Goal: Information Seeking & Learning: Learn about a topic

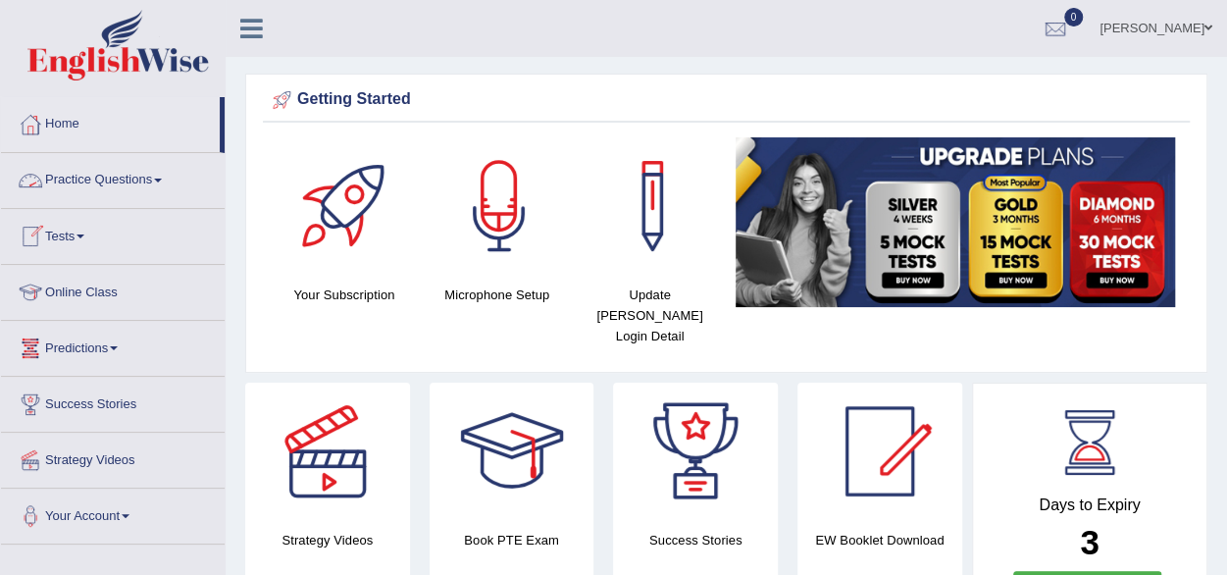
click at [159, 182] on link "Practice Questions" at bounding box center [113, 177] width 224 height 49
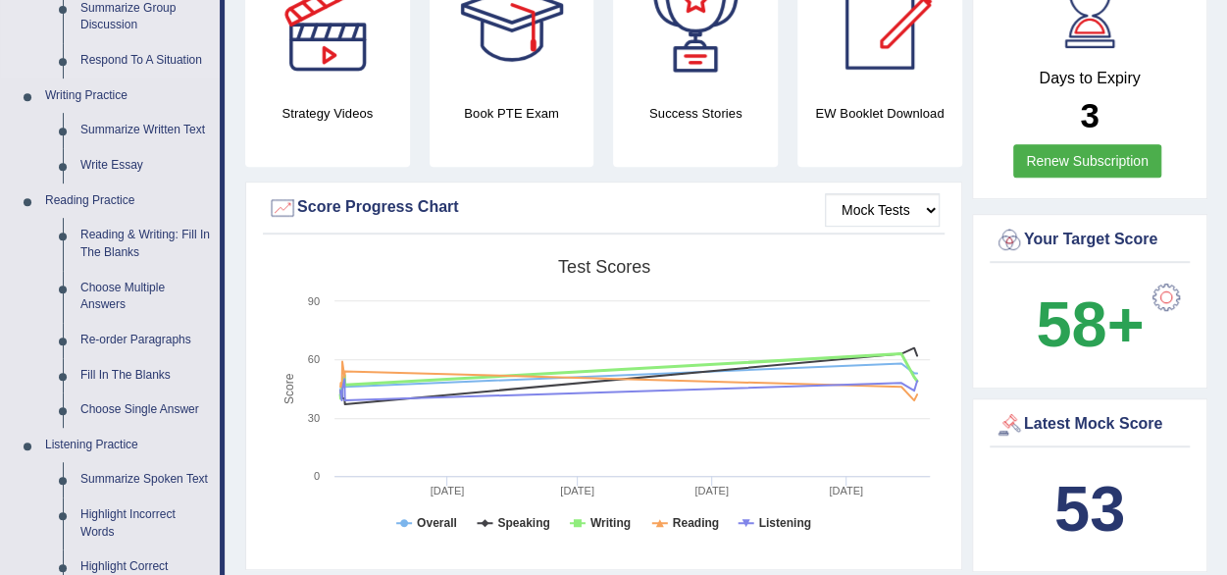
scroll to position [432, 0]
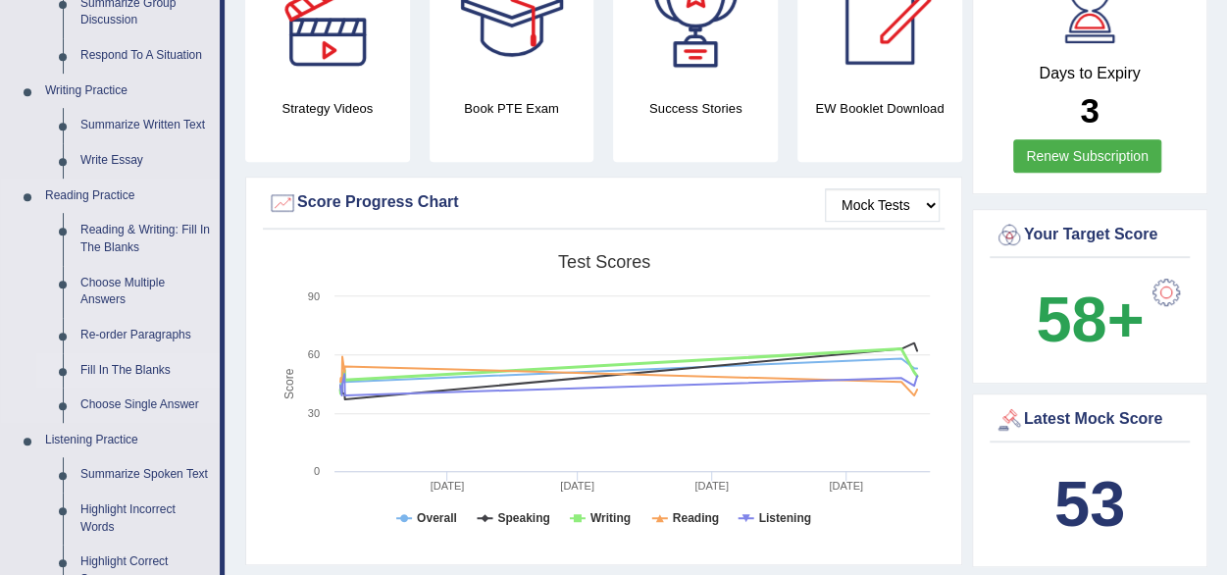
click at [130, 370] on link "Fill In The Blanks" at bounding box center [146, 370] width 148 height 35
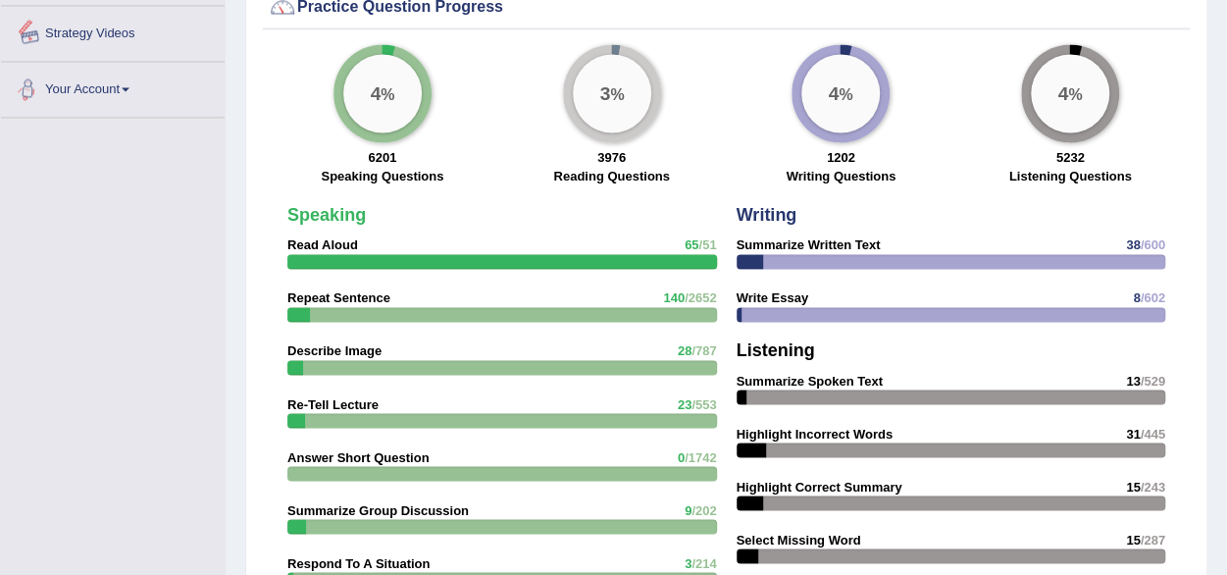
scroll to position [1405, 0]
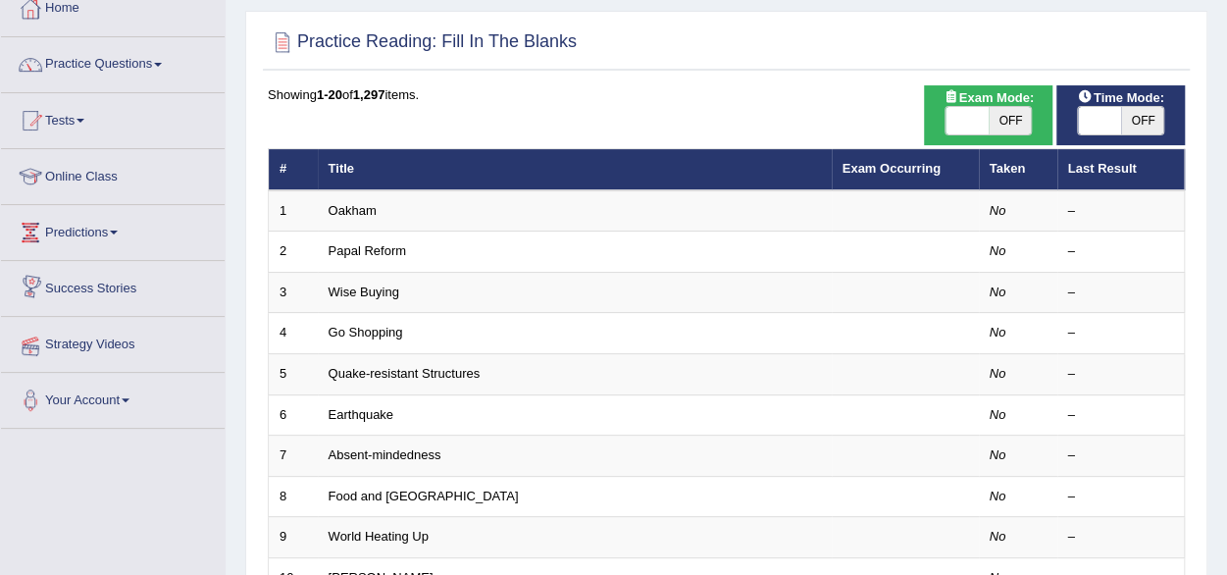
scroll to position [118, 0]
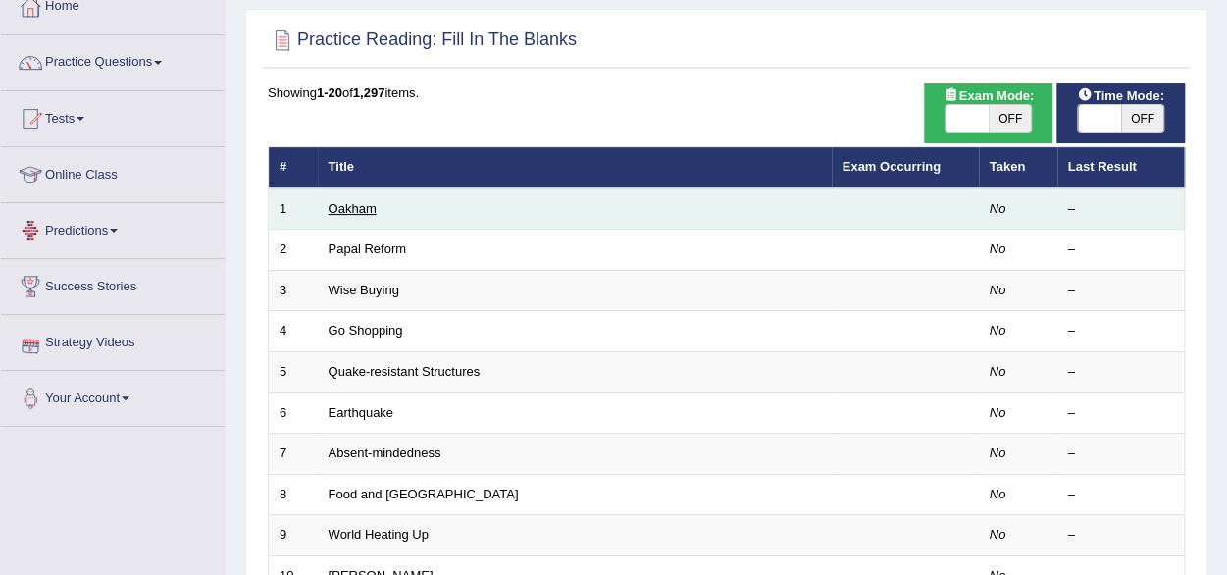
click at [353, 211] on link "Oakham" at bounding box center [353, 208] width 48 height 15
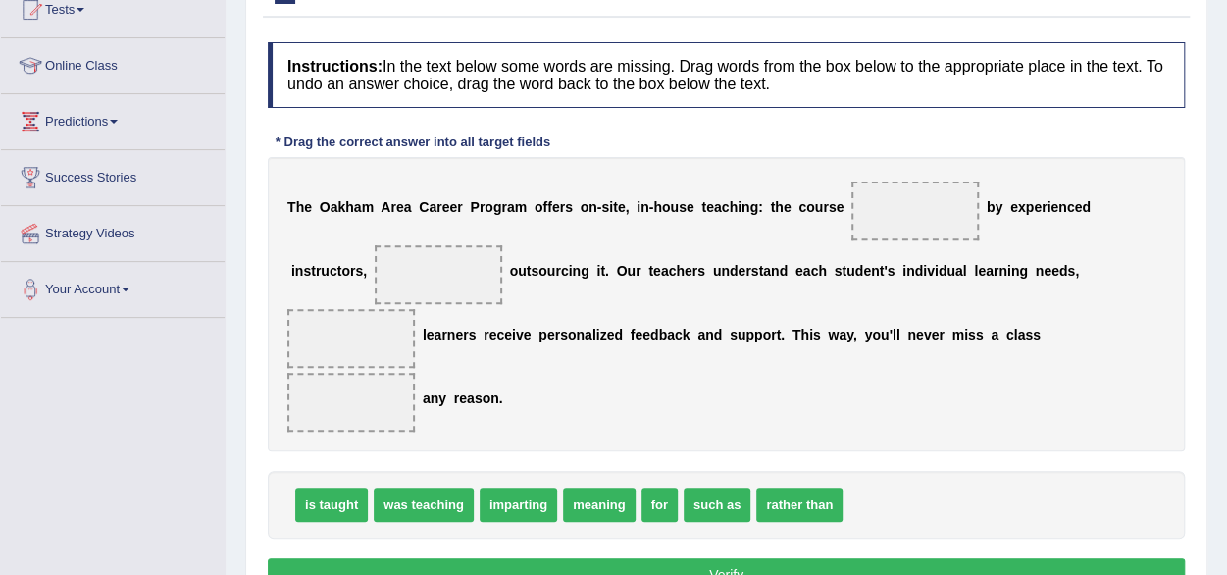
scroll to position [266, 0]
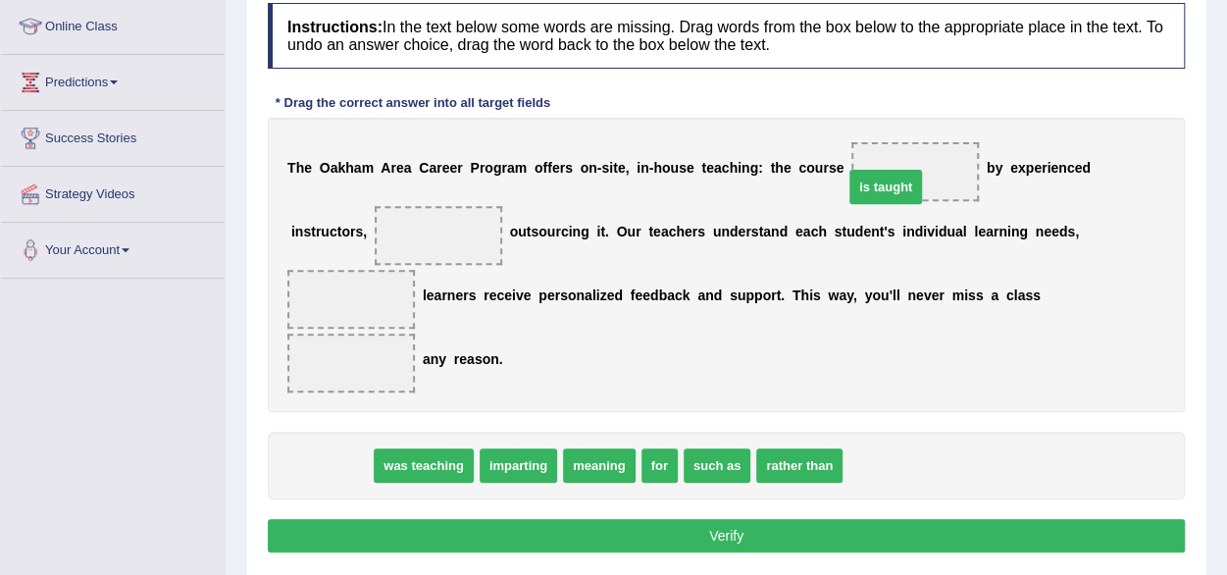
drag, startPoint x: 331, startPoint y: 463, endPoint x: 895, endPoint y: 174, distance: 634.7
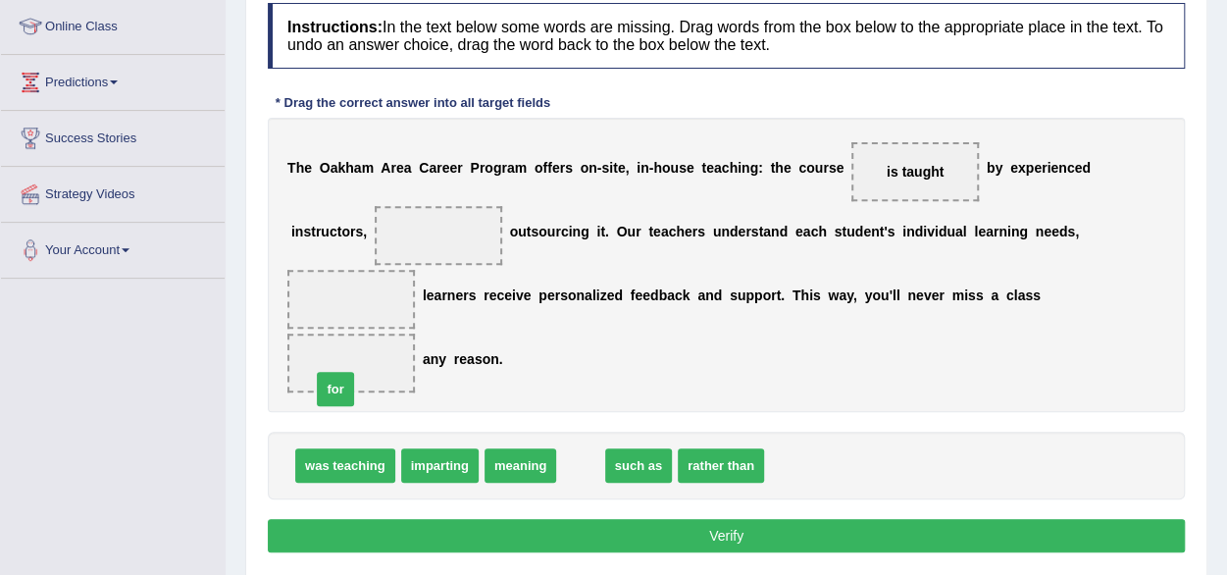
drag, startPoint x: 571, startPoint y: 464, endPoint x: 328, endPoint y: 385, distance: 255.6
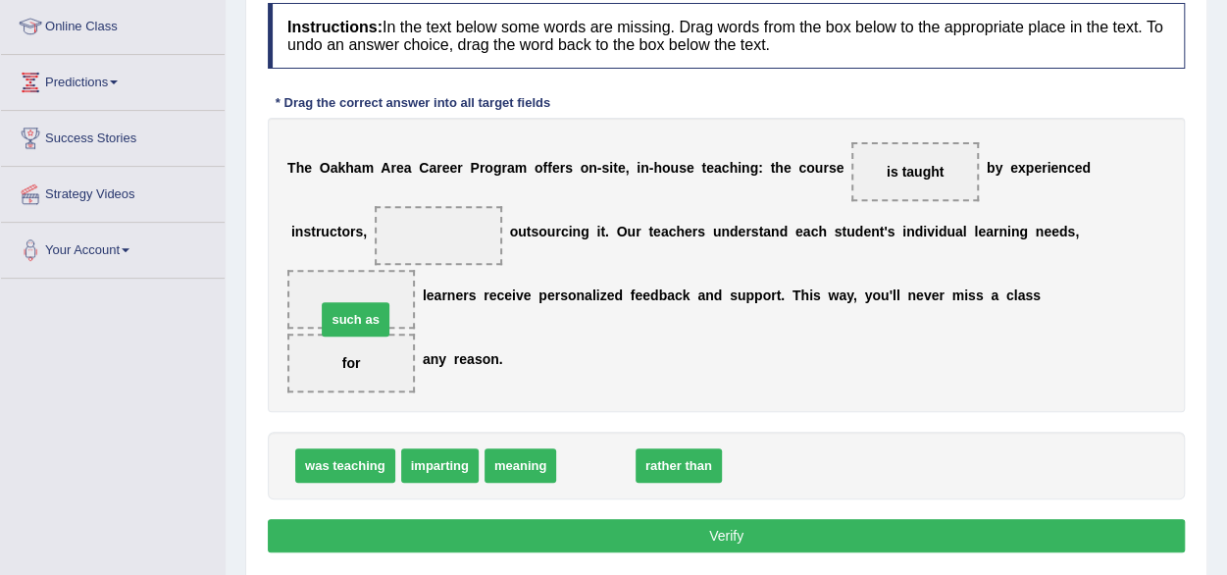
drag, startPoint x: 603, startPoint y: 466, endPoint x: 363, endPoint y: 307, distance: 288.1
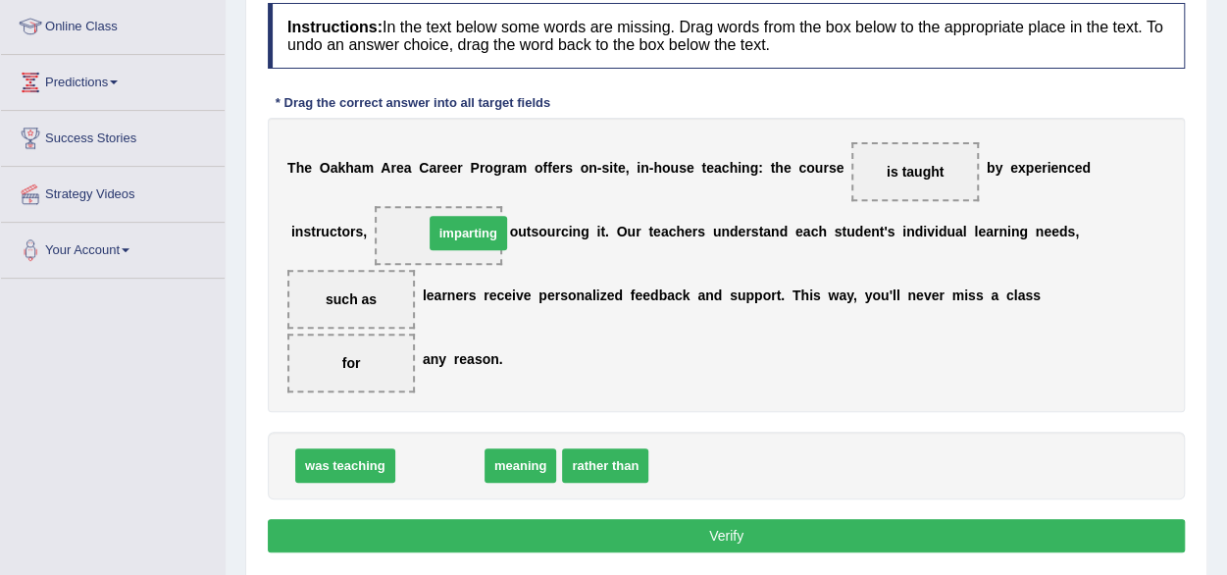
drag, startPoint x: 447, startPoint y: 466, endPoint x: 477, endPoint y: 234, distance: 233.3
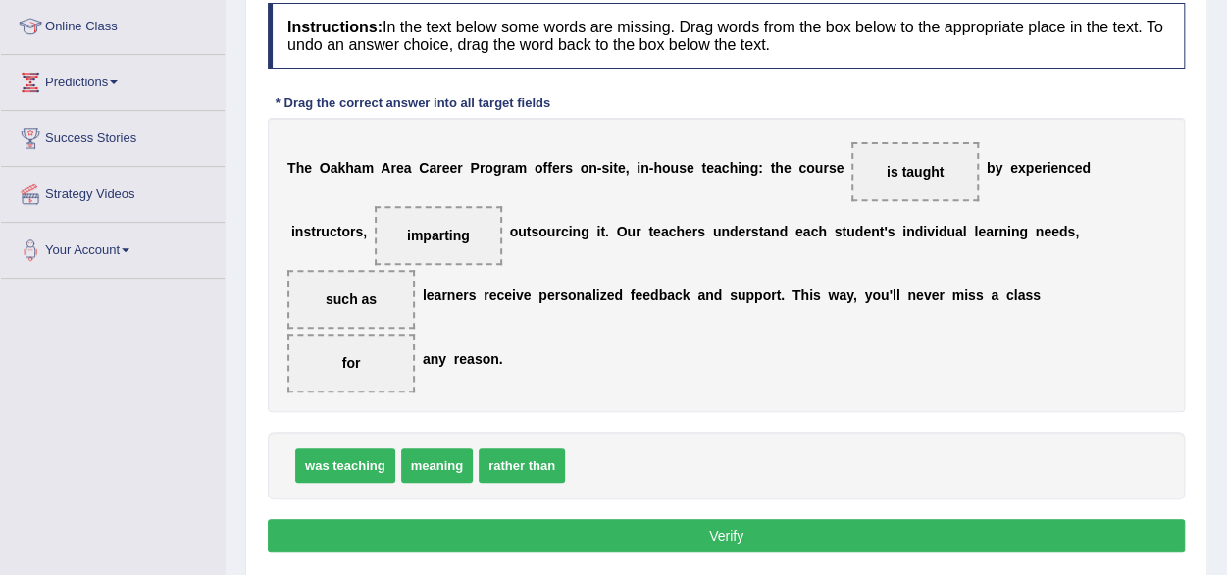
click at [696, 536] on button "Verify" at bounding box center [726, 535] width 917 height 33
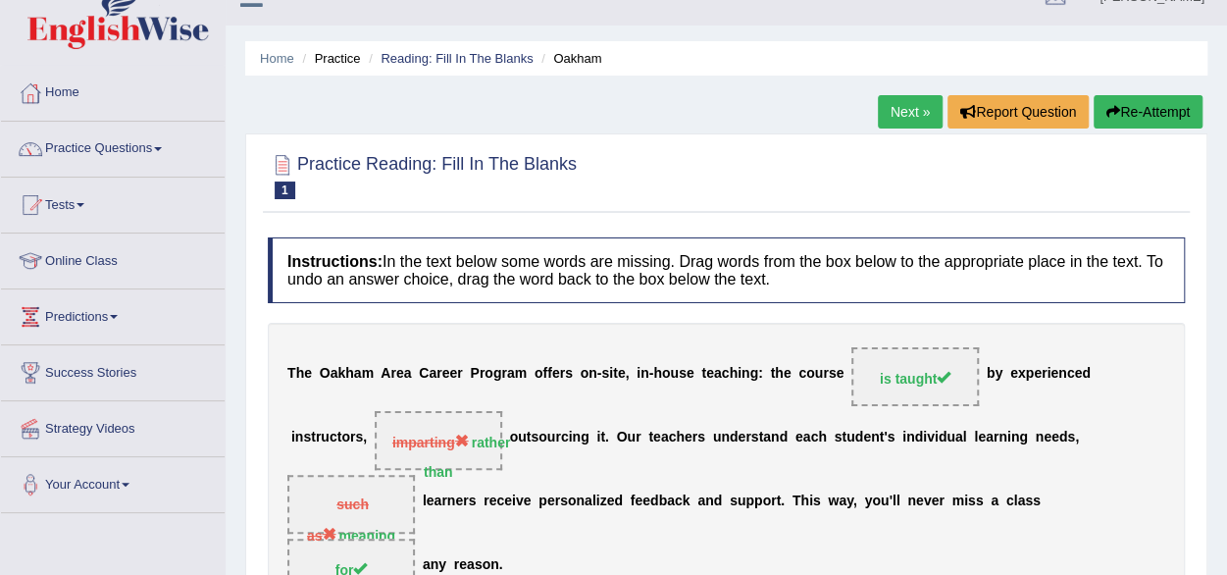
scroll to position [0, 0]
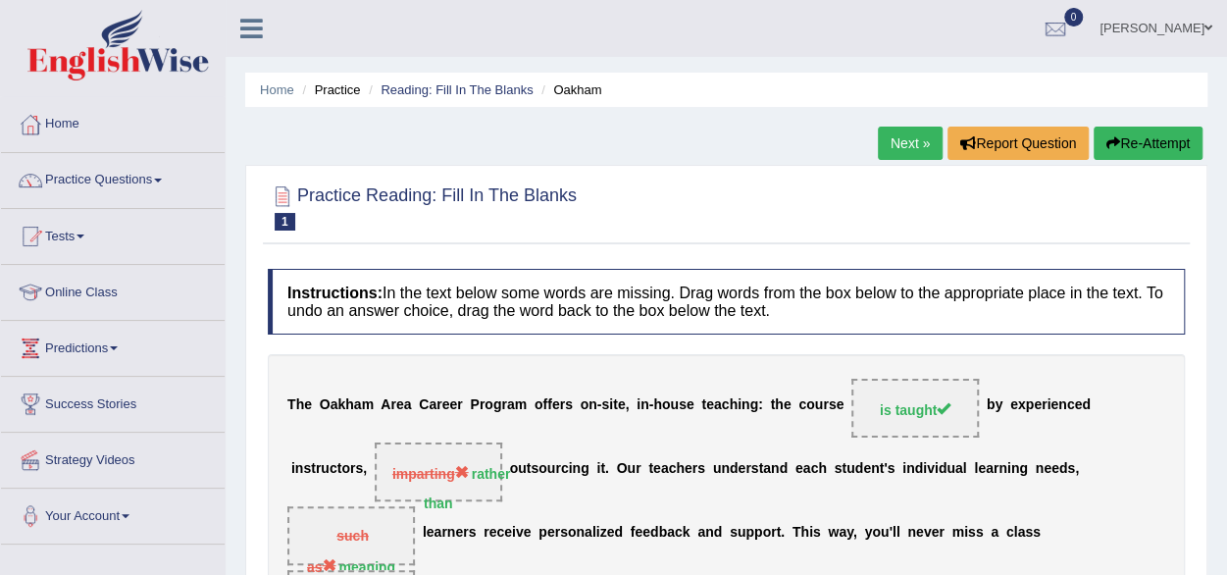
click at [910, 148] on link "Next »" at bounding box center [910, 143] width 65 height 33
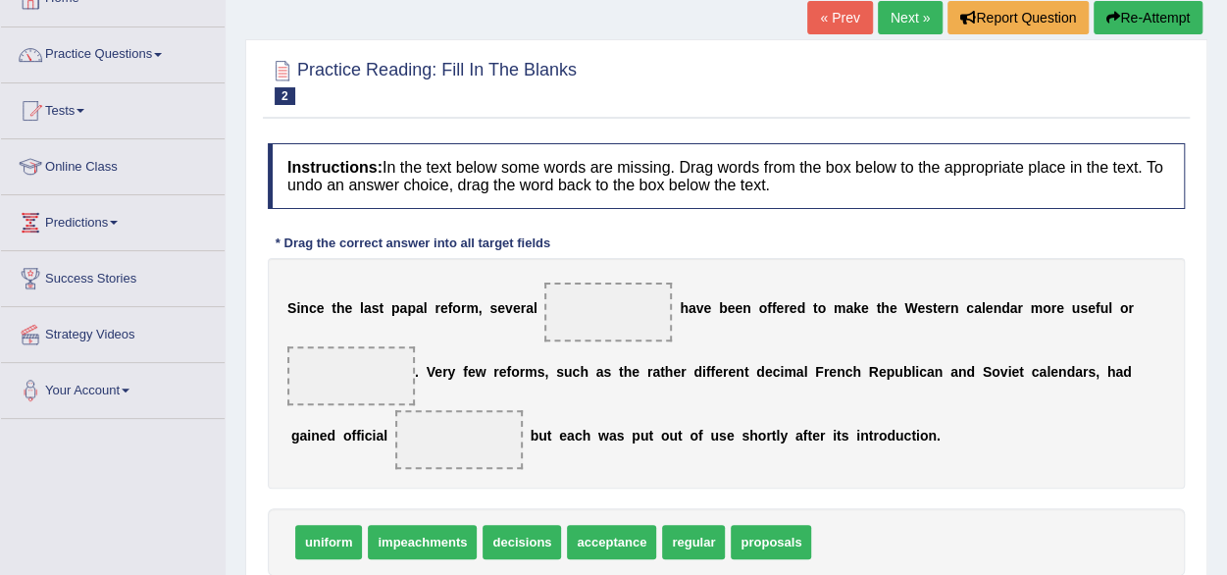
scroll to position [196, 0]
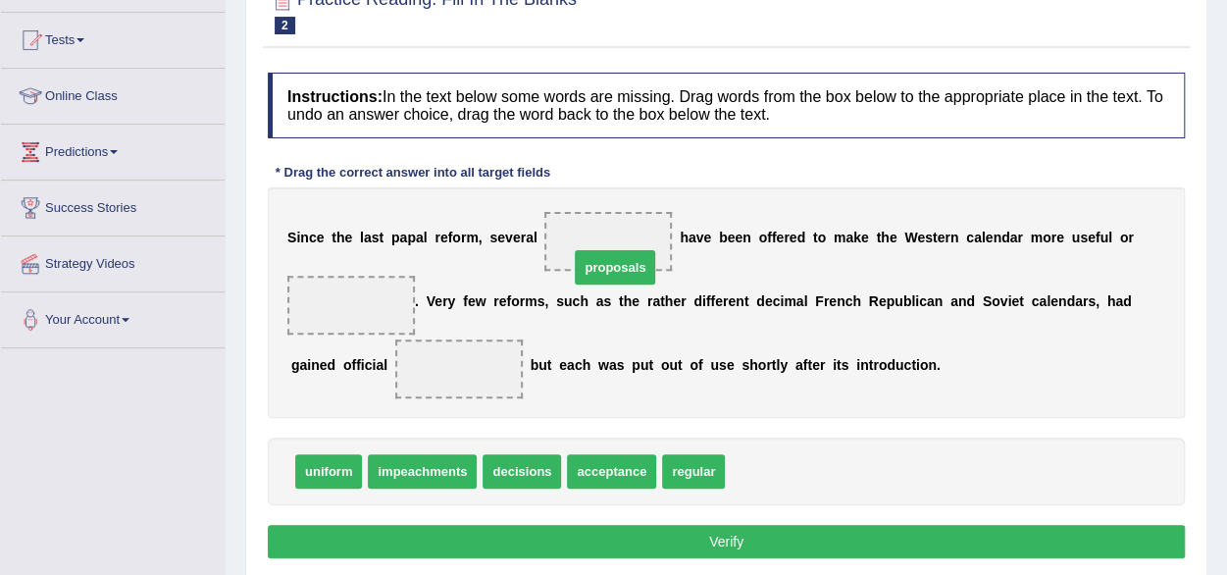
drag, startPoint x: 776, startPoint y: 468, endPoint x: 619, endPoint y: 264, distance: 257.4
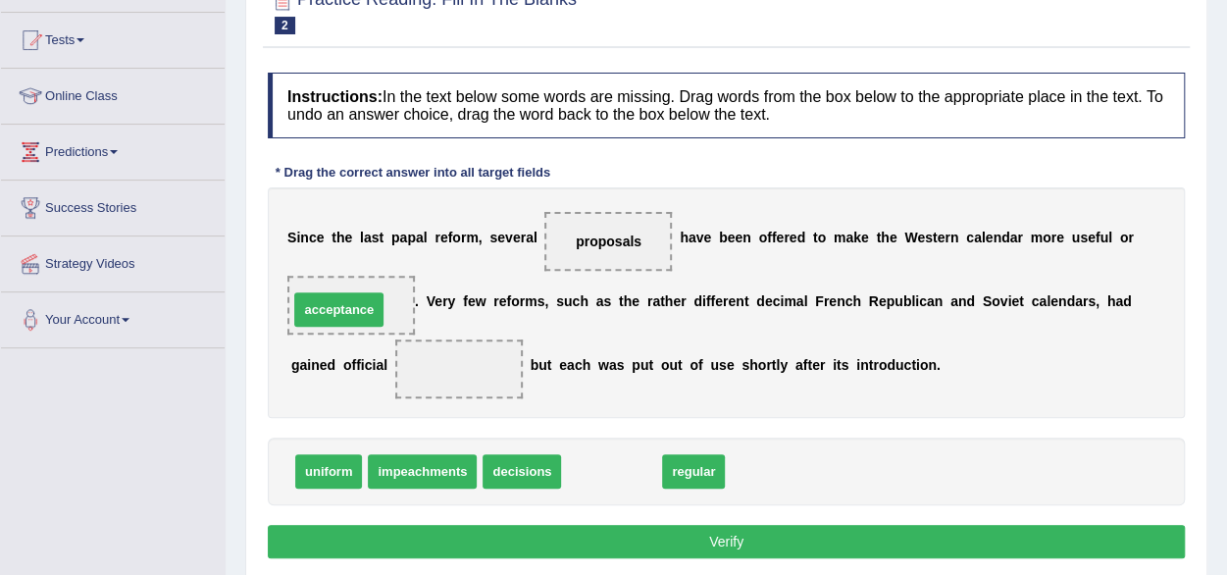
drag, startPoint x: 617, startPoint y: 477, endPoint x: 347, endPoint y: 311, distance: 316.6
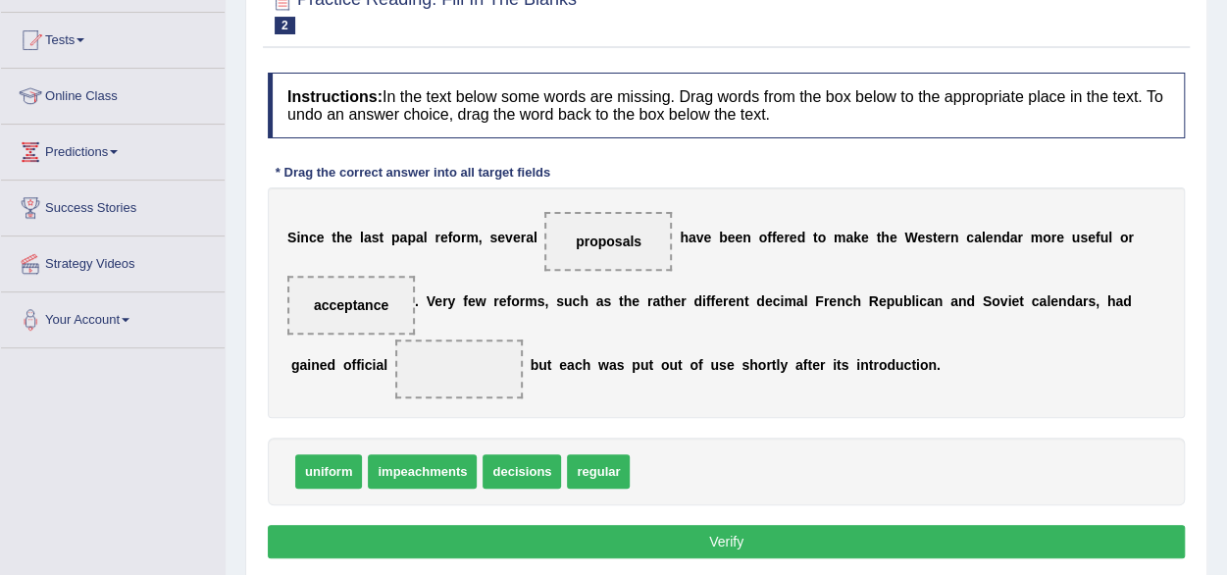
click at [815, 396] on div "S i n c e t h e l a s t p a p a l r e f o r m , s e v e r a l proposals h a v e…" at bounding box center [726, 302] width 917 height 230
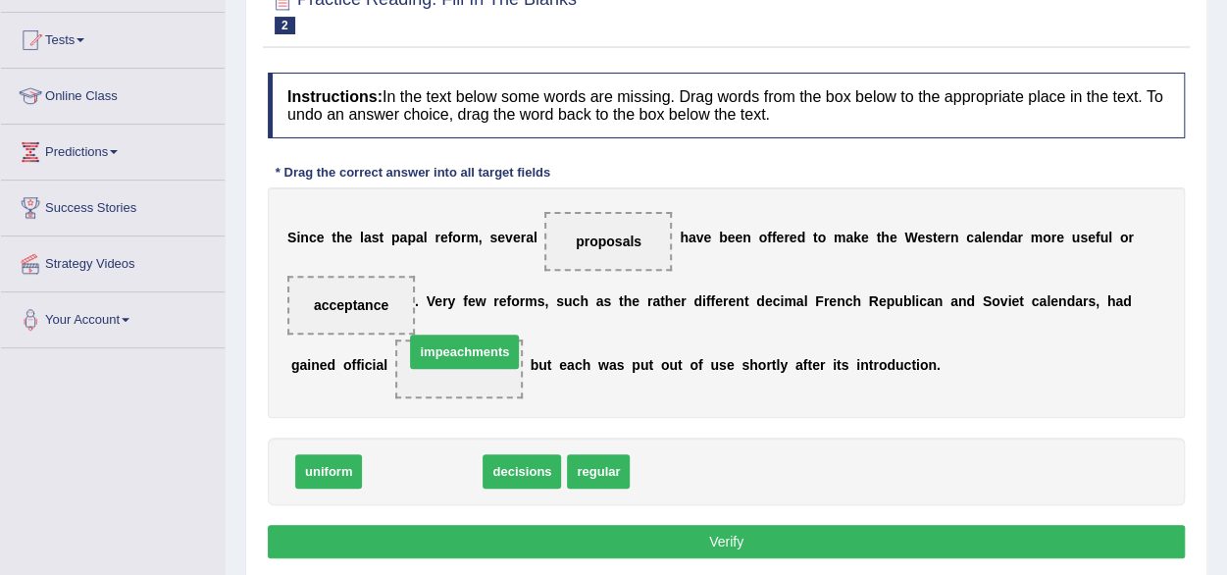
drag, startPoint x: 435, startPoint y: 468, endPoint x: 482, endPoint y: 346, distance: 130.1
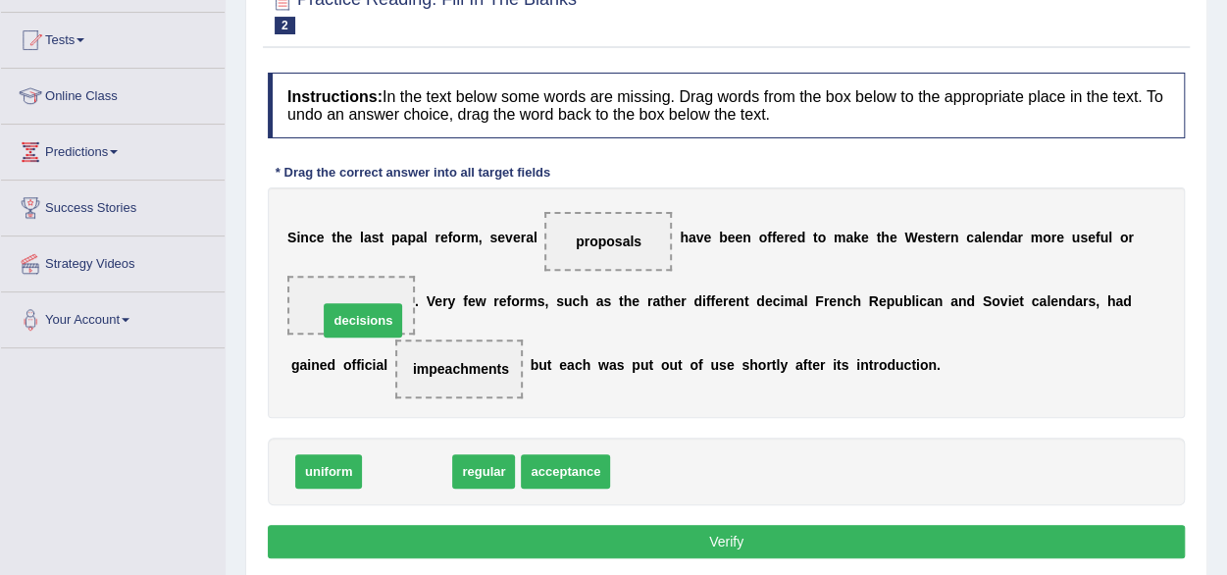
drag, startPoint x: 394, startPoint y: 466, endPoint x: 348, endPoint y: 299, distance: 173.0
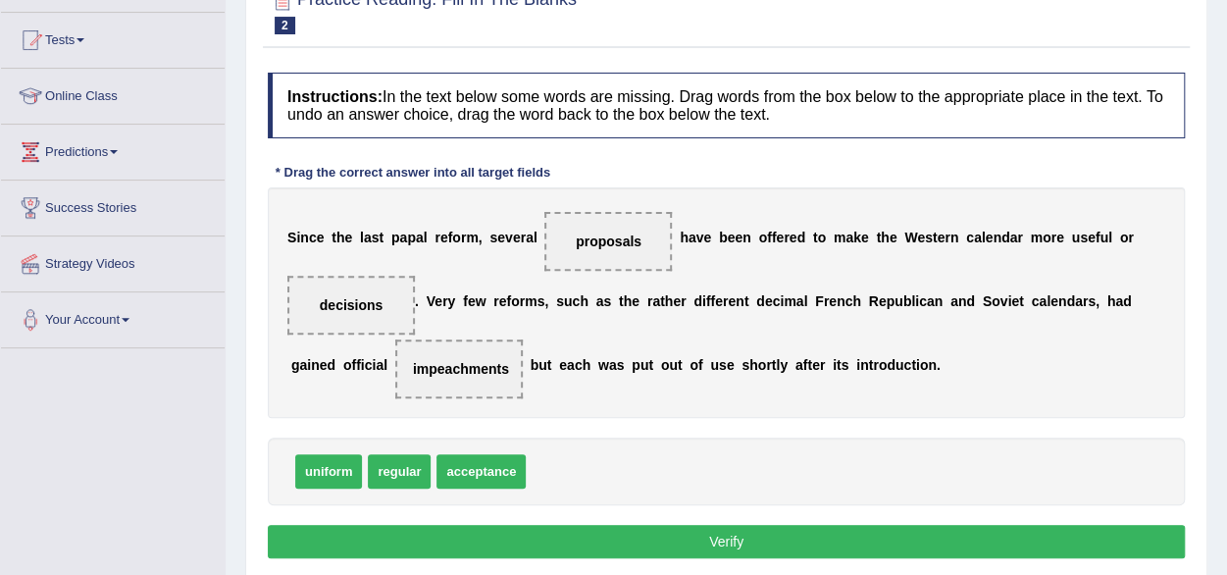
click at [666, 538] on button "Verify" at bounding box center [726, 541] width 917 height 33
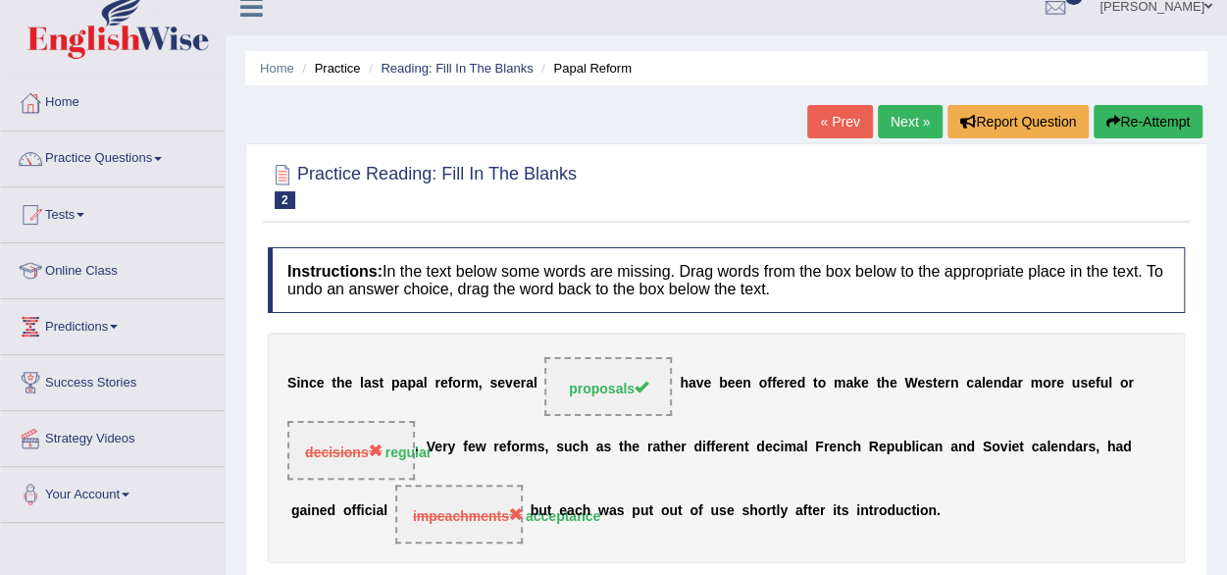
scroll to position [0, 0]
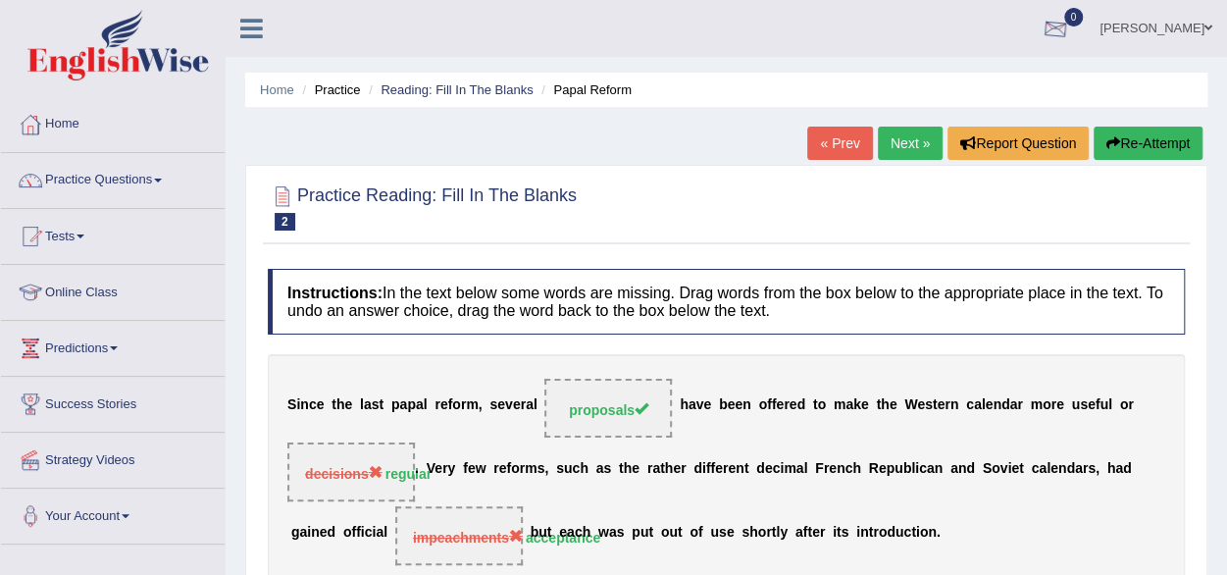
click at [1070, 35] on div at bounding box center [1055, 29] width 29 height 29
click at [975, 87] on strong "See All Alerts" at bounding box center [931, 83] width 87 height 16
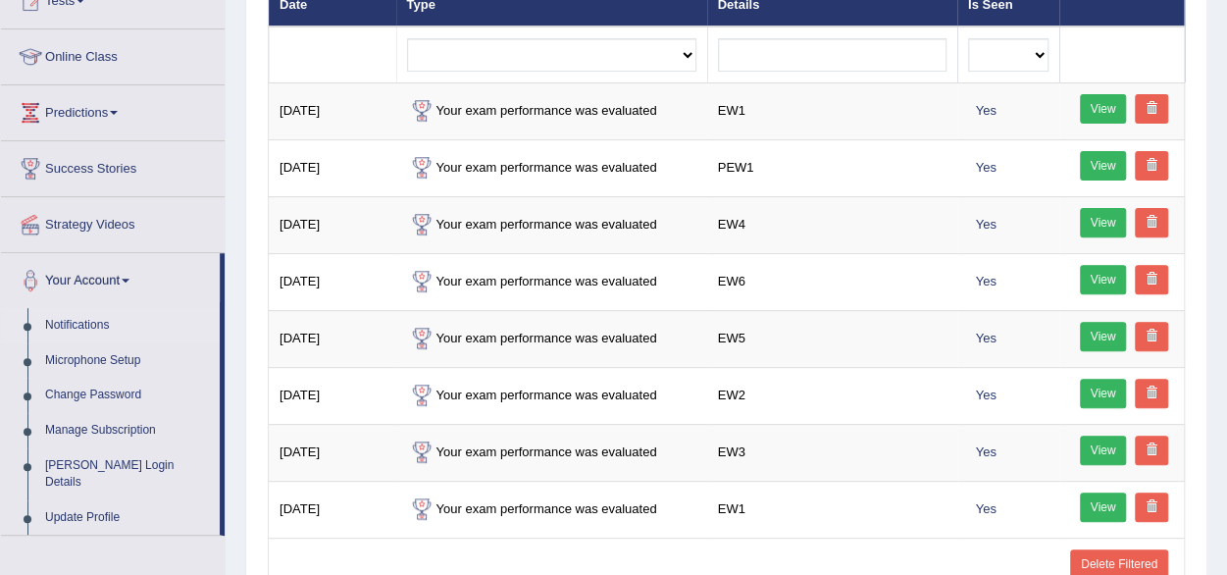
scroll to position [275, 0]
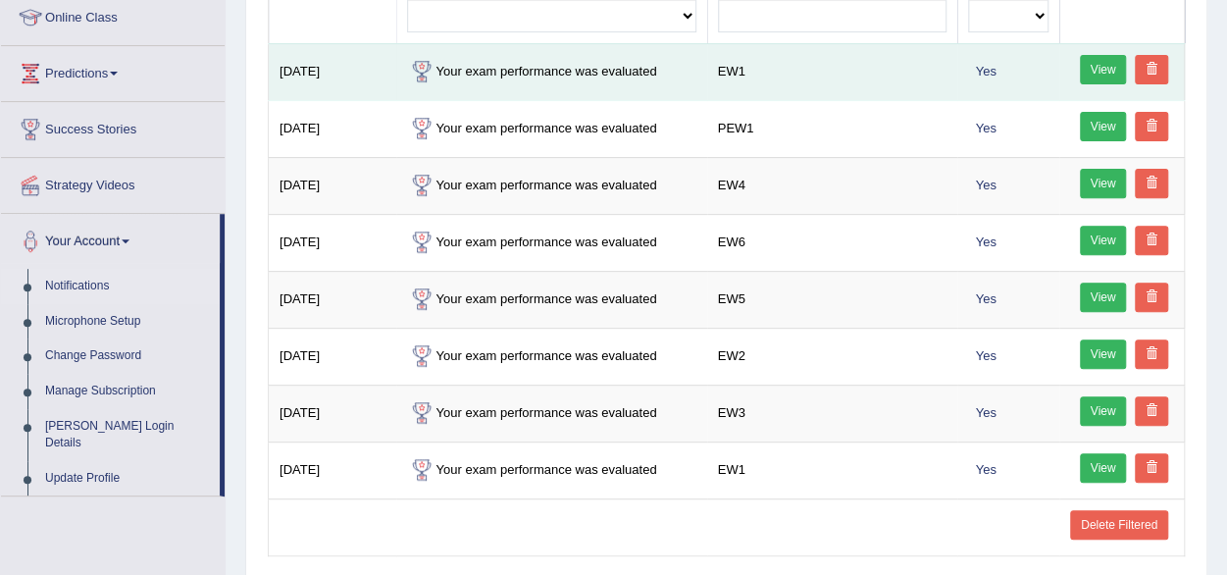
click at [1097, 64] on link "View" at bounding box center [1103, 69] width 47 height 29
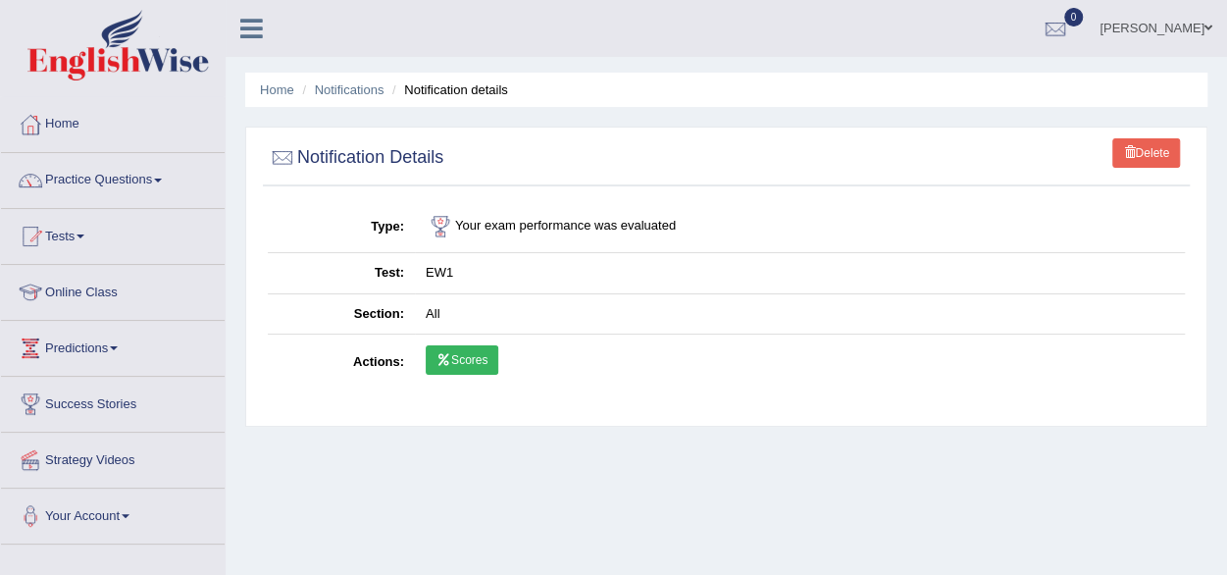
click at [465, 363] on link "Scores" at bounding box center [462, 359] width 73 height 29
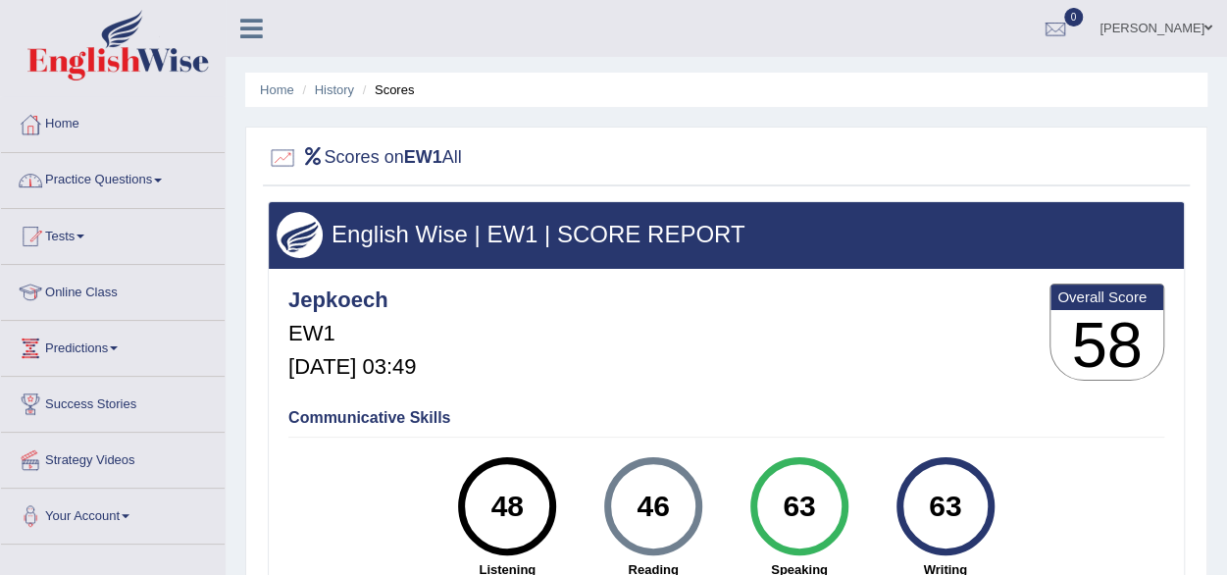
click at [169, 179] on link "Practice Questions" at bounding box center [113, 177] width 224 height 49
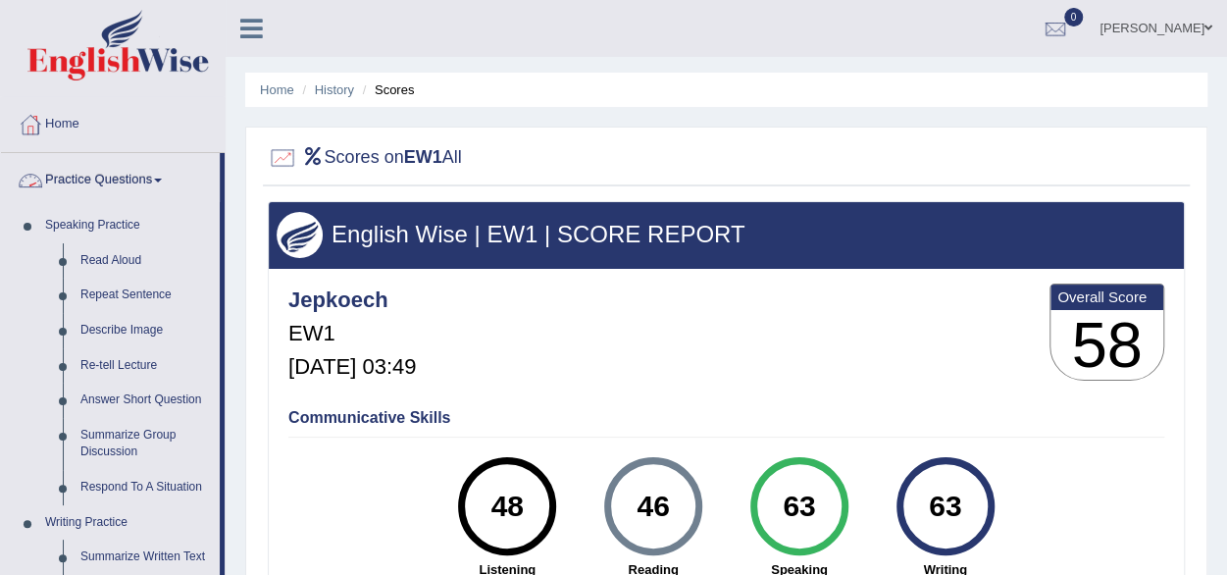
click at [166, 189] on link "Practice Questions" at bounding box center [110, 177] width 219 height 49
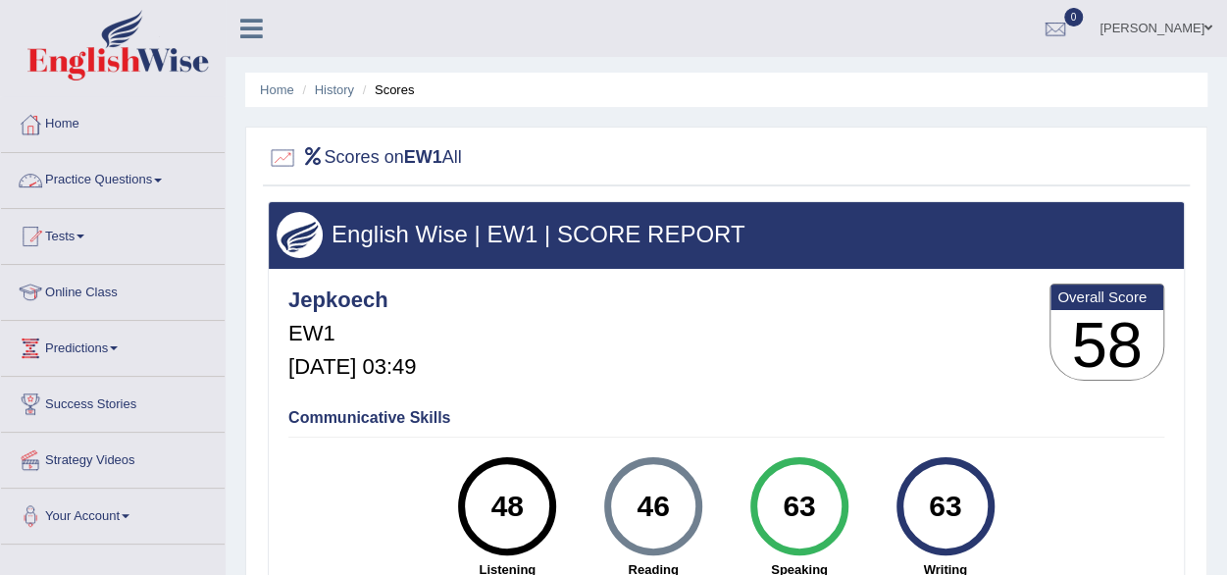
click at [161, 180] on span at bounding box center [158, 181] width 8 height 4
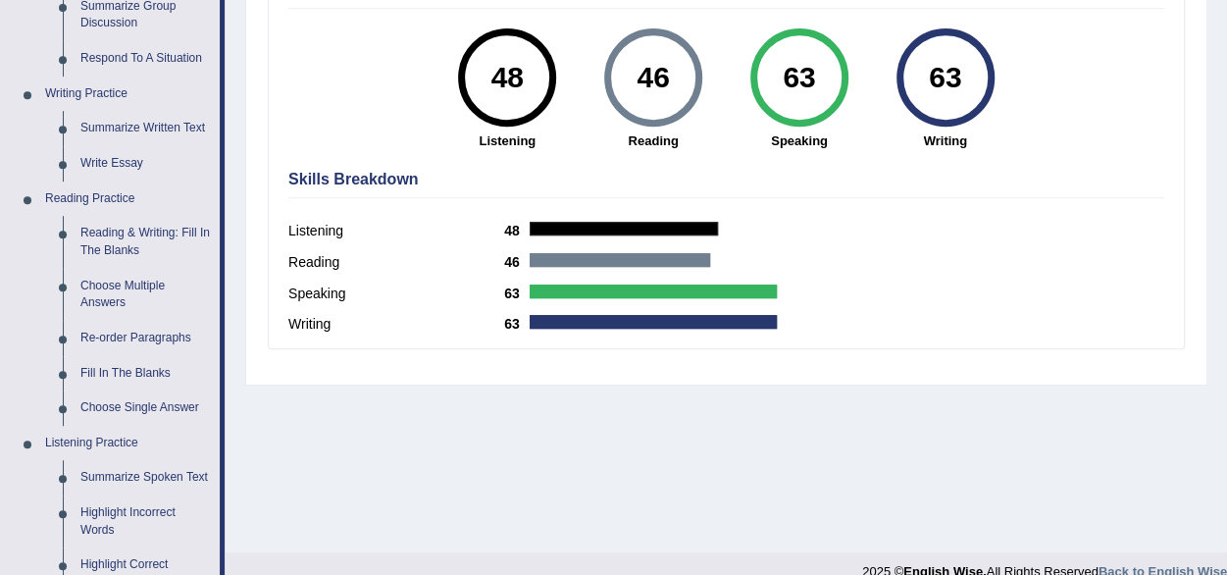
scroll to position [432, 0]
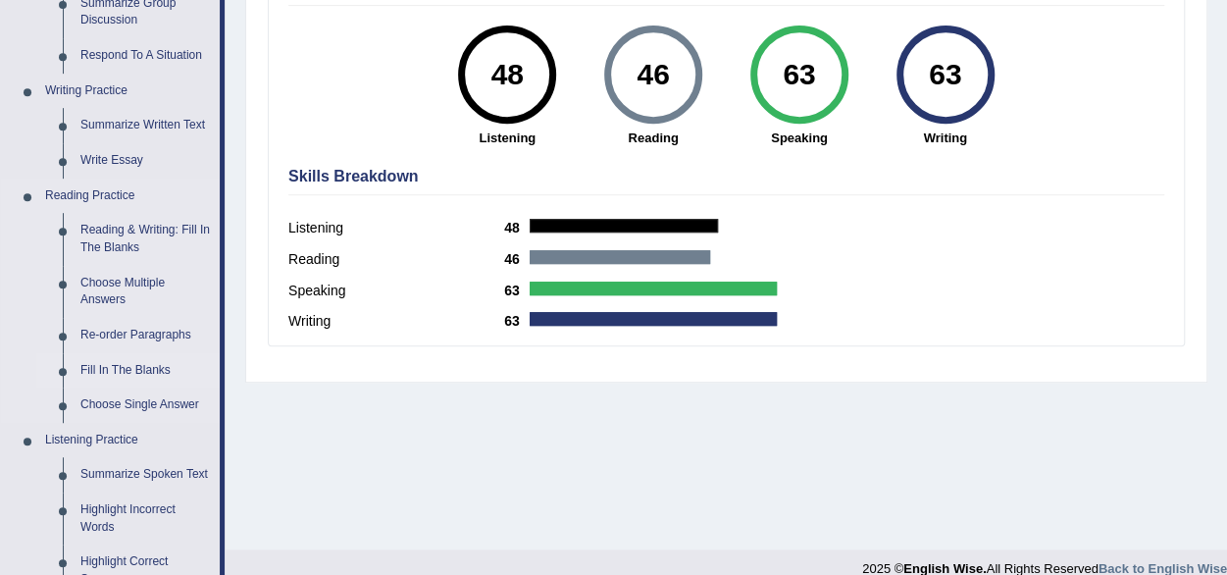
click at [112, 362] on link "Fill In The Blanks" at bounding box center [146, 370] width 148 height 35
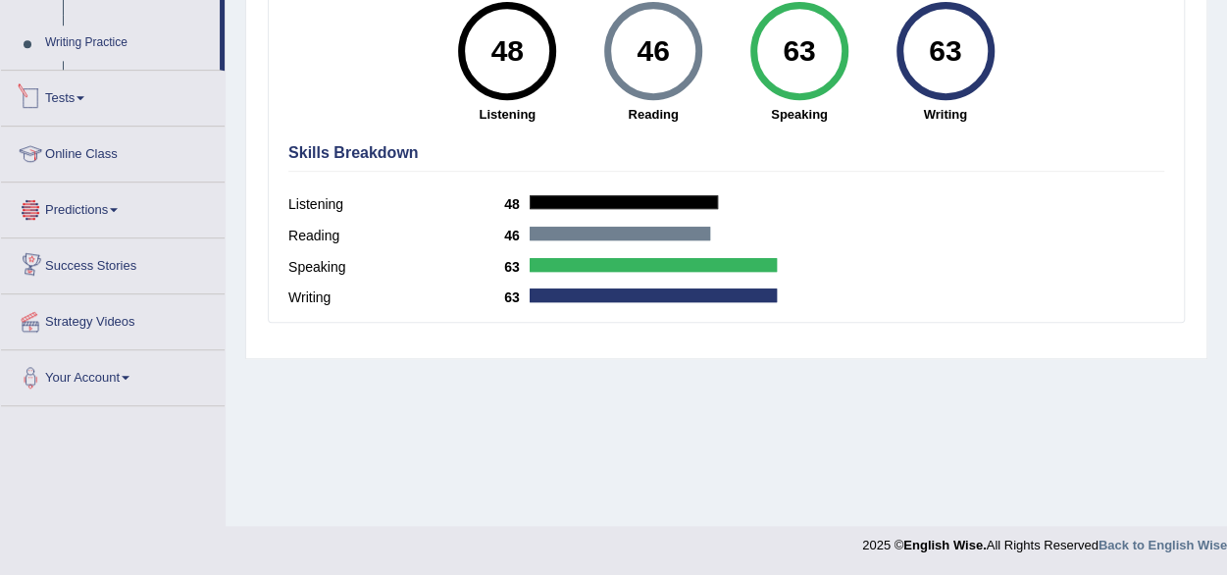
scroll to position [967, 0]
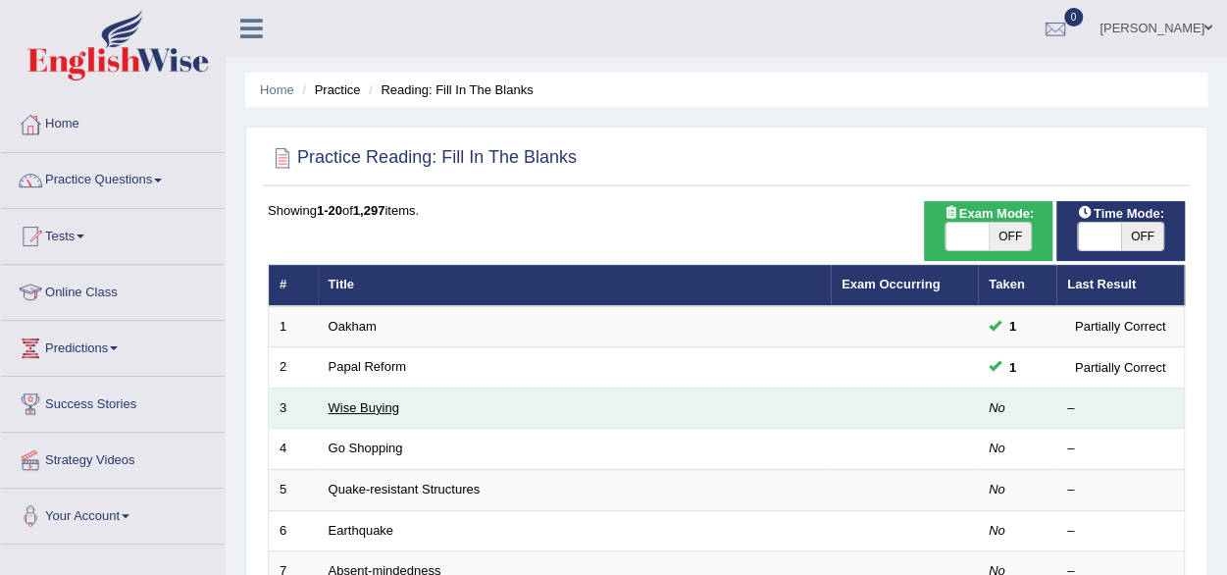
click at [363, 409] on link "Wise Buying" at bounding box center [364, 407] width 71 height 15
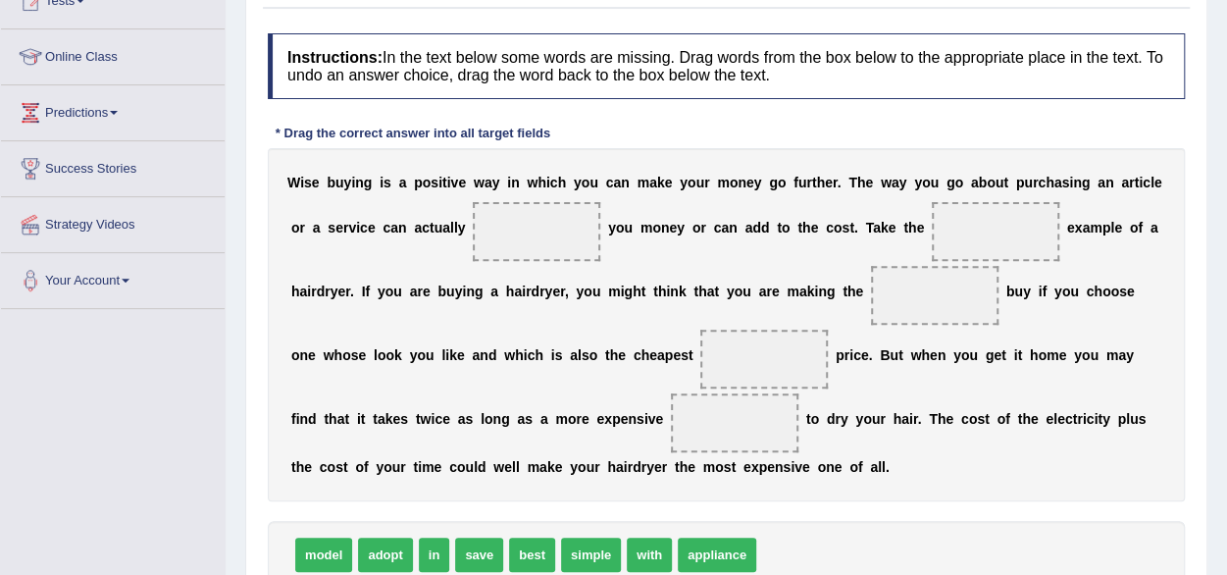
scroll to position [275, 0]
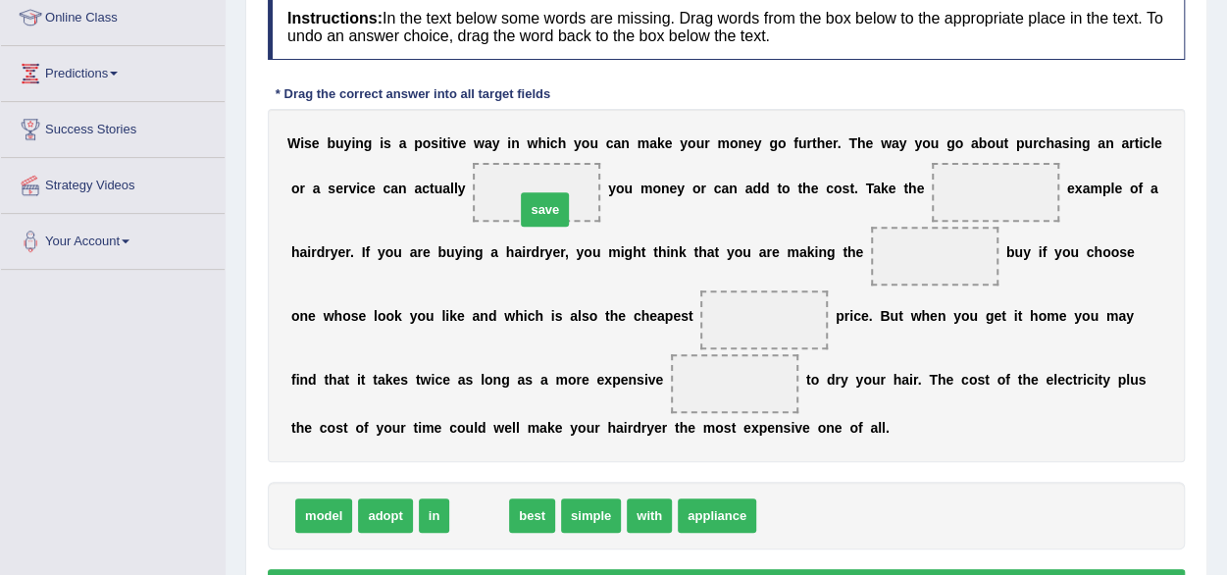
drag, startPoint x: 481, startPoint y: 507, endPoint x: 546, endPoint y: 195, distance: 318.7
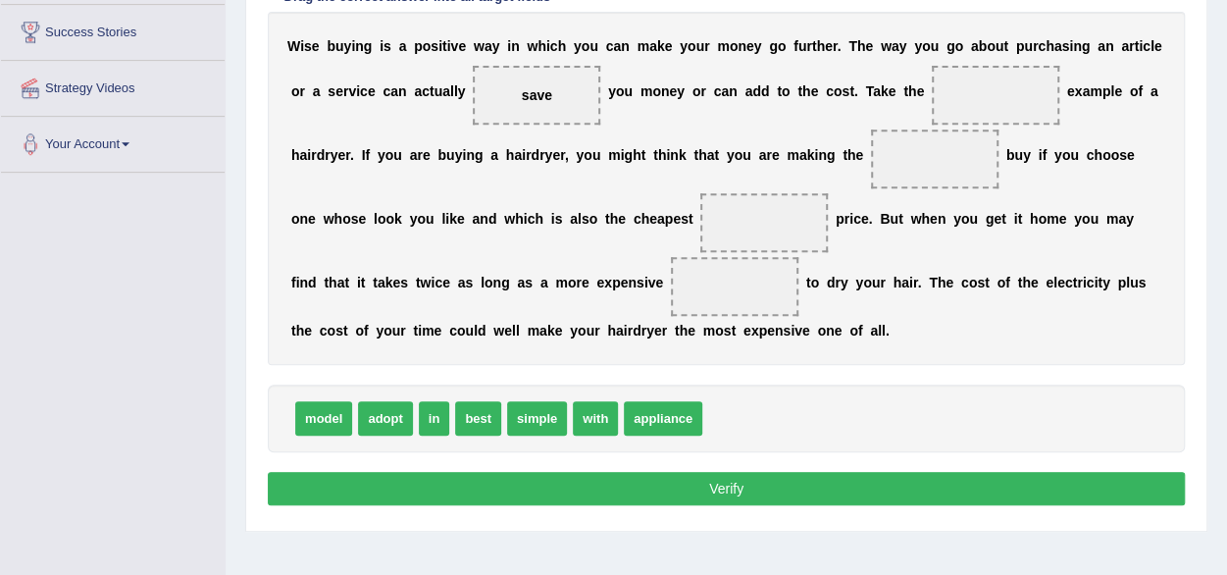
scroll to position [392, 0]
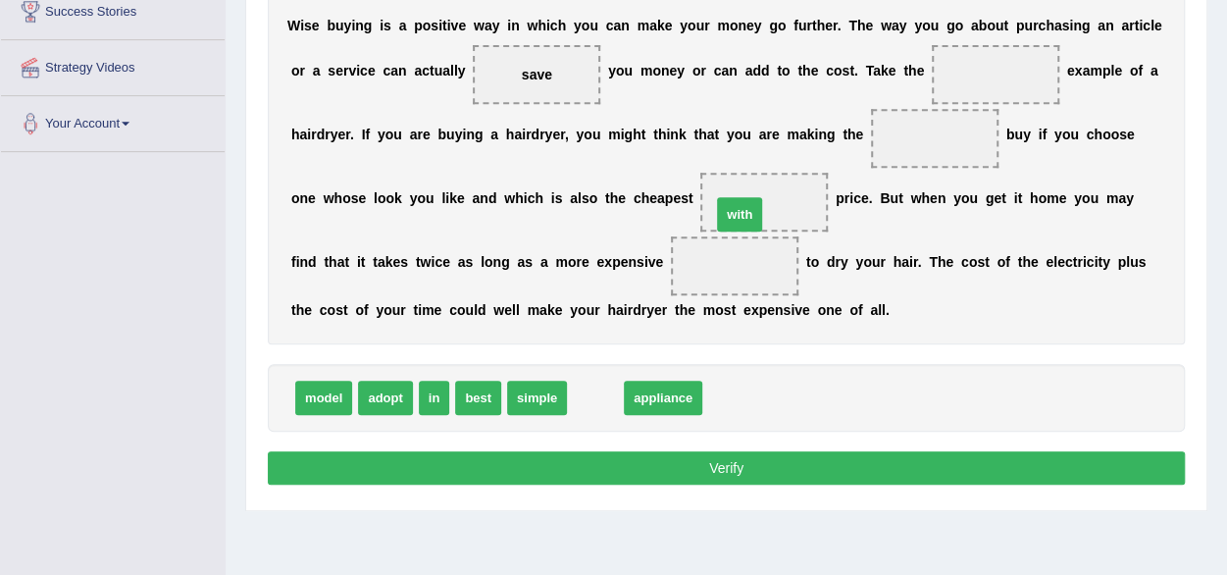
drag, startPoint x: 601, startPoint y: 393, endPoint x: 745, endPoint y: 204, distance: 237.9
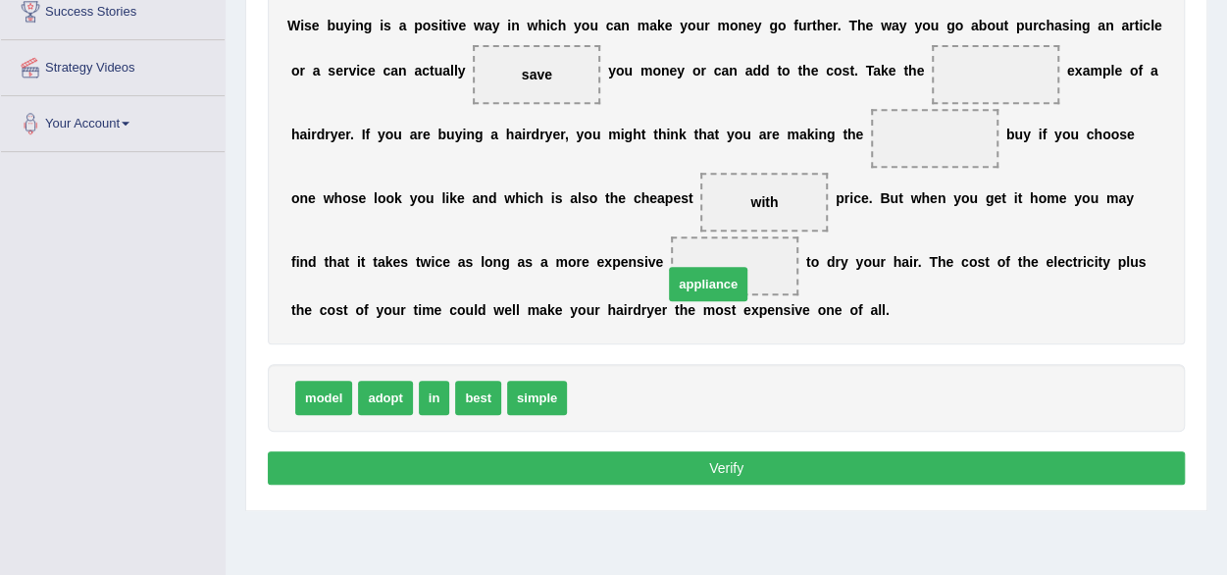
drag, startPoint x: 600, startPoint y: 390, endPoint x: 698, endPoint y: 272, distance: 154.0
click at [649, 451] on button "Verify" at bounding box center [726, 467] width 917 height 33
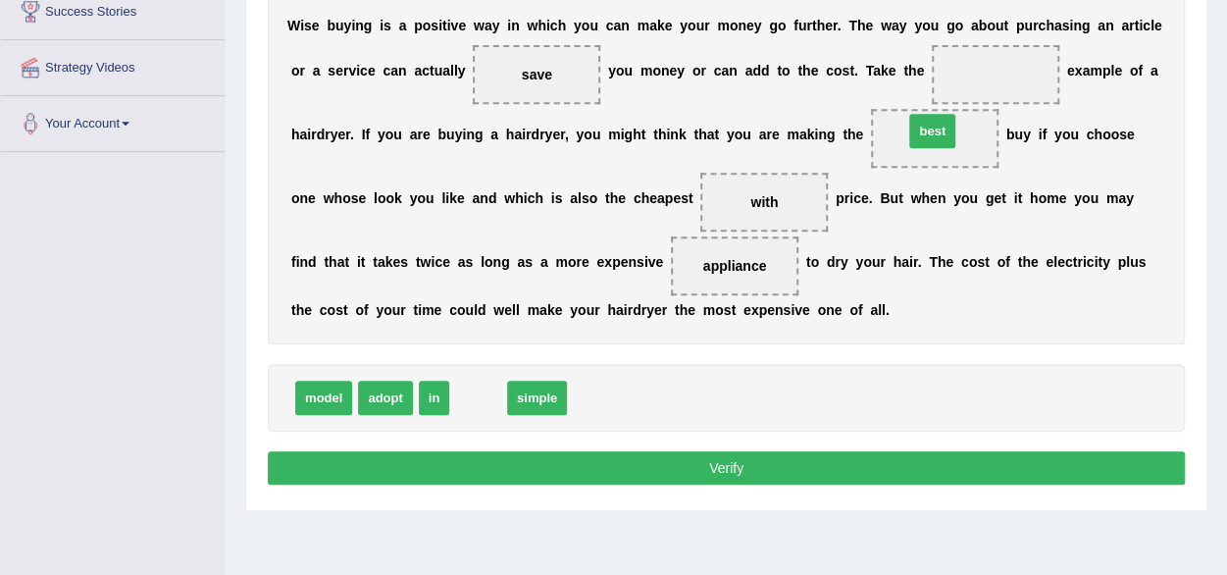
drag, startPoint x: 485, startPoint y: 395, endPoint x: 942, endPoint y: 128, distance: 528.4
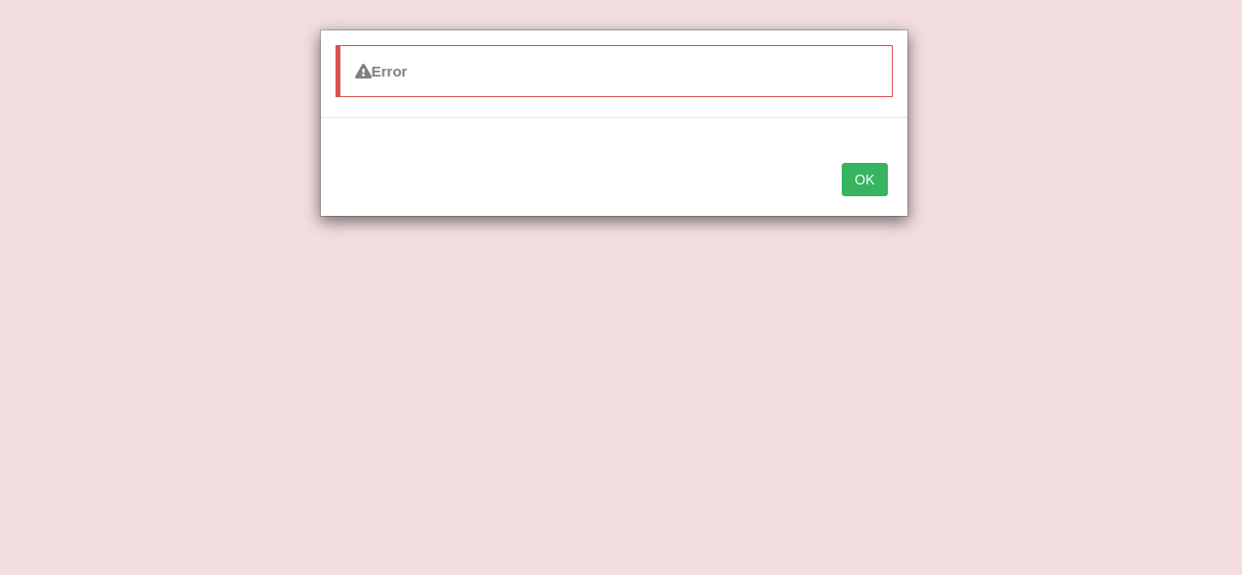
click at [861, 176] on button "OK" at bounding box center [864, 179] width 45 height 33
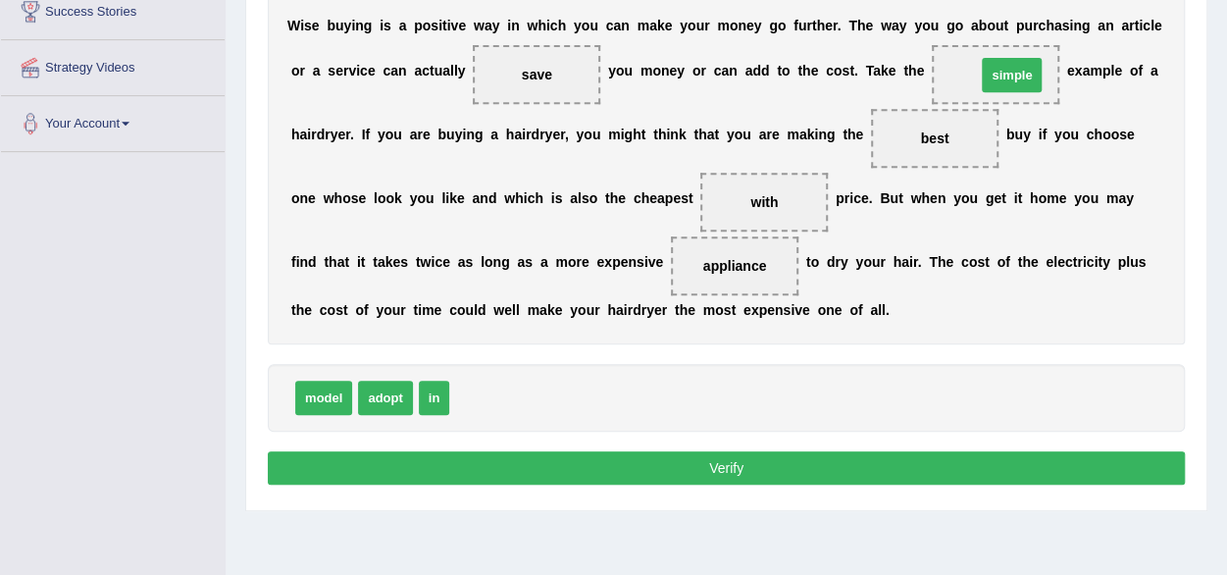
drag, startPoint x: 497, startPoint y: 396, endPoint x: 1024, endPoint y: 74, distance: 617.7
click at [771, 472] on button "Verify" at bounding box center [726, 467] width 917 height 33
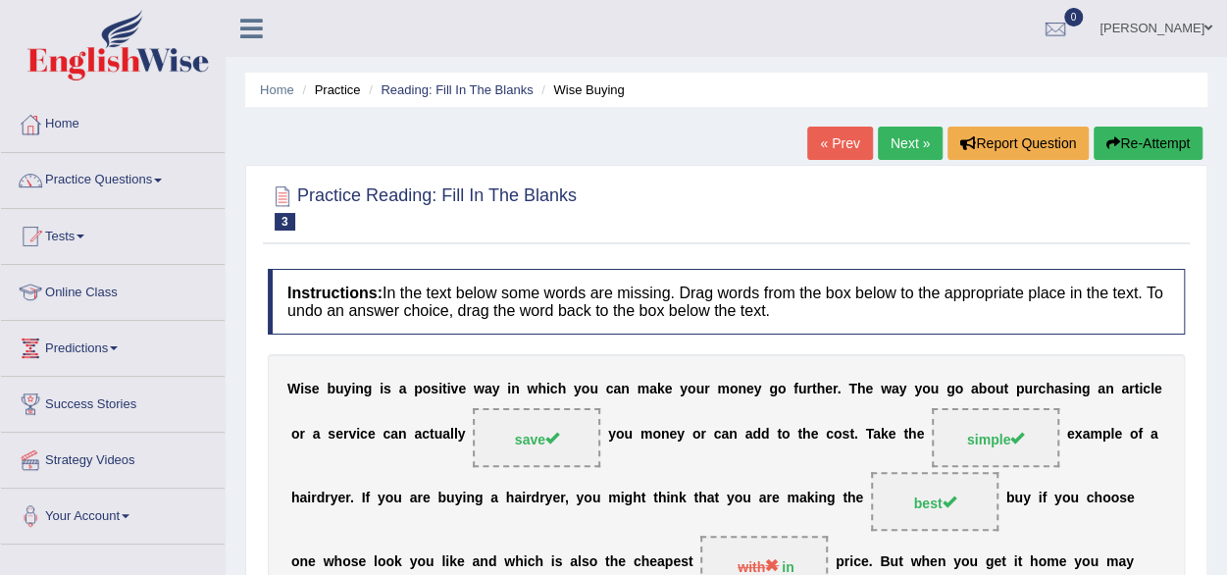
scroll to position [0, 0]
click at [900, 144] on link "Next »" at bounding box center [910, 143] width 65 height 33
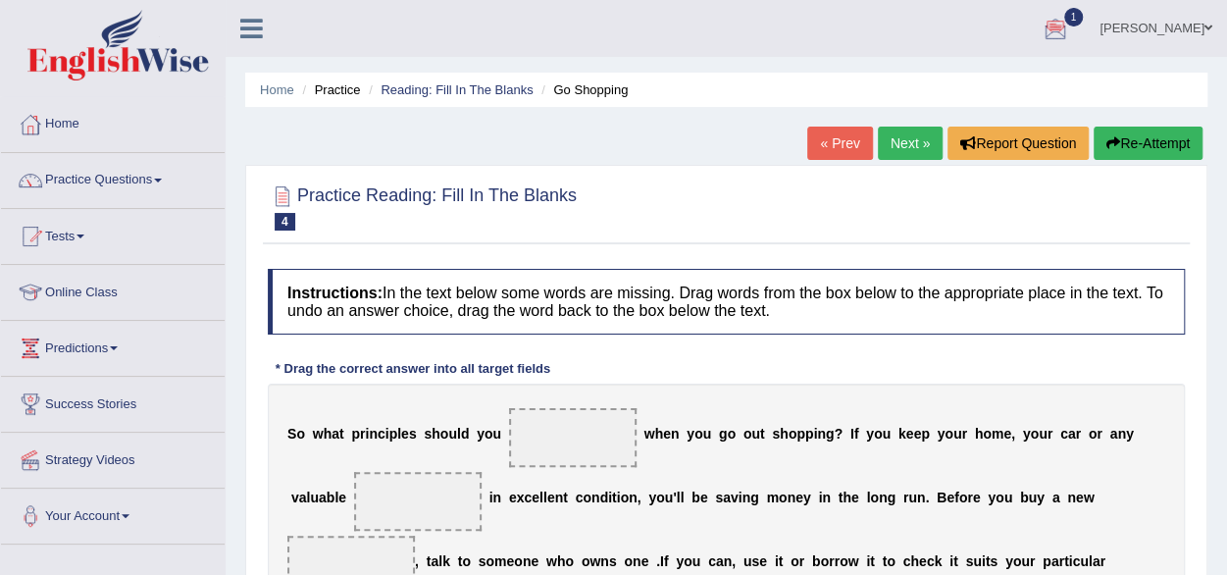
click at [1070, 24] on div at bounding box center [1055, 29] width 29 height 29
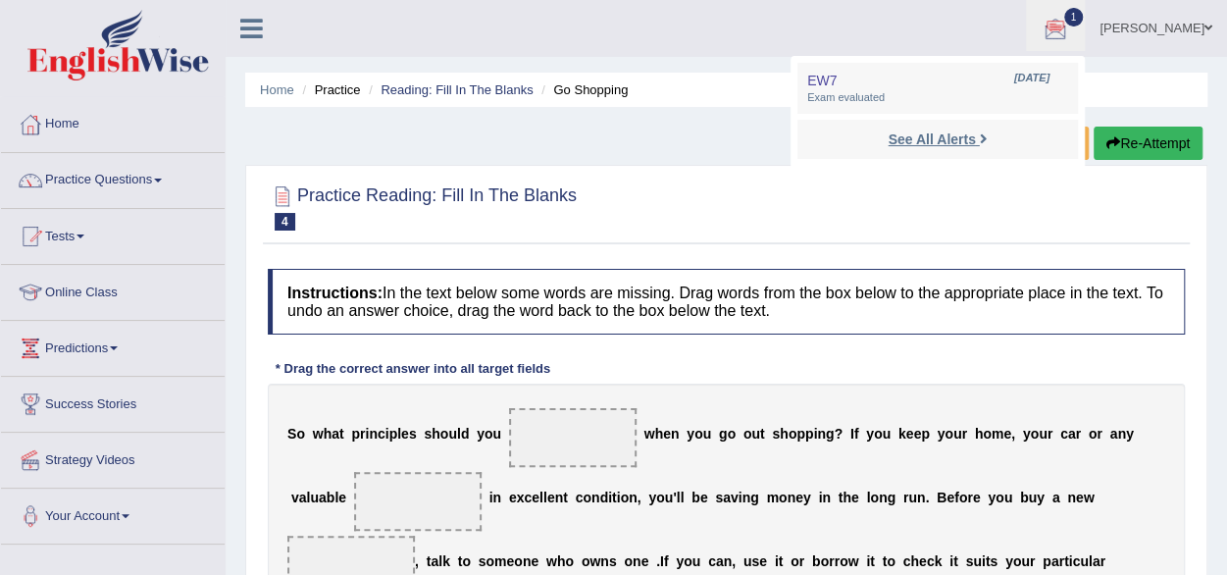
click at [971, 141] on strong "See All Alerts" at bounding box center [931, 139] width 87 height 16
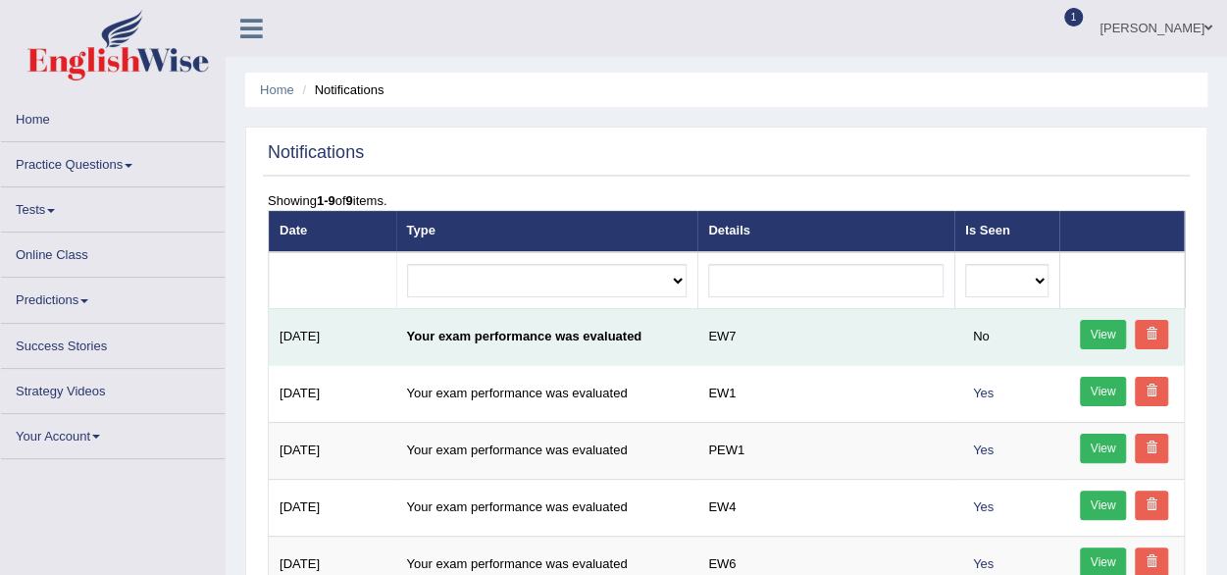
click at [1093, 332] on link "View" at bounding box center [1103, 334] width 47 height 29
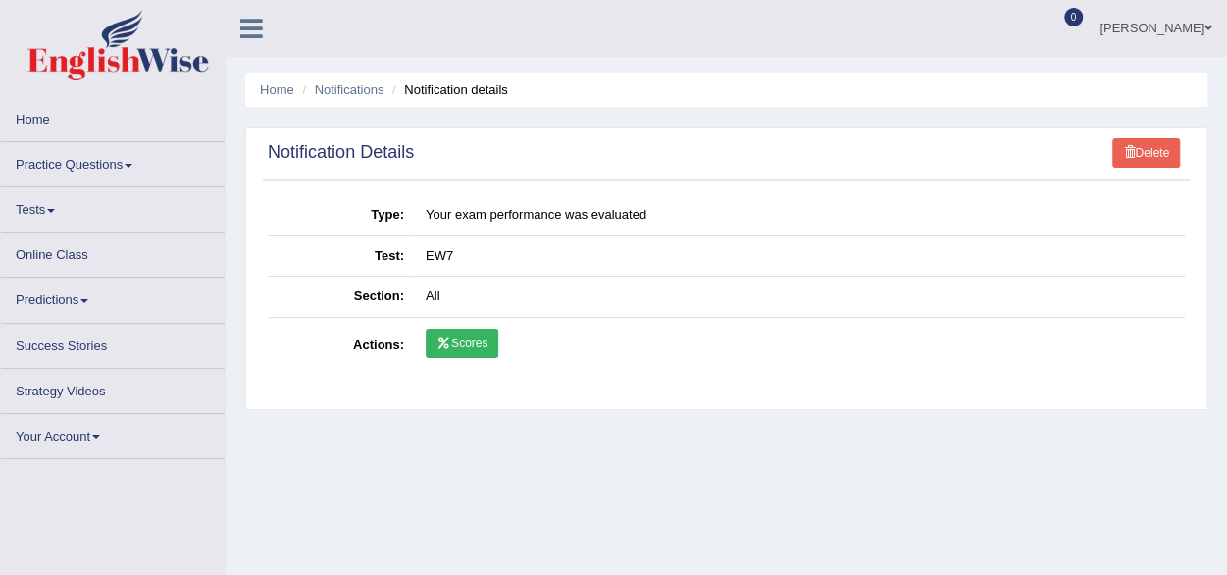
click at [463, 337] on link "Scores" at bounding box center [462, 343] width 73 height 29
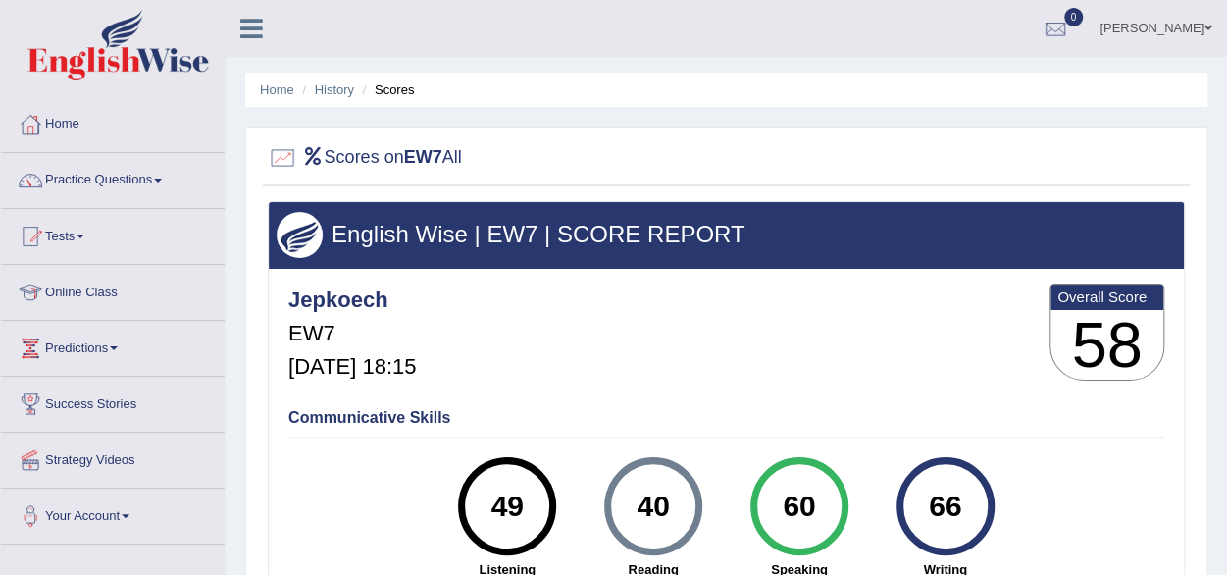
click at [74, 124] on link "Home" at bounding box center [113, 121] width 224 height 49
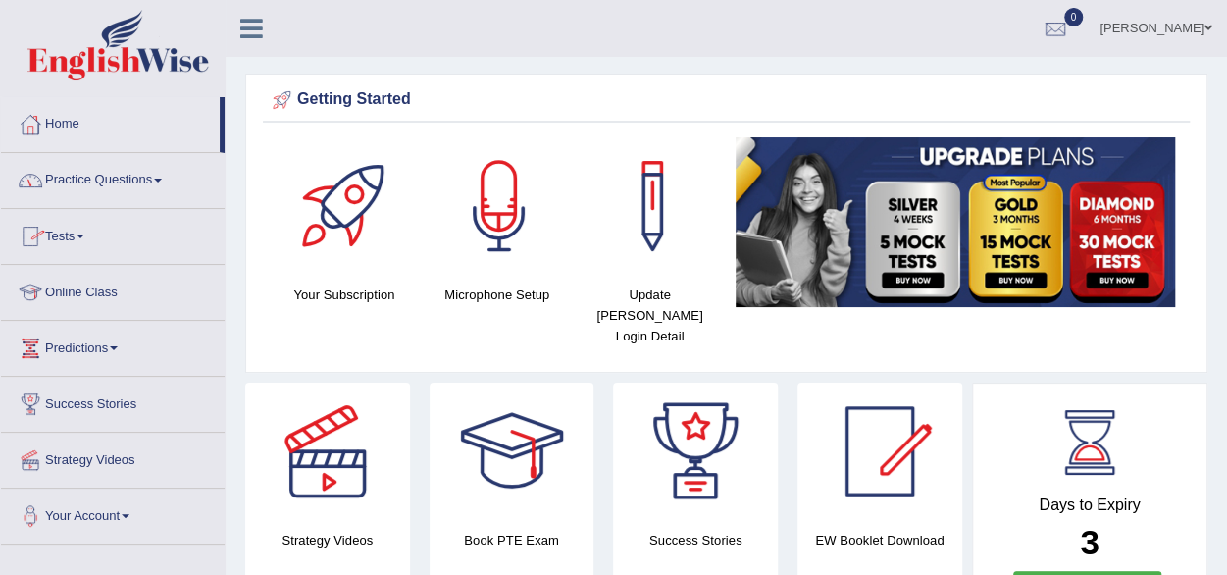
click at [161, 180] on span at bounding box center [158, 181] width 8 height 4
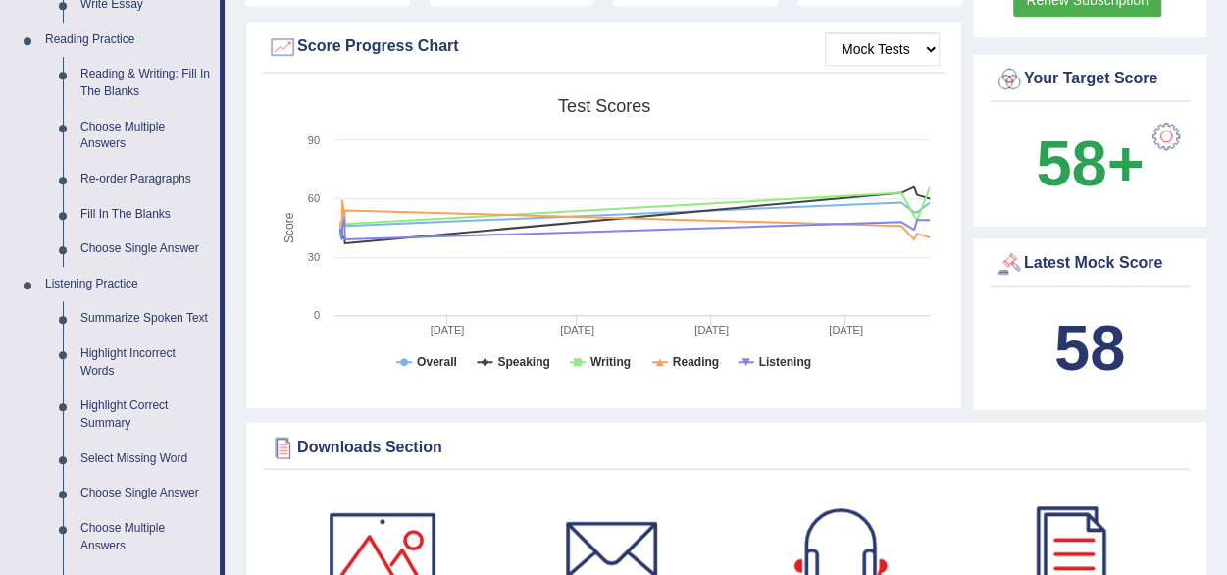
scroll to position [588, 0]
click at [124, 204] on link "Fill In The Blanks" at bounding box center [146, 213] width 148 height 35
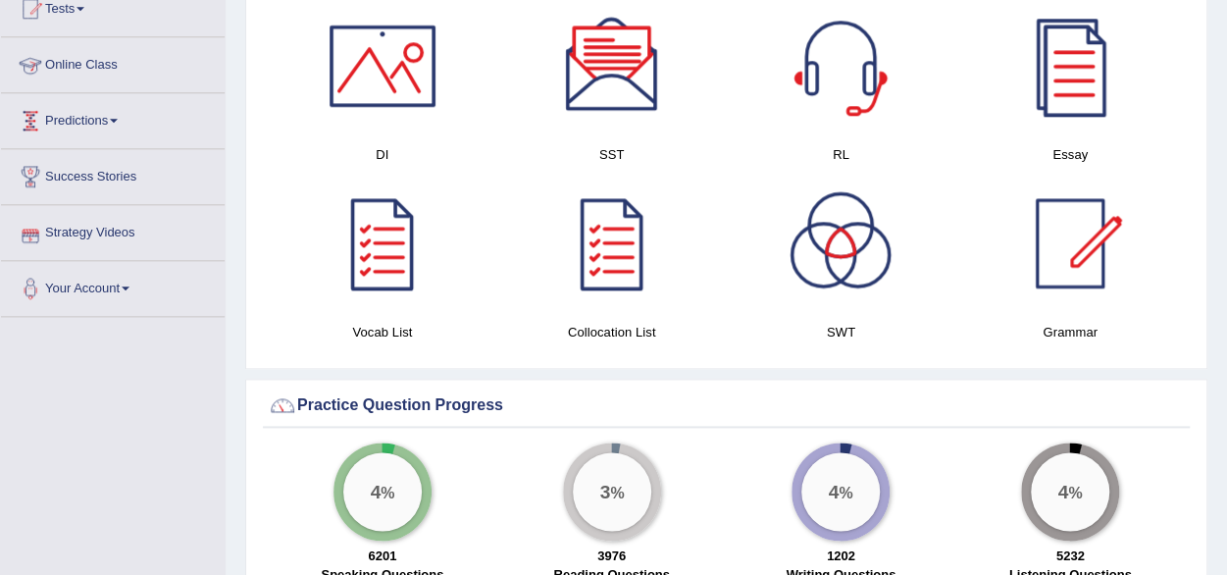
scroll to position [1097, 0]
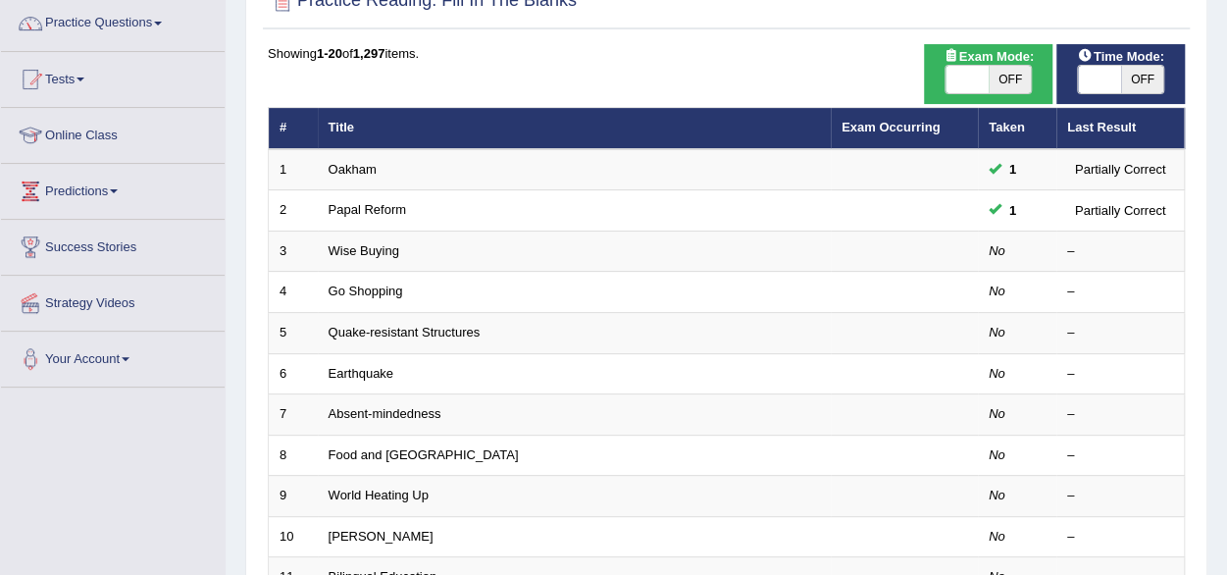
scroll to position [157, 0]
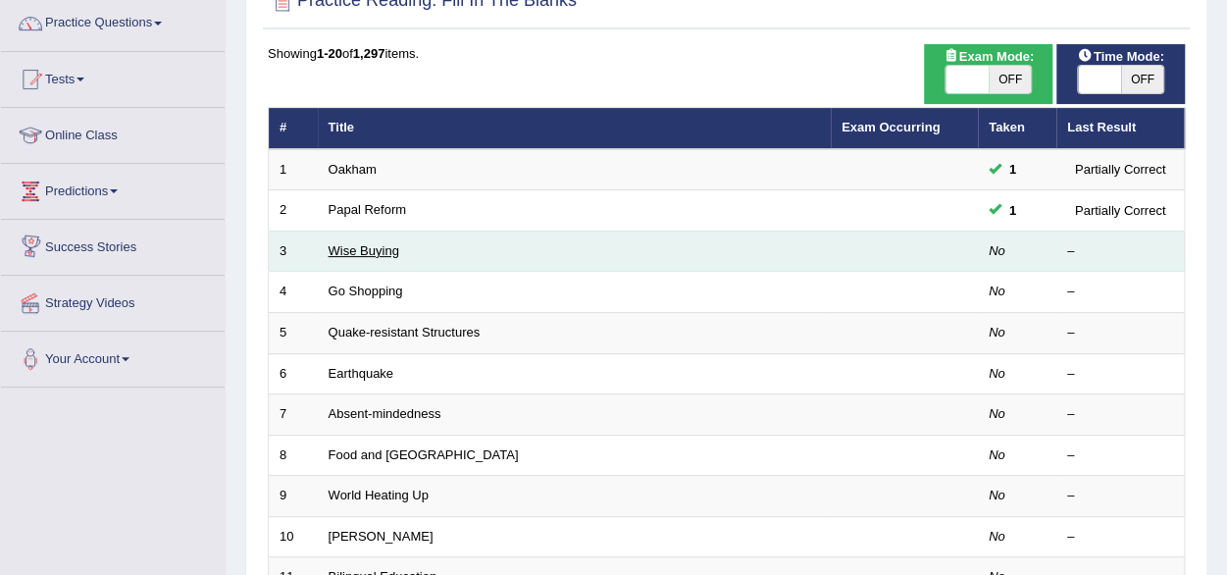
click at [353, 247] on link "Wise Buying" at bounding box center [364, 250] width 71 height 15
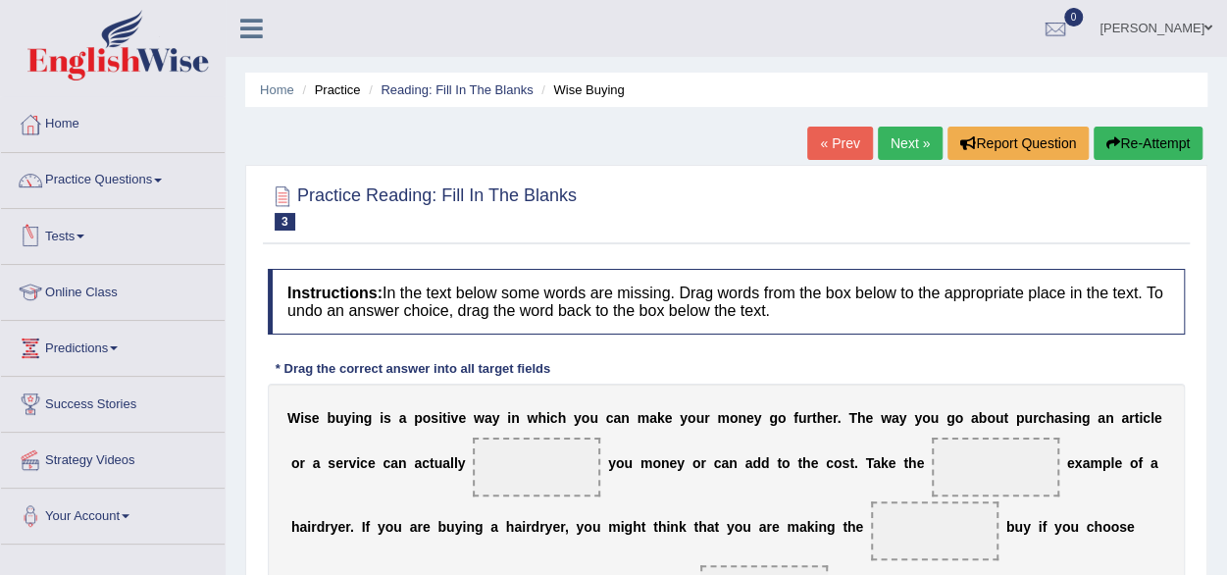
click at [88, 229] on link "Tests" at bounding box center [113, 233] width 224 height 49
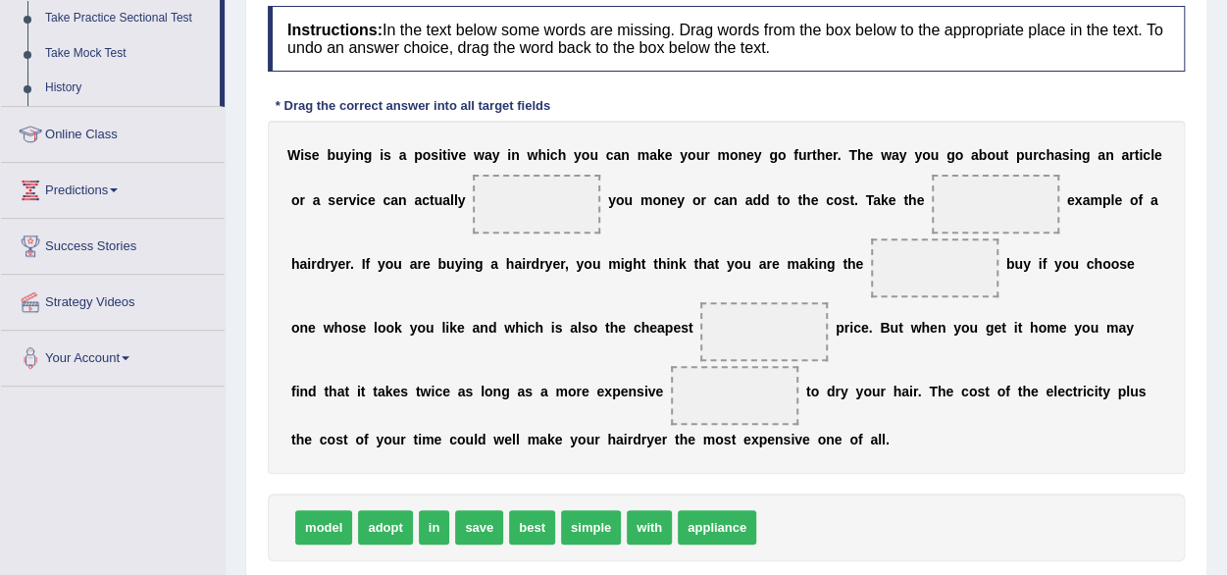
scroll to position [314, 0]
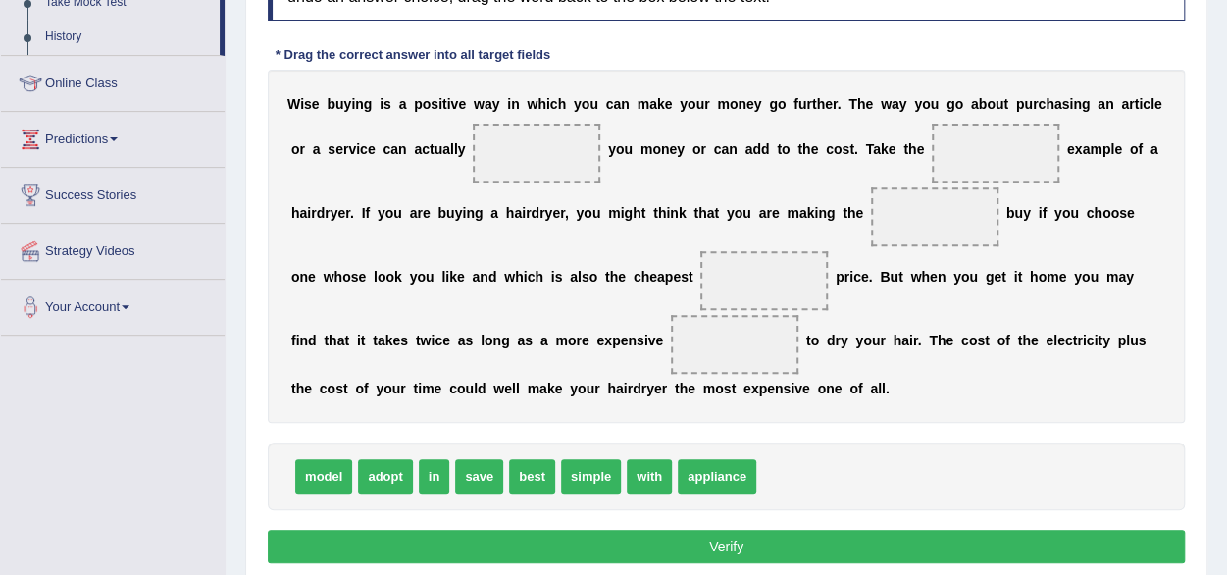
click at [483, 477] on span "save" at bounding box center [479, 476] width 48 height 34
drag, startPoint x: 483, startPoint y: 477, endPoint x: 545, endPoint y: 144, distance: 338.4
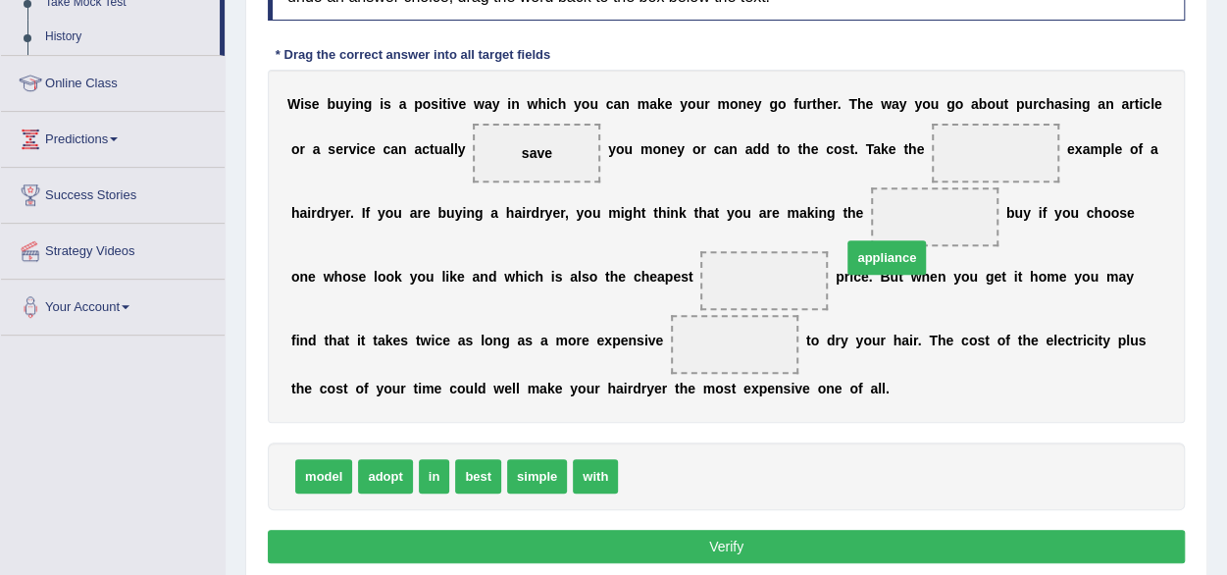
drag, startPoint x: 656, startPoint y: 480, endPoint x: 868, endPoint y: 399, distance: 226.6
click at [868, 275] on span "appliance" at bounding box center [886, 257] width 78 height 34
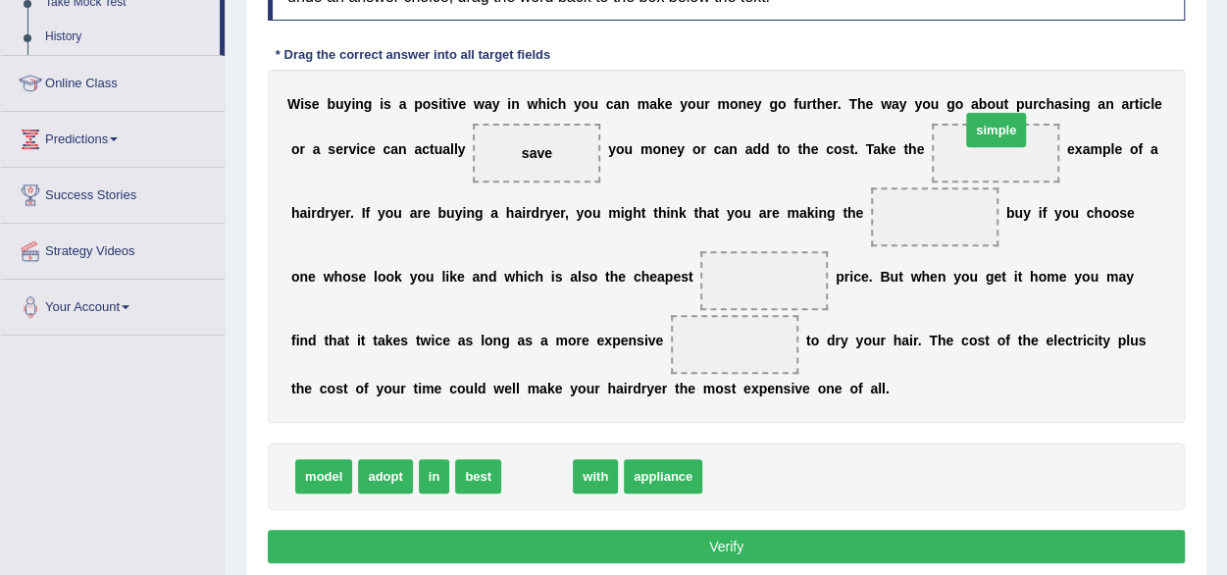
drag, startPoint x: 541, startPoint y: 472, endPoint x: 1000, endPoint y: 126, distance: 574.9
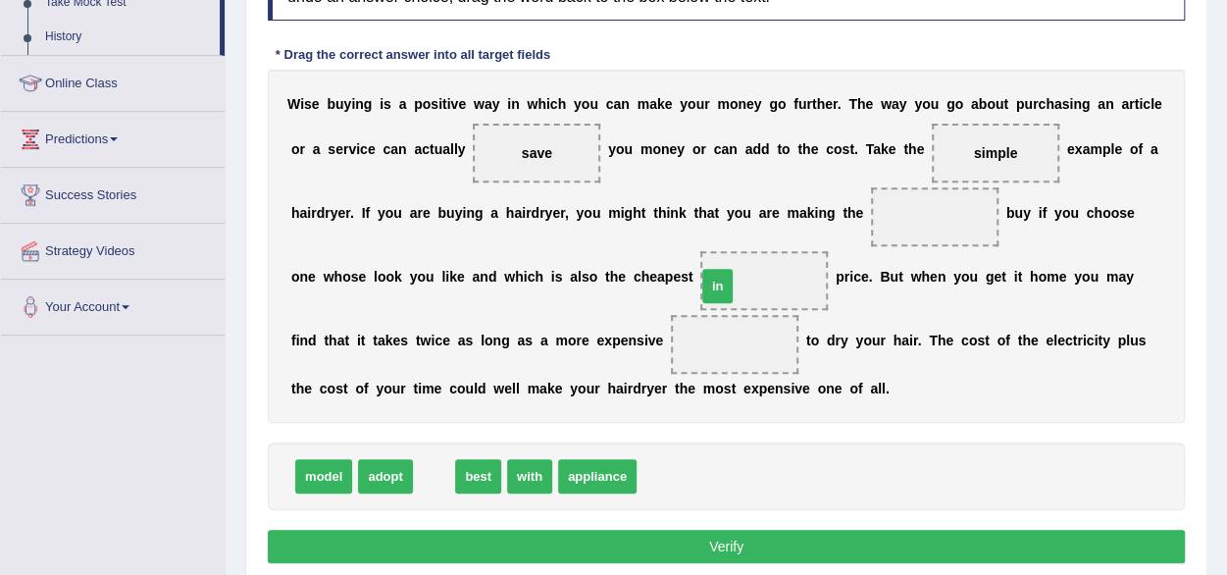
drag, startPoint x: 432, startPoint y: 474, endPoint x: 715, endPoint y: 283, distance: 341.4
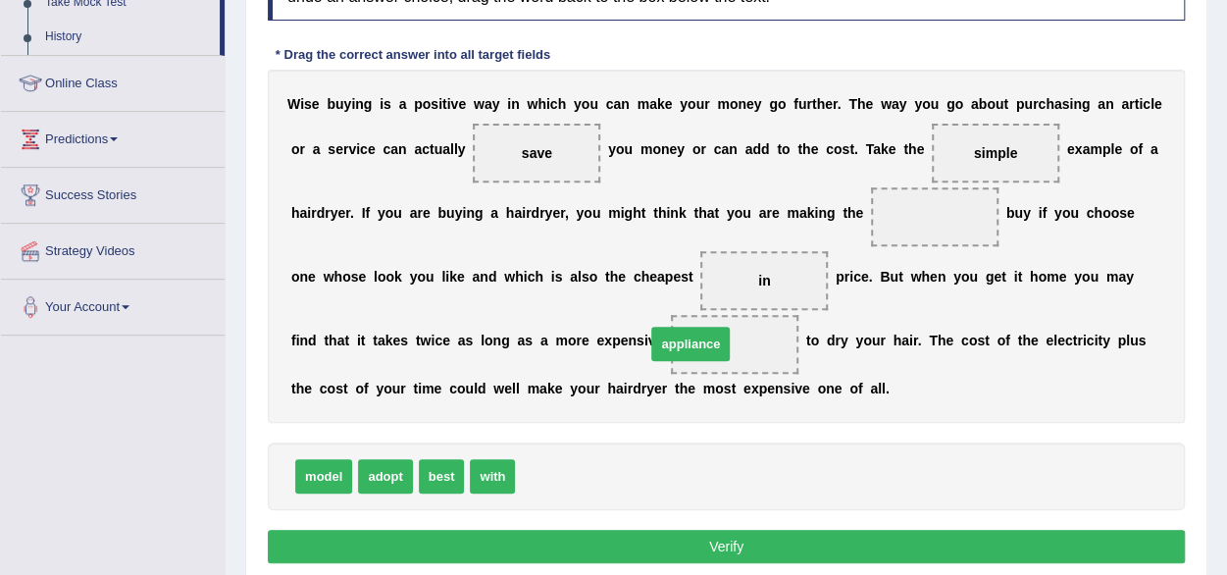
drag, startPoint x: 561, startPoint y: 484, endPoint x: 694, endPoint y: 351, distance: 187.9
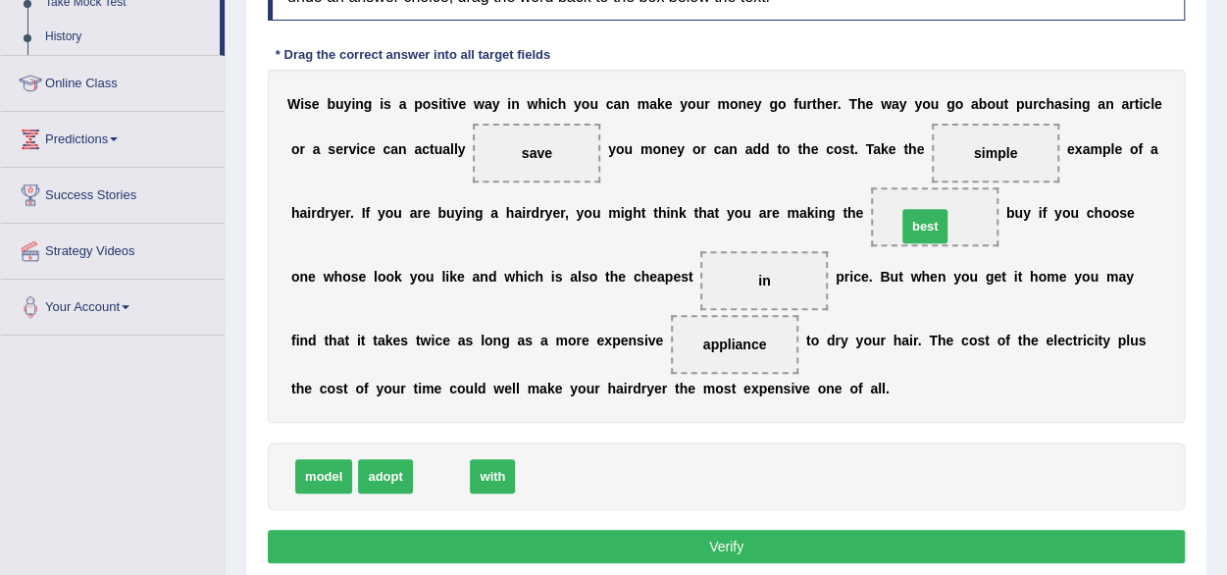
drag, startPoint x: 454, startPoint y: 479, endPoint x: 938, endPoint y: 229, distance: 544.4
click at [704, 544] on button "Verify" at bounding box center [726, 546] width 917 height 33
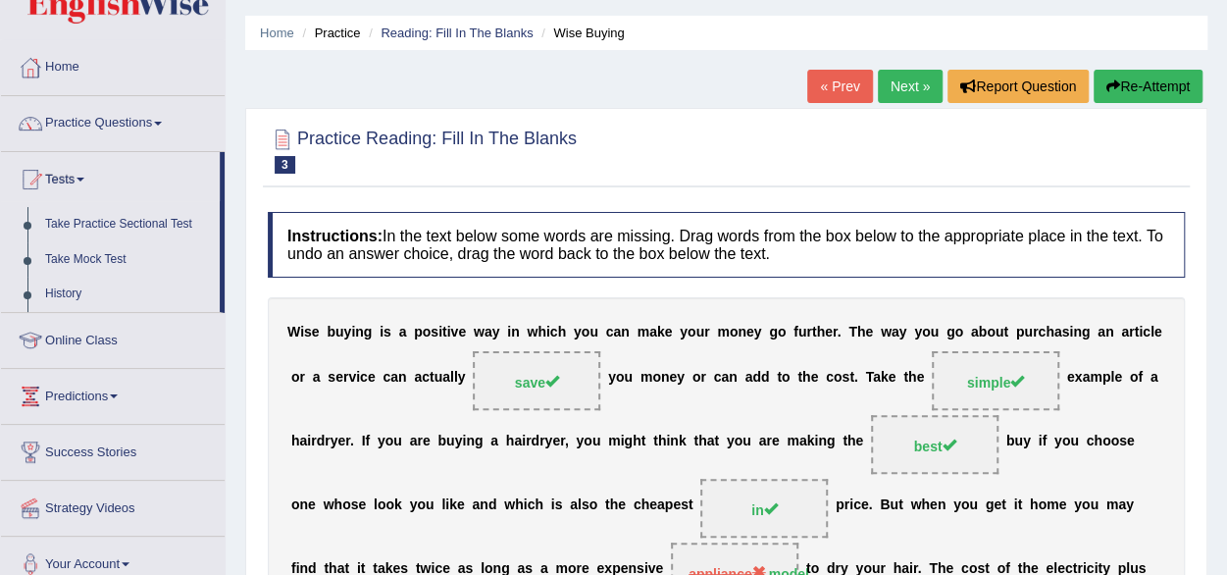
scroll to position [39, 0]
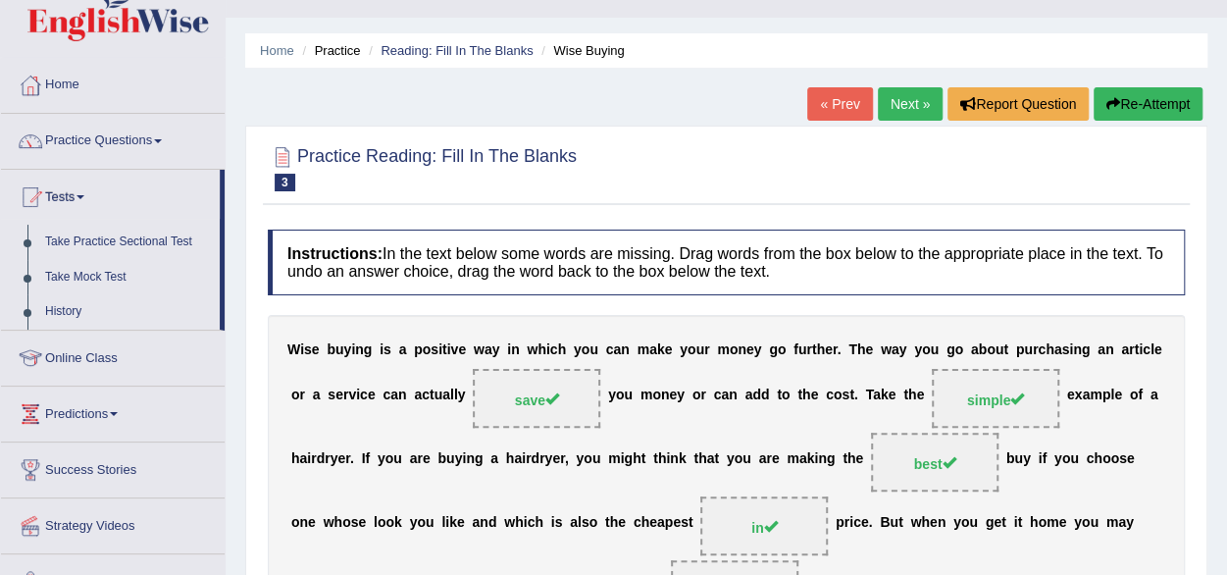
click at [910, 107] on link "Next »" at bounding box center [910, 103] width 65 height 33
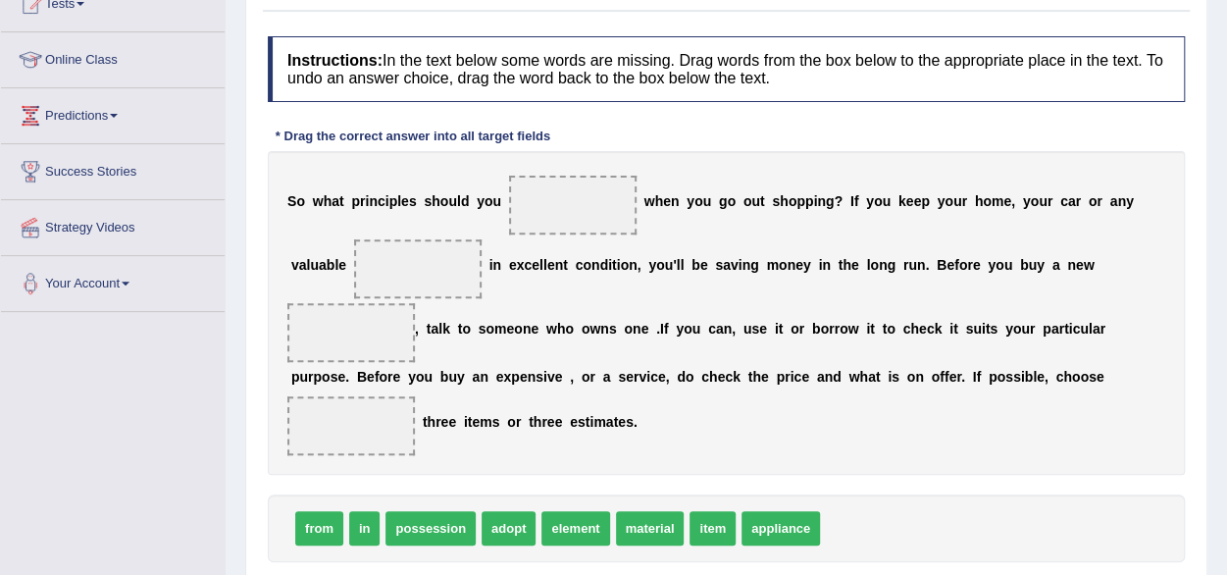
scroll to position [256, 0]
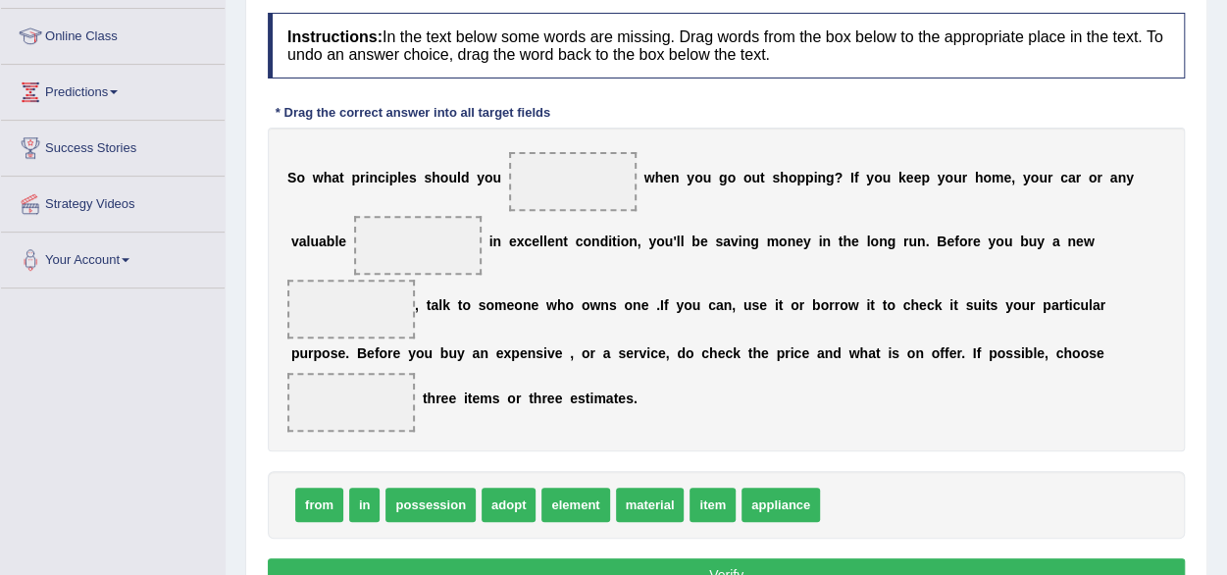
drag, startPoint x: 512, startPoint y: 520, endPoint x: 573, endPoint y: 203, distance: 322.6
click at [573, 203] on div "Instructions: In the text below some words are missing. Drag words from the box…" at bounding box center [726, 305] width 927 height 604
drag, startPoint x: 510, startPoint y: 503, endPoint x: 568, endPoint y: 196, distance: 312.4
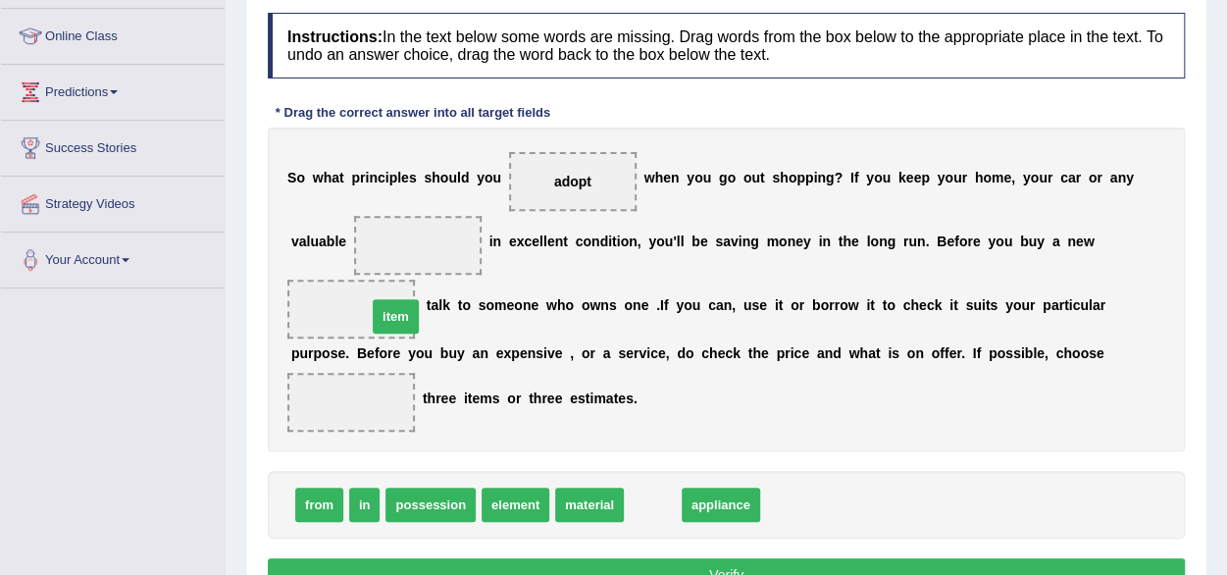
drag, startPoint x: 643, startPoint y: 505, endPoint x: 367, endPoint y: 325, distance: 330.3
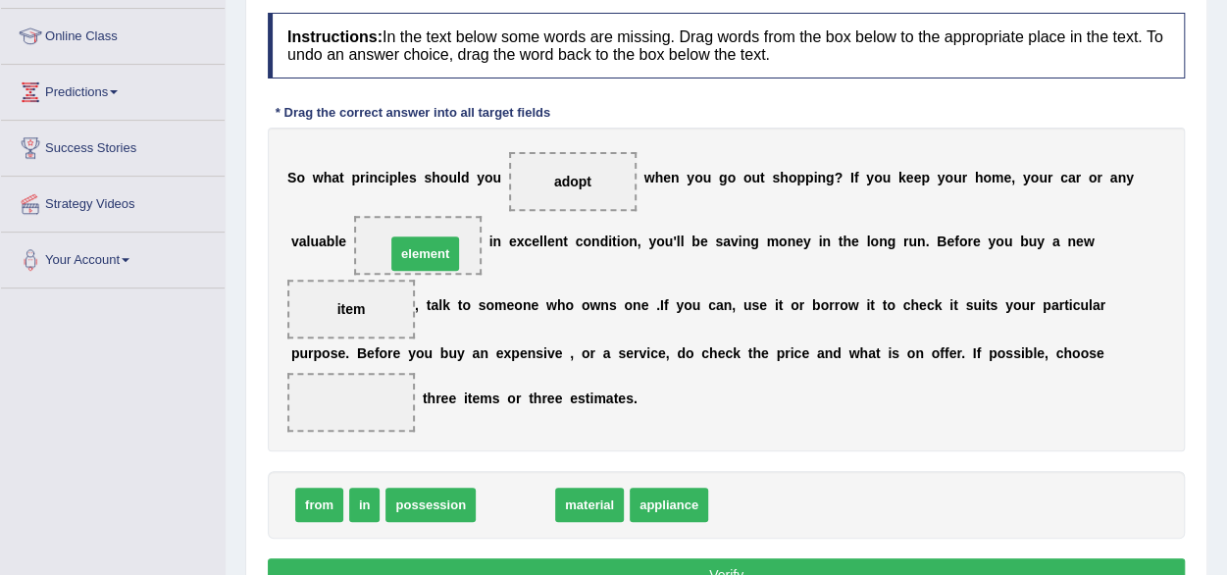
drag, startPoint x: 506, startPoint y: 501, endPoint x: 416, endPoint y: 251, distance: 265.9
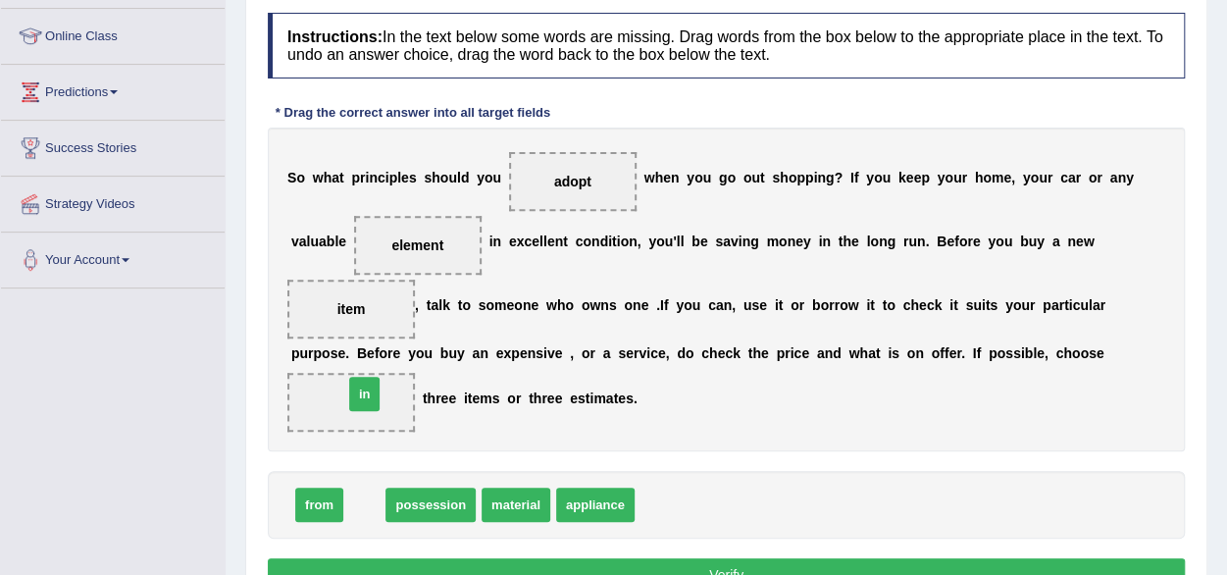
drag, startPoint x: 360, startPoint y: 509, endPoint x: 361, endPoint y: 397, distance: 111.8
click at [639, 566] on button "Verify" at bounding box center [726, 574] width 917 height 33
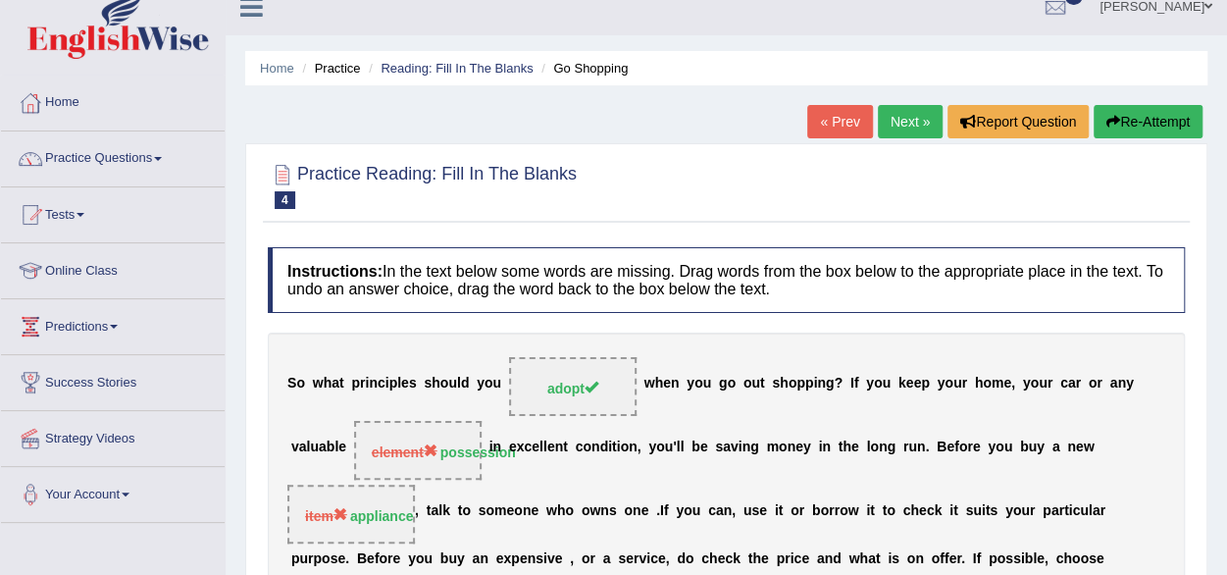
scroll to position [21, 0]
click at [910, 126] on link "Next »" at bounding box center [910, 122] width 65 height 33
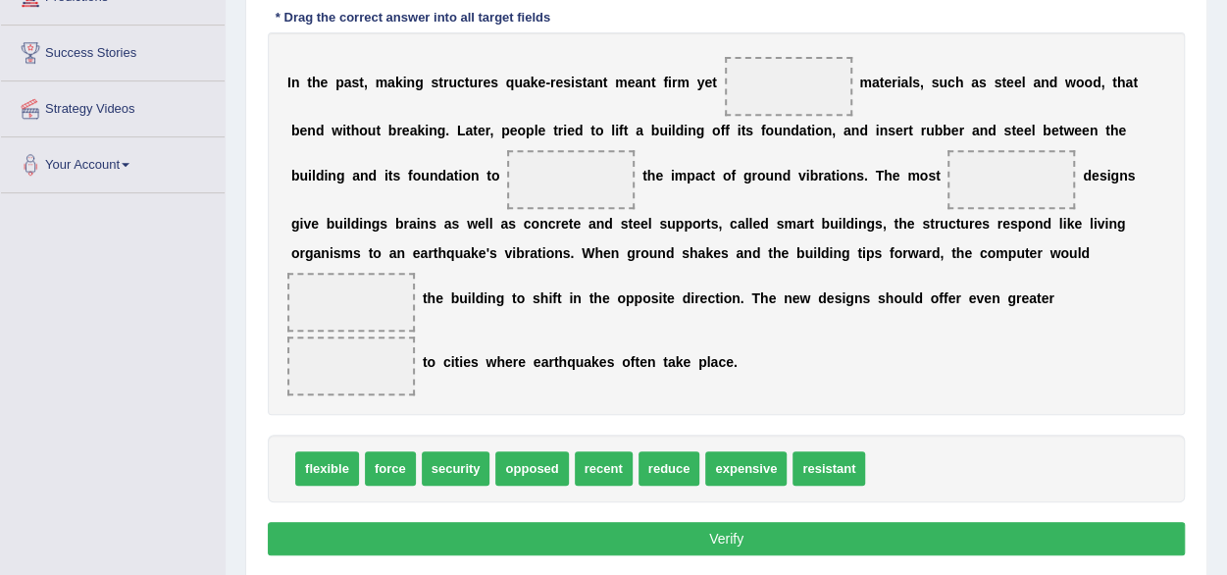
scroll to position [353, 0]
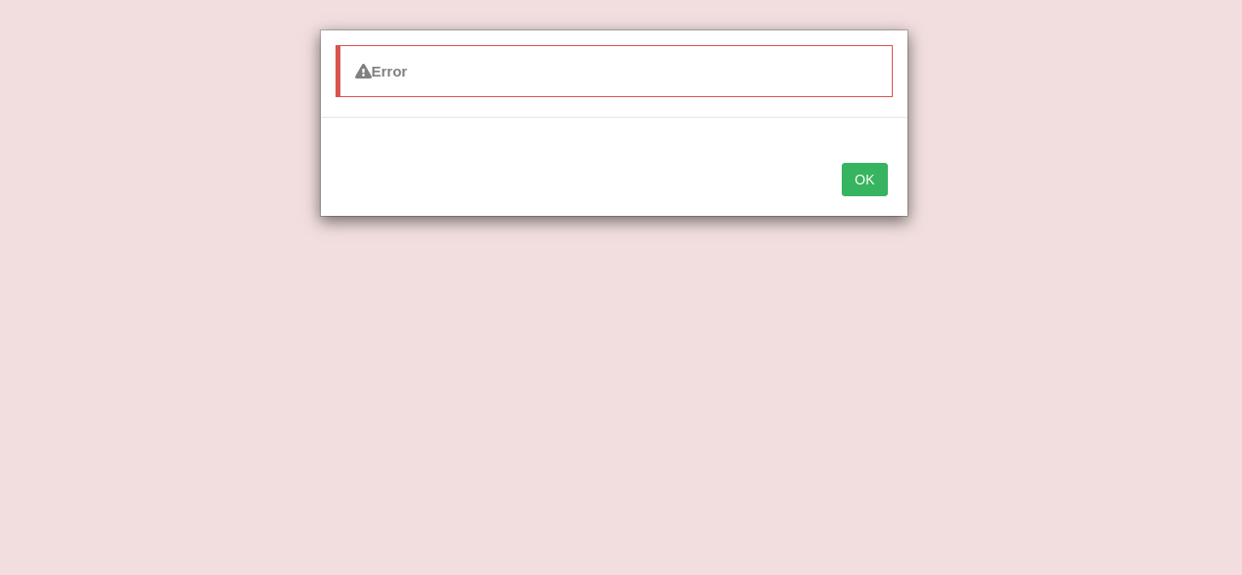
click at [867, 169] on button "OK" at bounding box center [864, 179] width 45 height 33
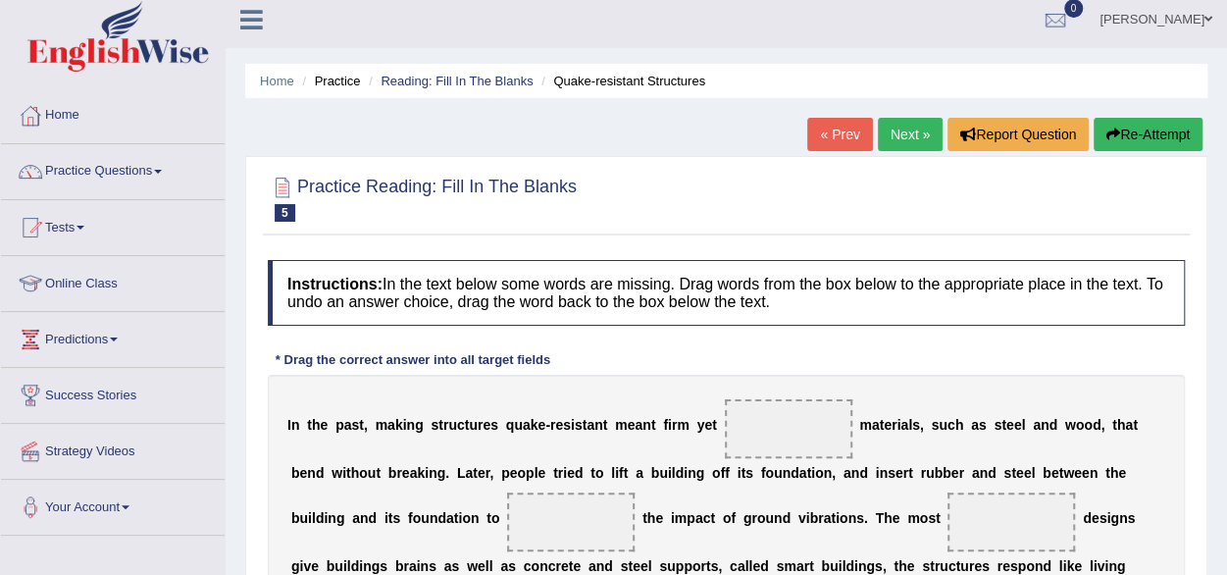
scroll to position [0, 0]
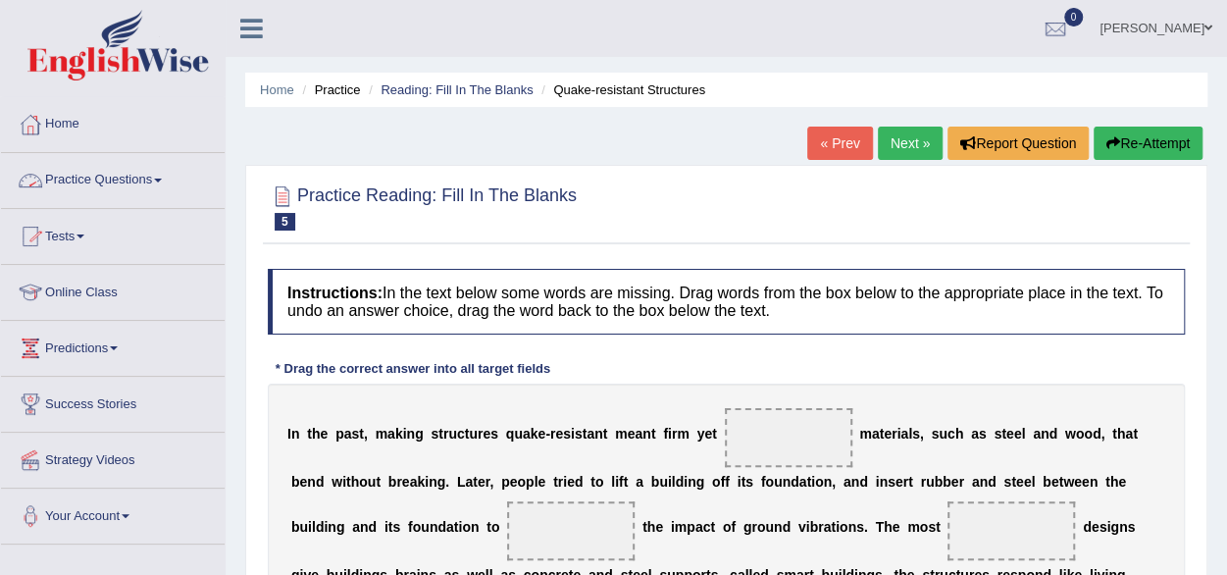
click at [158, 187] on link "Practice Questions" at bounding box center [113, 177] width 224 height 49
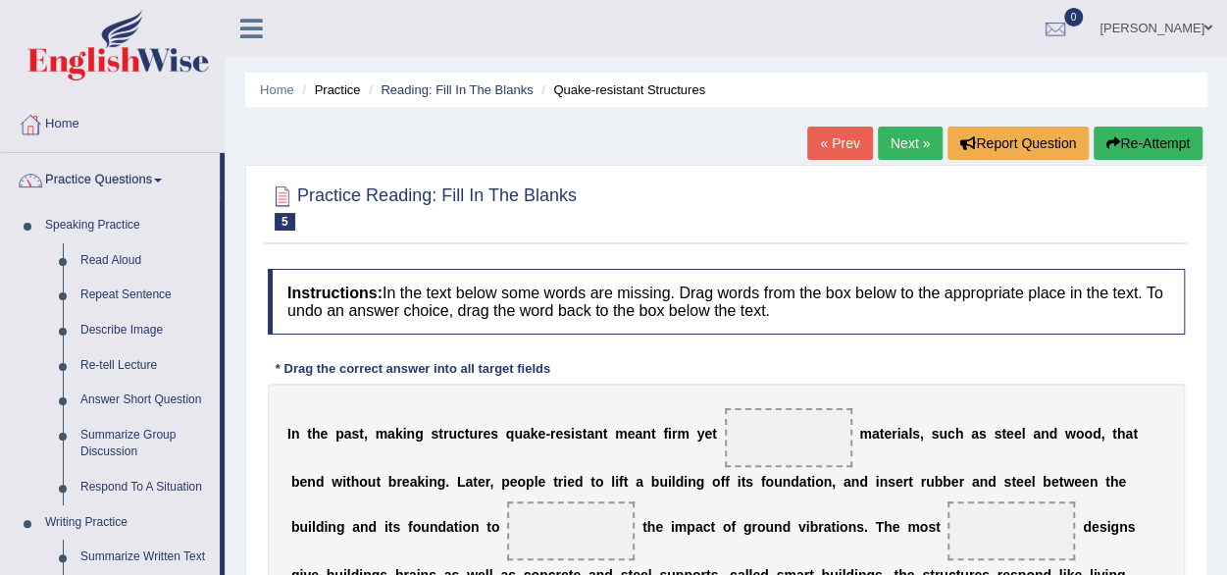
click at [158, 187] on link "Practice Questions" at bounding box center [110, 177] width 219 height 49
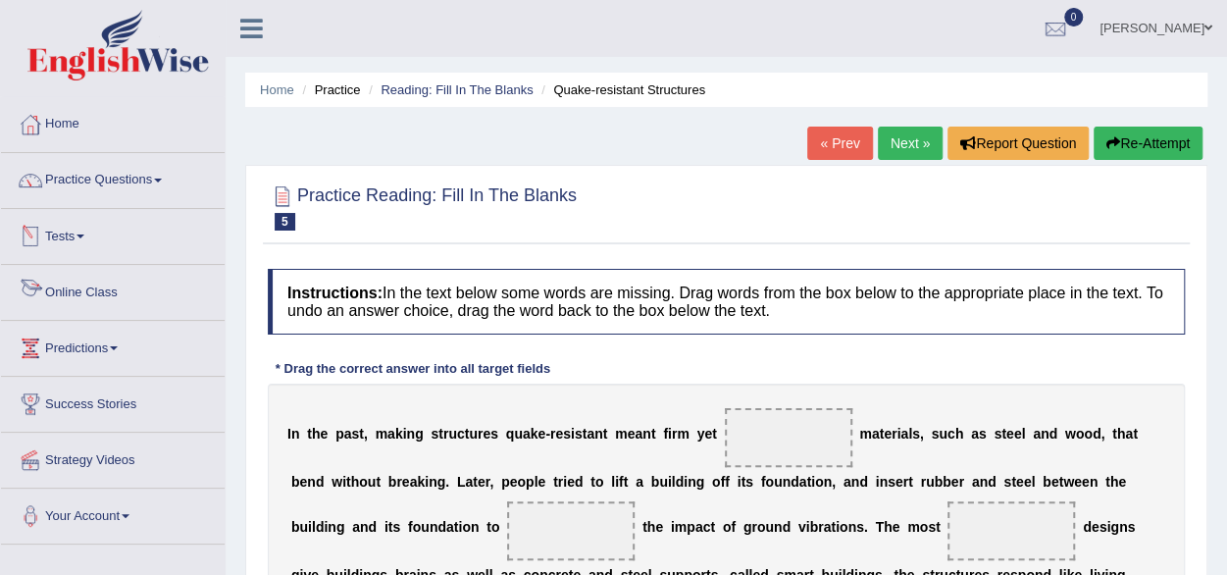
click at [93, 289] on link "Online Class" at bounding box center [113, 289] width 224 height 49
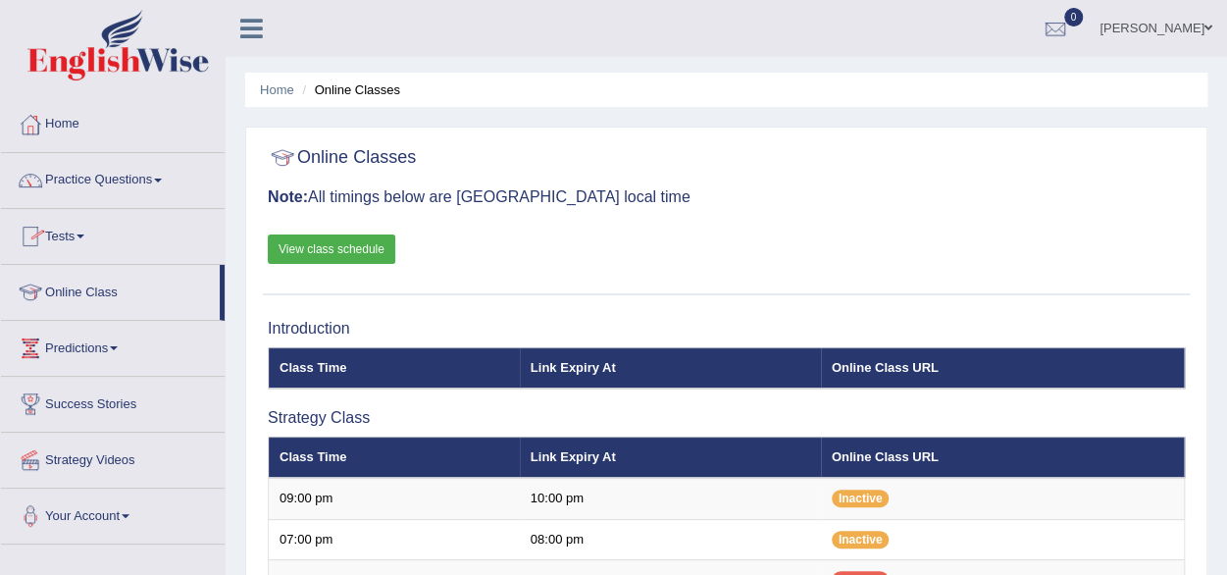
click at [90, 243] on link "Tests" at bounding box center [113, 233] width 224 height 49
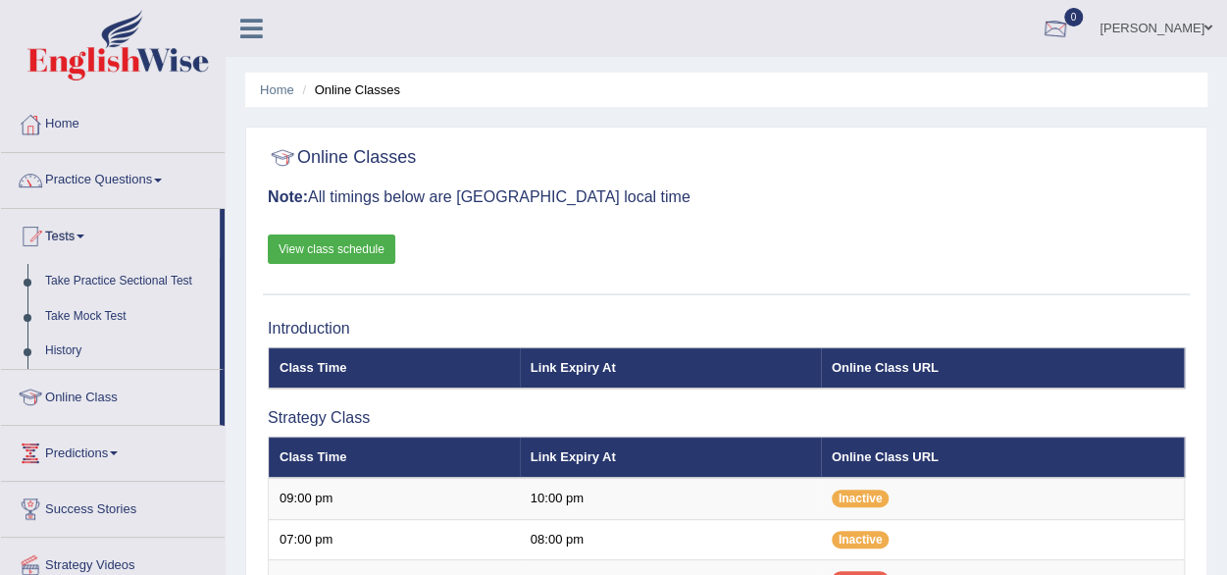
click at [1070, 26] on div at bounding box center [1055, 29] width 29 height 29
click at [975, 89] on strong "See All Alerts" at bounding box center [931, 83] width 87 height 16
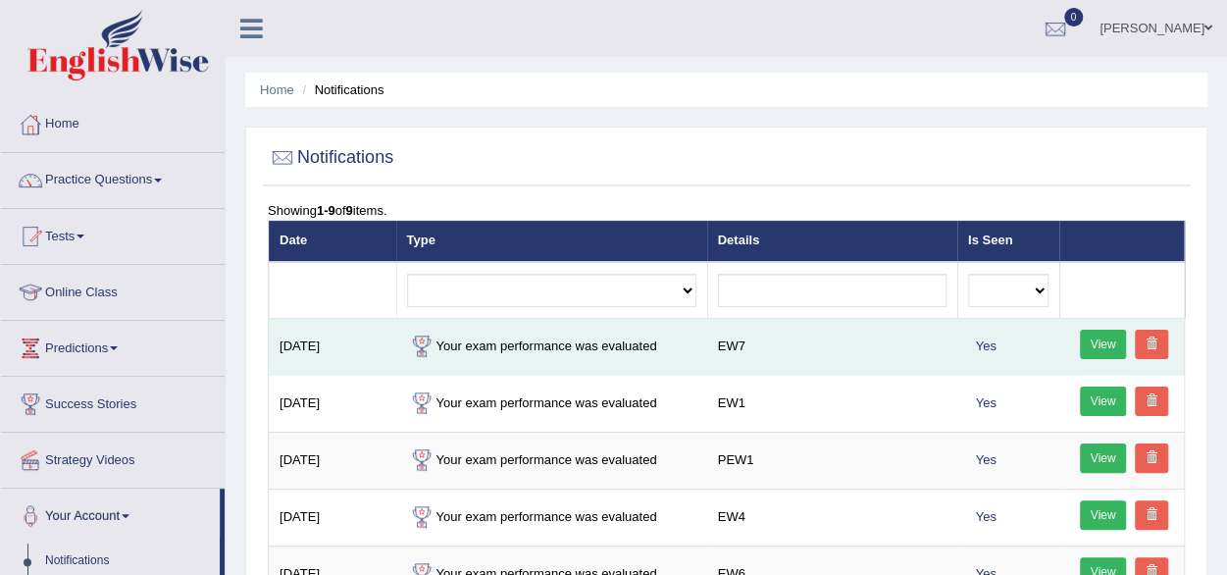
click at [1097, 339] on link "View" at bounding box center [1103, 344] width 47 height 29
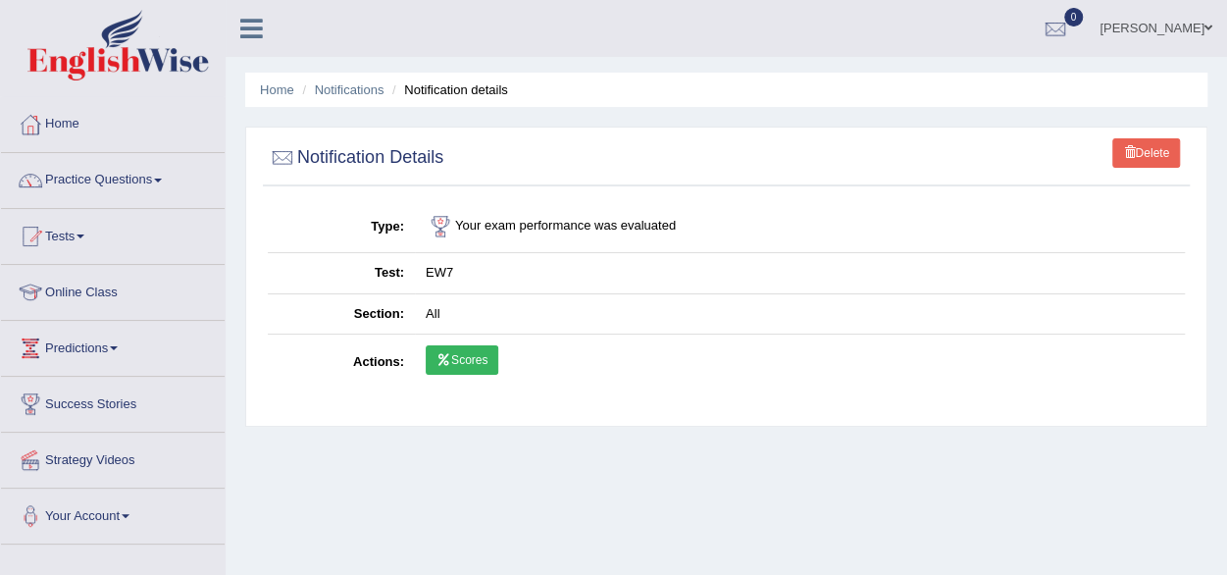
click at [470, 359] on link "Scores" at bounding box center [462, 359] width 73 height 29
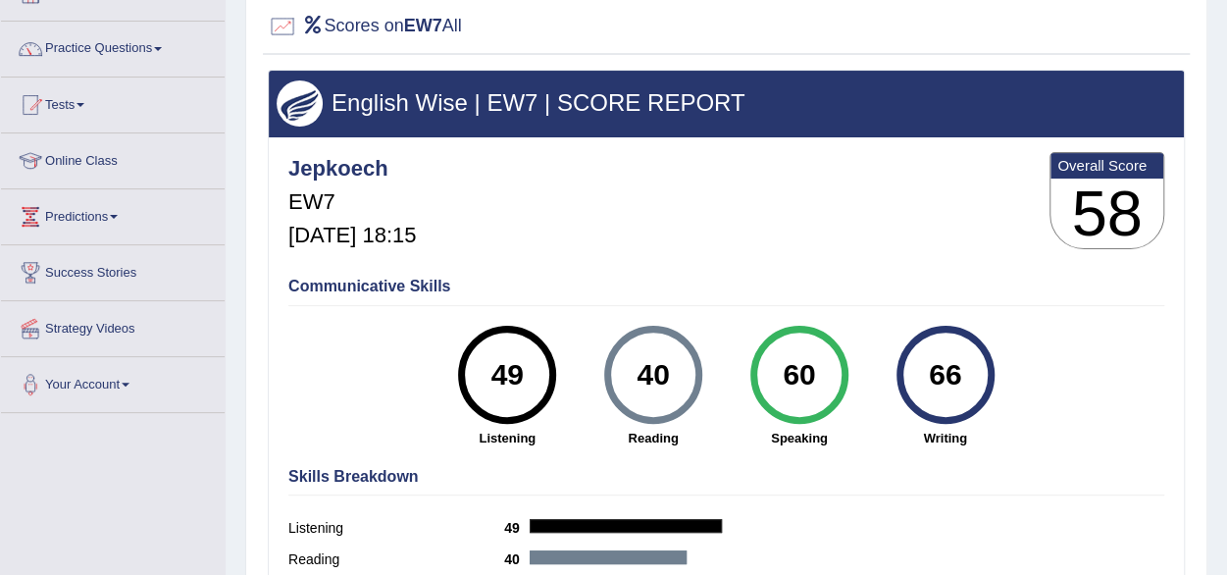
scroll to position [171, 0]
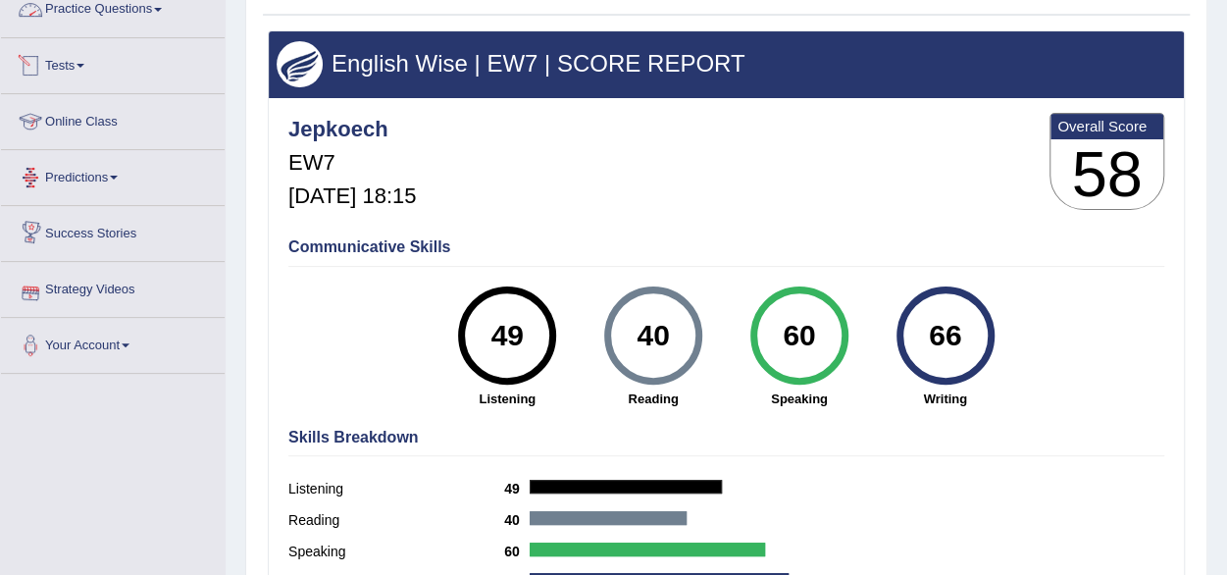
click at [162, 9] on span at bounding box center [158, 10] width 8 height 4
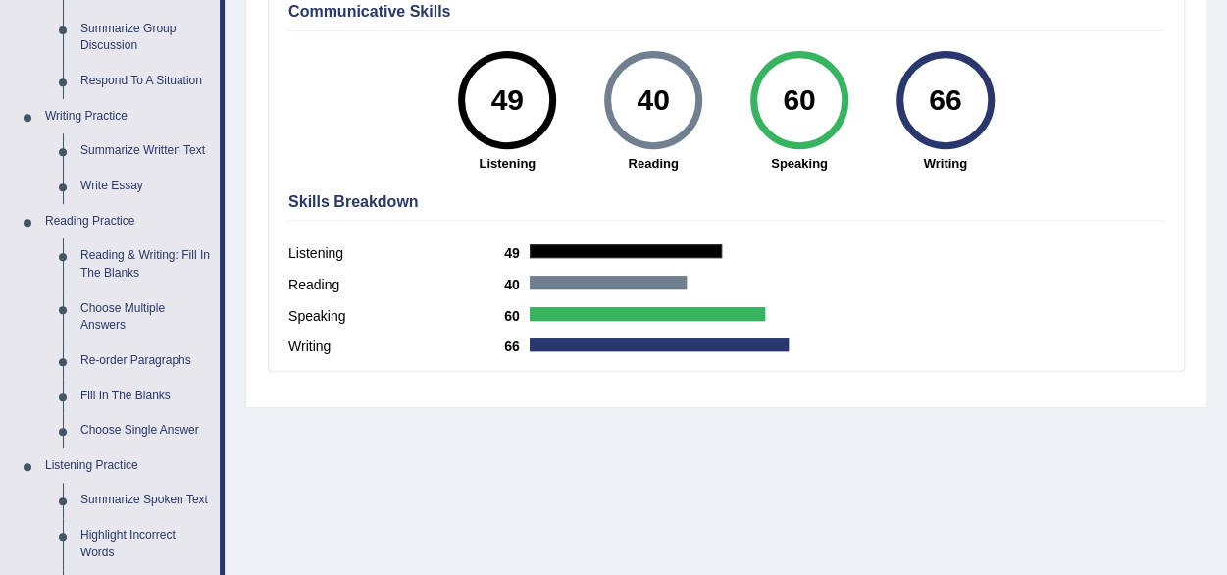
scroll to position [445, 0]
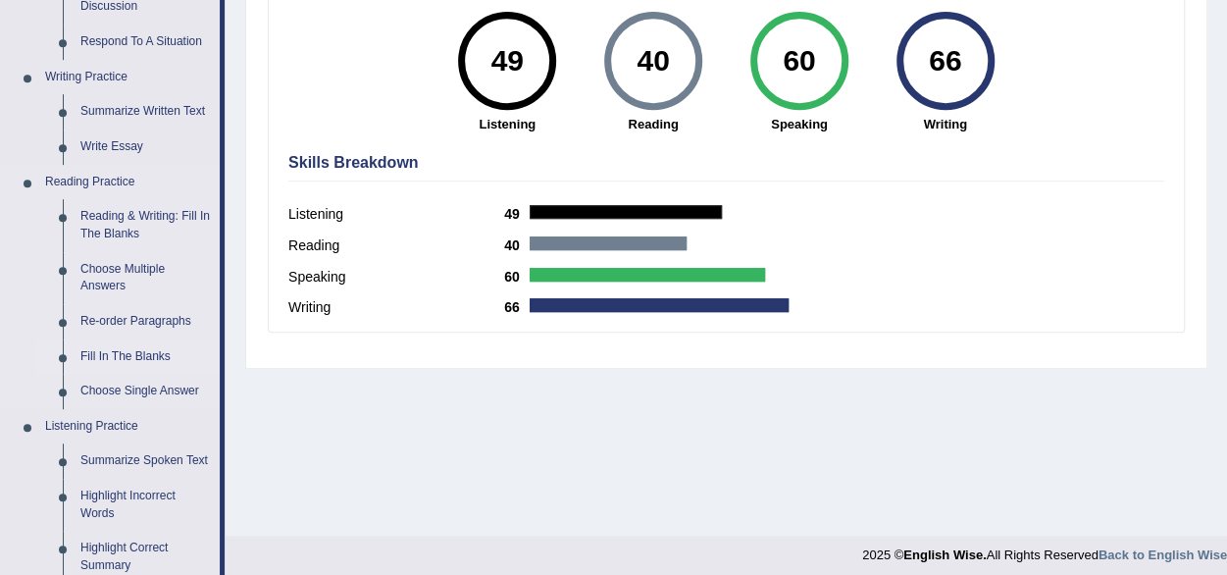
click at [137, 350] on link "Fill In The Blanks" at bounding box center [146, 356] width 148 height 35
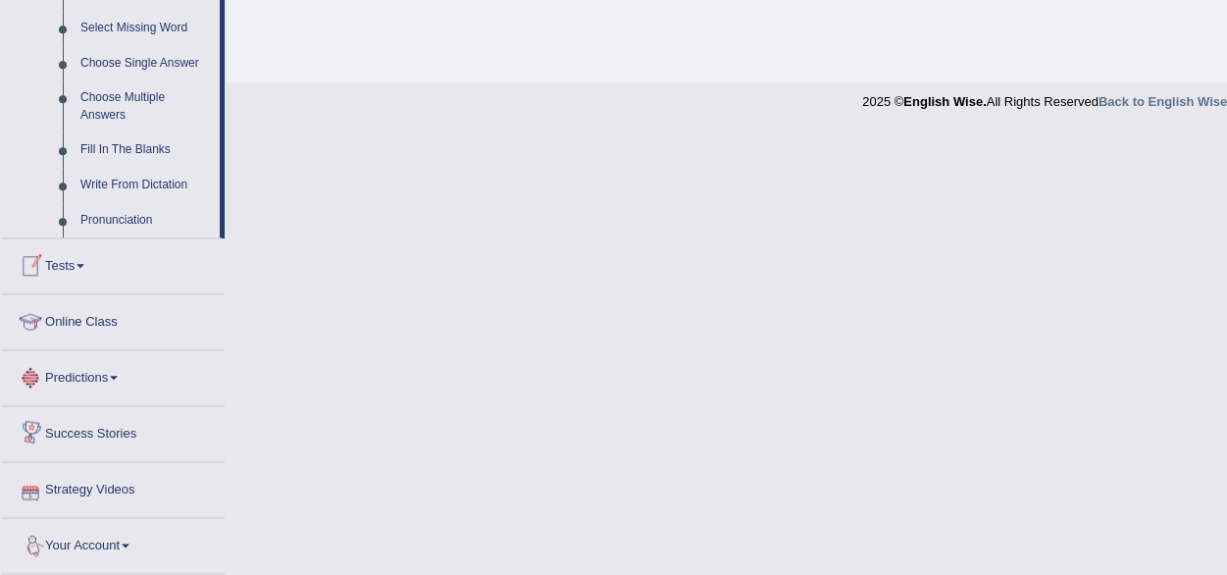
scroll to position [1014, 0]
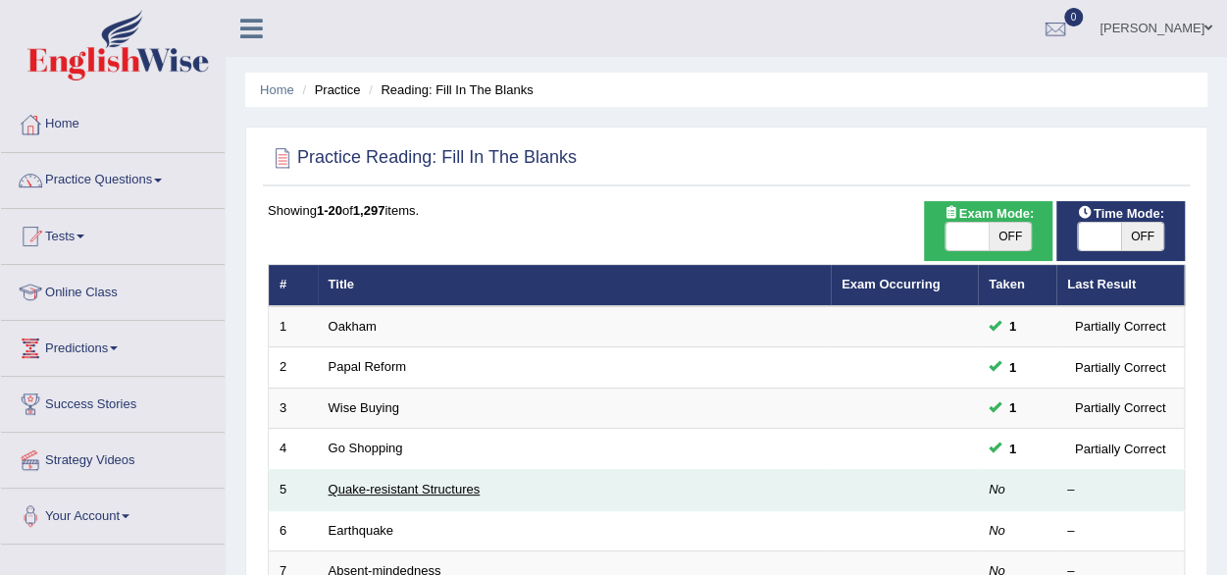
click at [370, 484] on link "Quake-resistant Structures" at bounding box center [405, 489] width 152 height 15
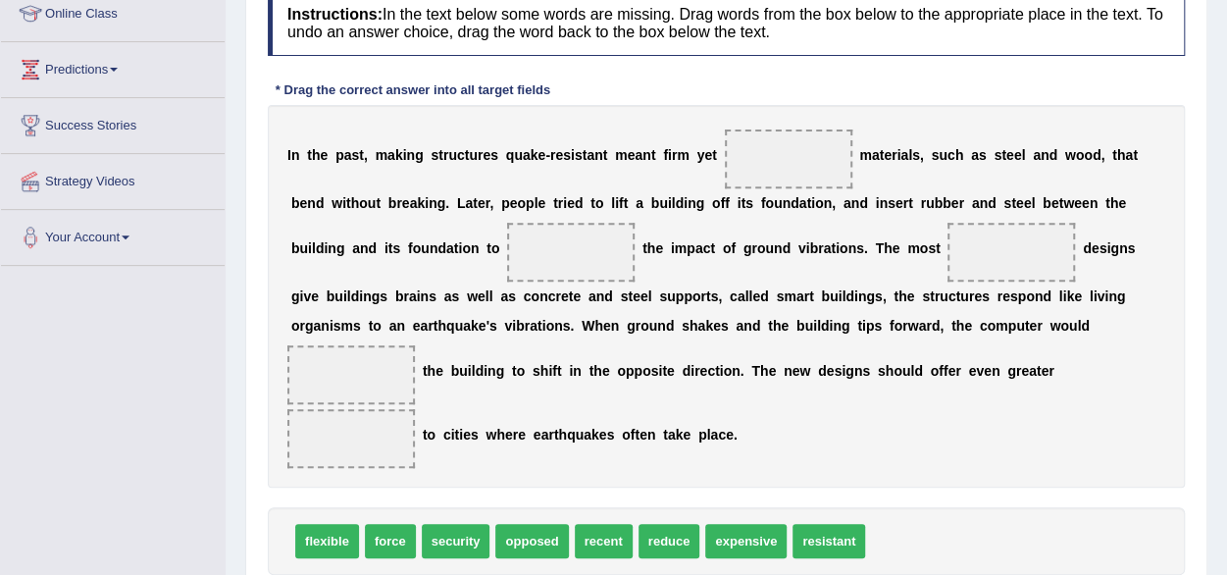
scroll to position [286, 0]
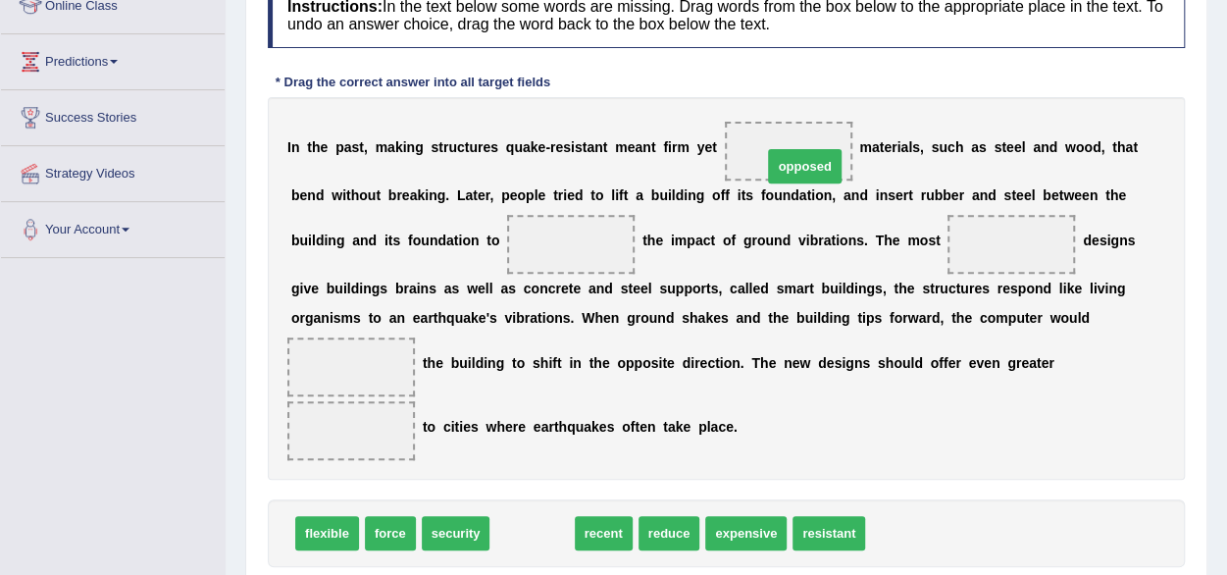
drag, startPoint x: 534, startPoint y: 536, endPoint x: 802, endPoint y: 167, distance: 456.3
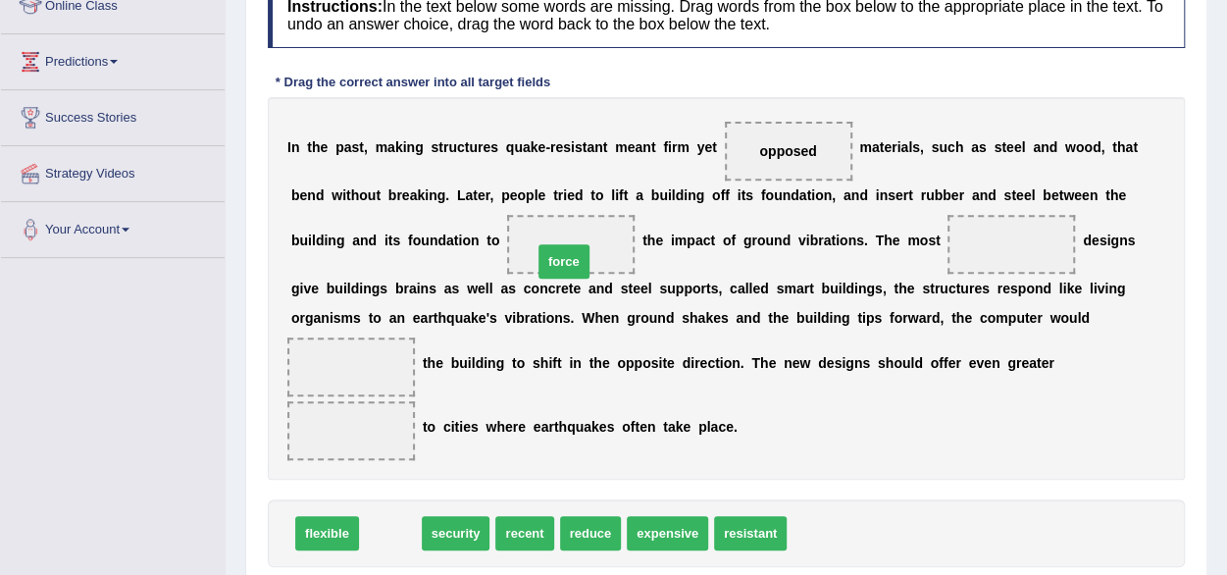
drag, startPoint x: 385, startPoint y: 534, endPoint x: 559, endPoint y: 260, distance: 324.1
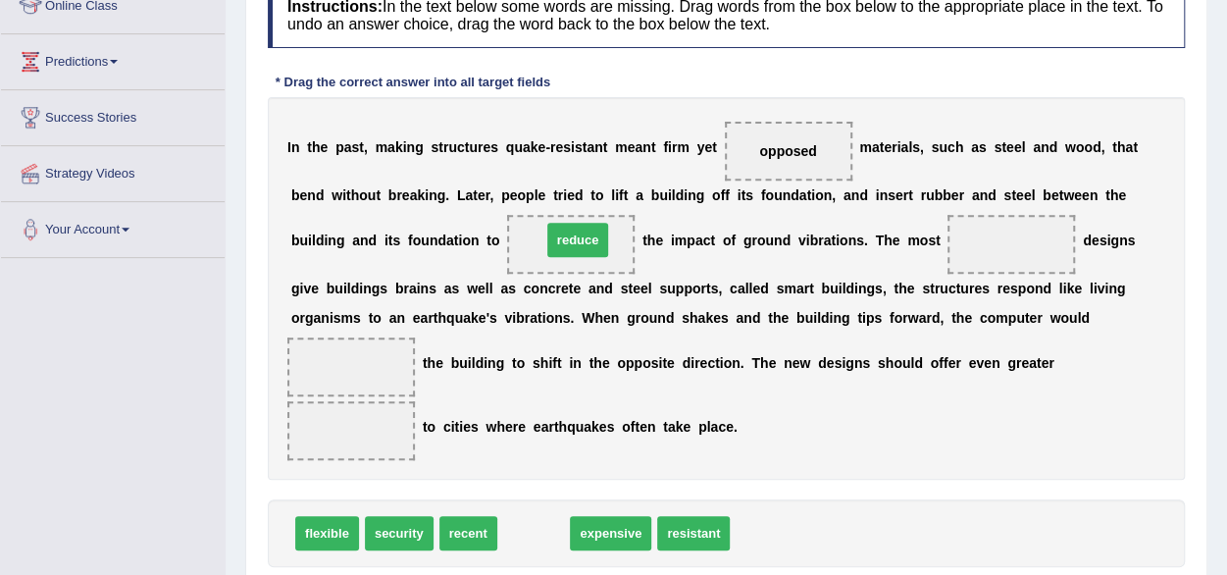
drag, startPoint x: 528, startPoint y: 525, endPoint x: 572, endPoint y: 229, distance: 299.5
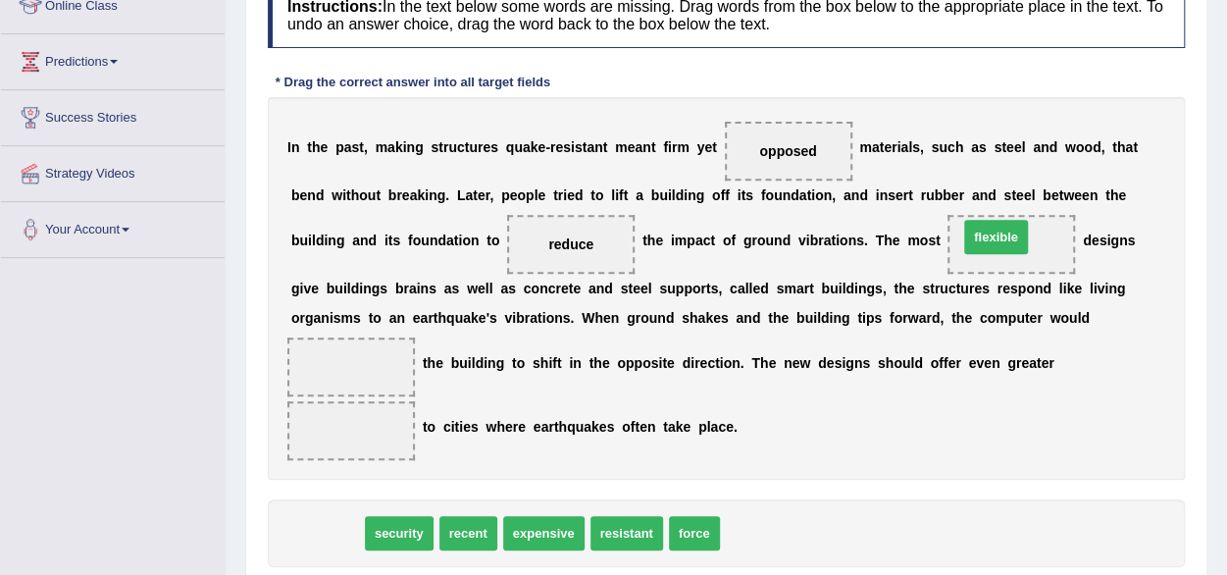
drag, startPoint x: 331, startPoint y: 526, endPoint x: 999, endPoint y: 235, distance: 729.2
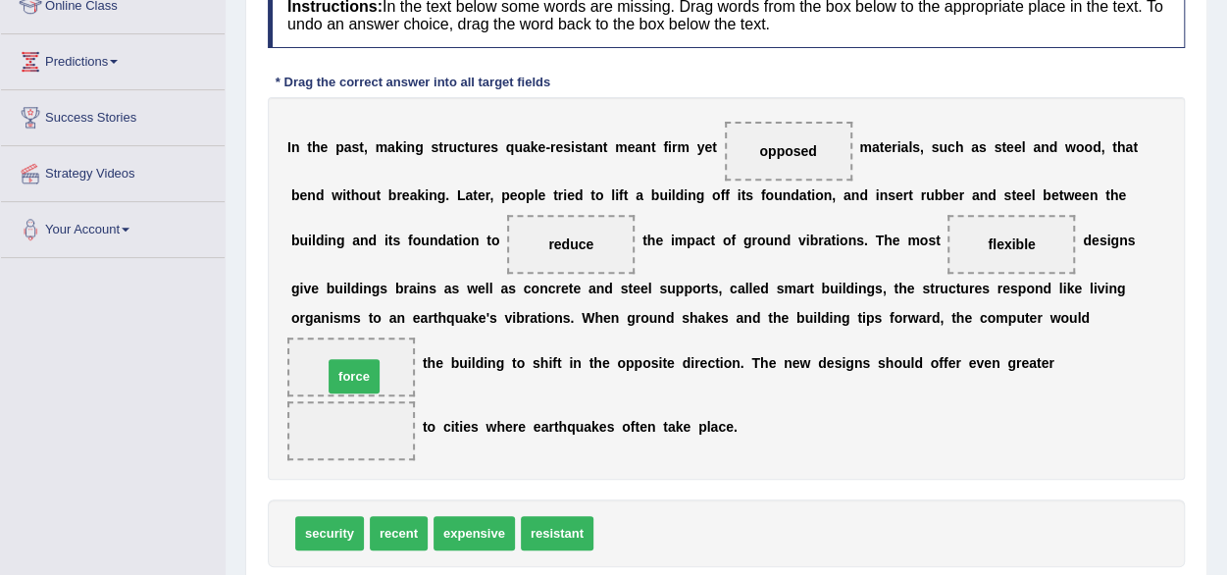
drag, startPoint x: 628, startPoint y: 528, endPoint x: 362, endPoint y: 366, distance: 311.2
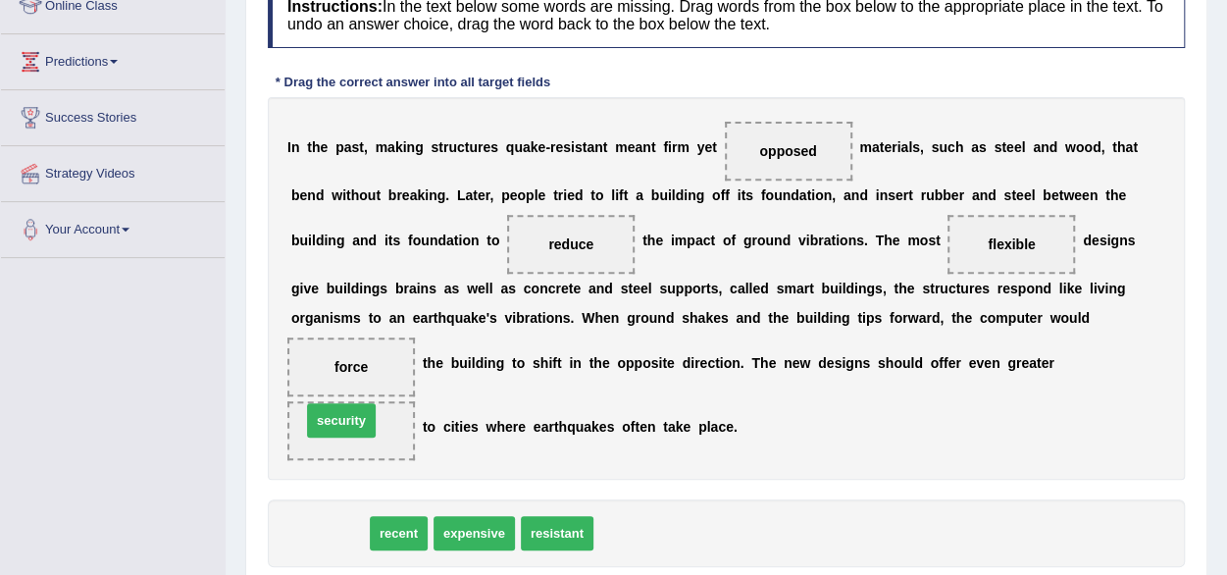
drag, startPoint x: 326, startPoint y: 541, endPoint x: 337, endPoint y: 429, distance: 113.4
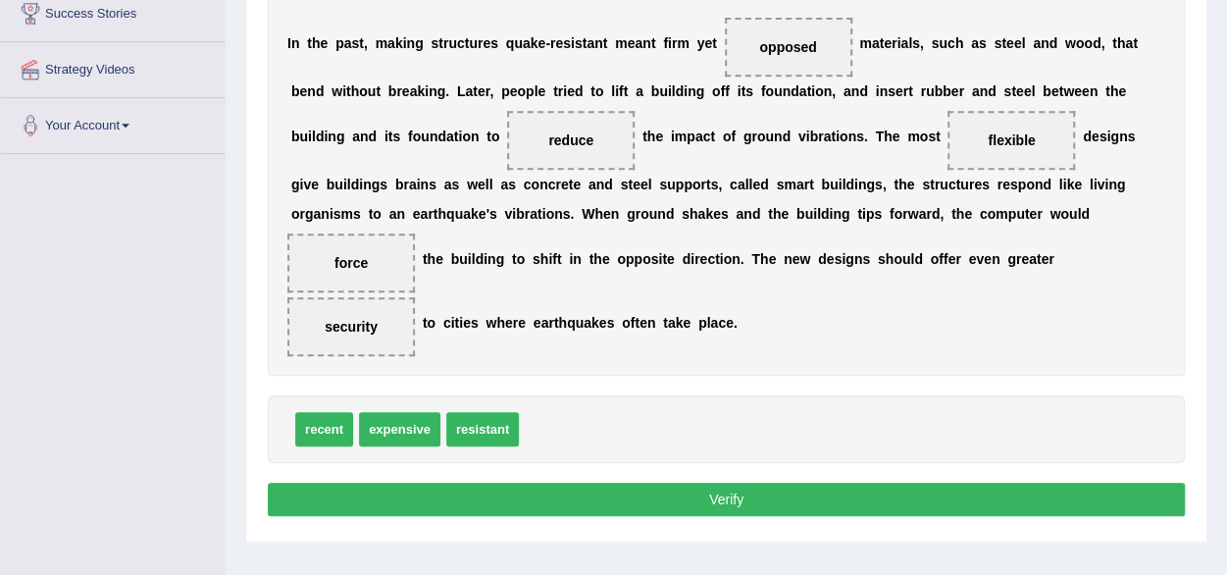
scroll to position [404, 0]
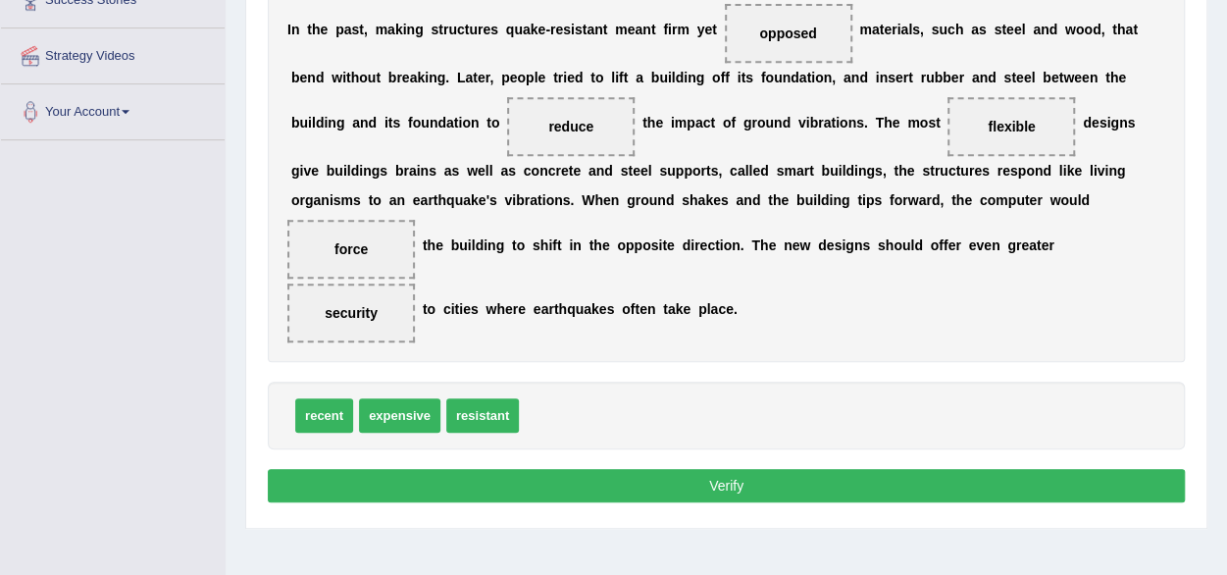
click at [752, 491] on button "Verify" at bounding box center [726, 485] width 917 height 33
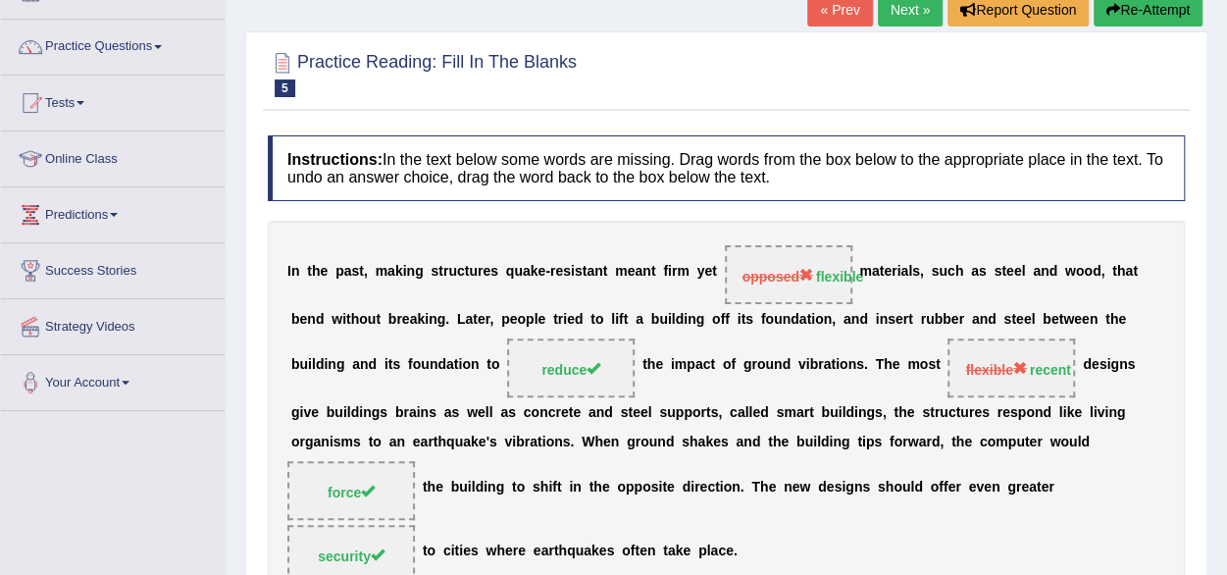
scroll to position [129, 0]
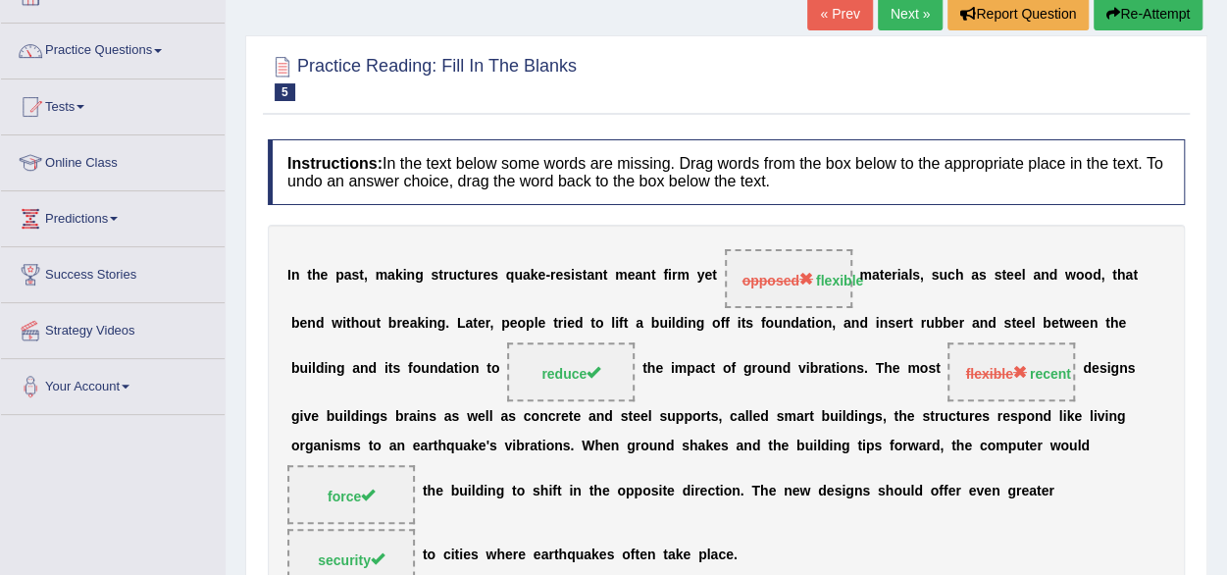
click at [901, 11] on link "Next »" at bounding box center [910, 13] width 65 height 33
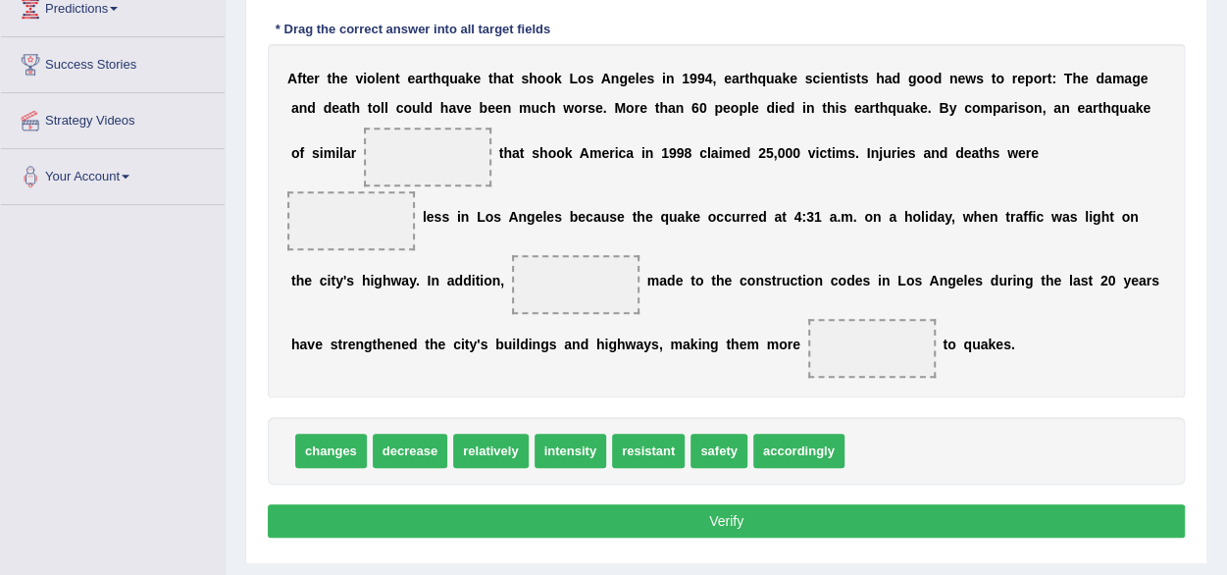
scroll to position [353, 0]
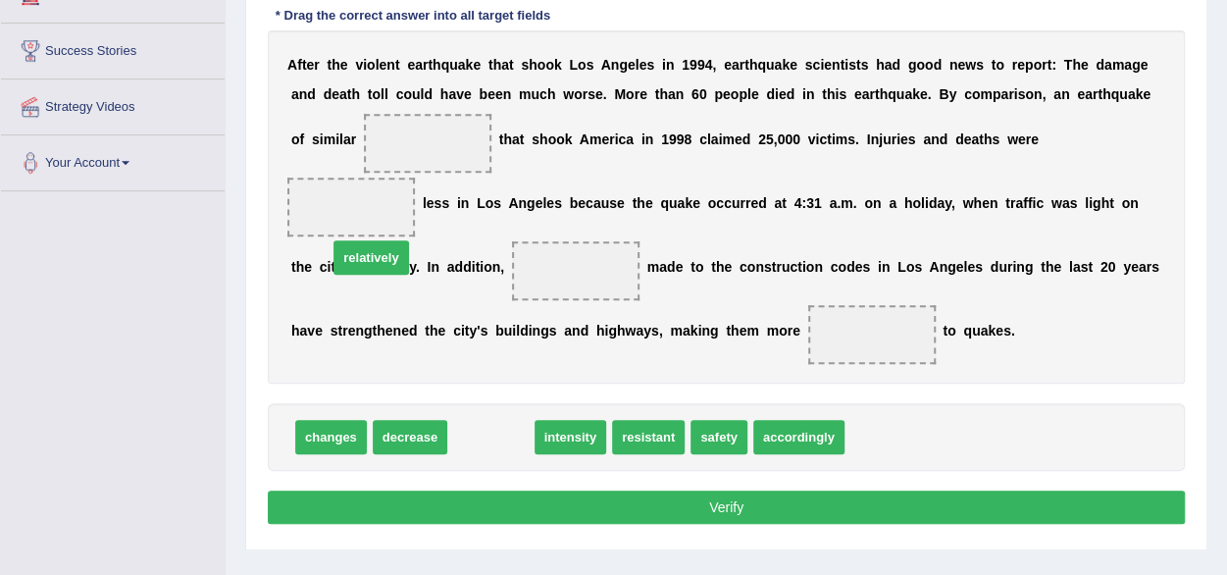
drag, startPoint x: 498, startPoint y: 434, endPoint x: 377, endPoint y: 227, distance: 240.0
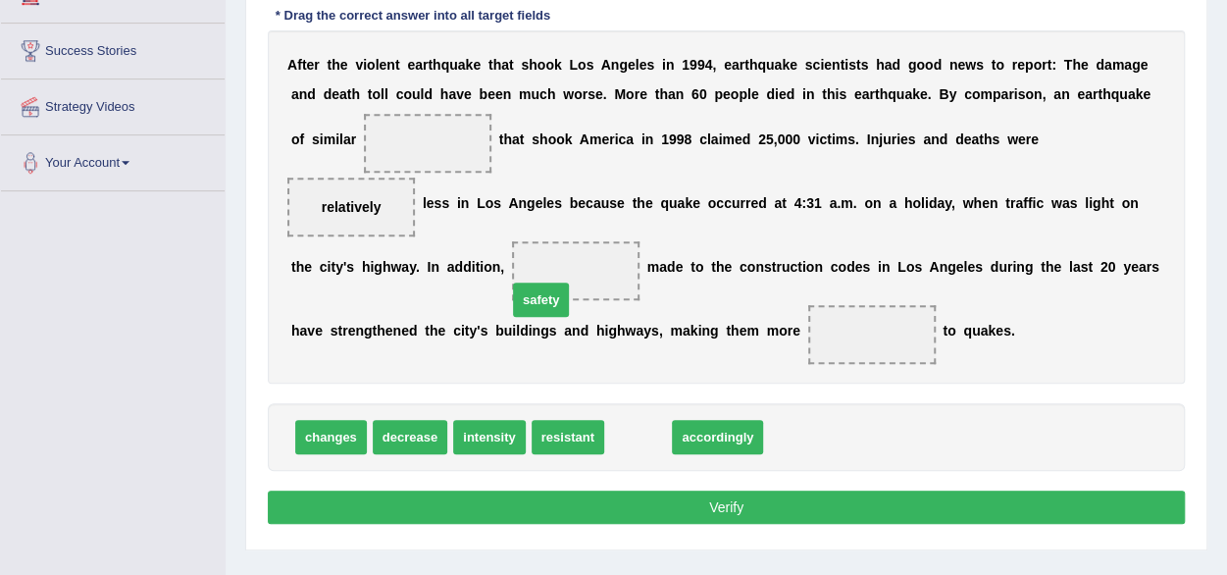
drag, startPoint x: 630, startPoint y: 434, endPoint x: 536, endPoint y: 283, distance: 178.0
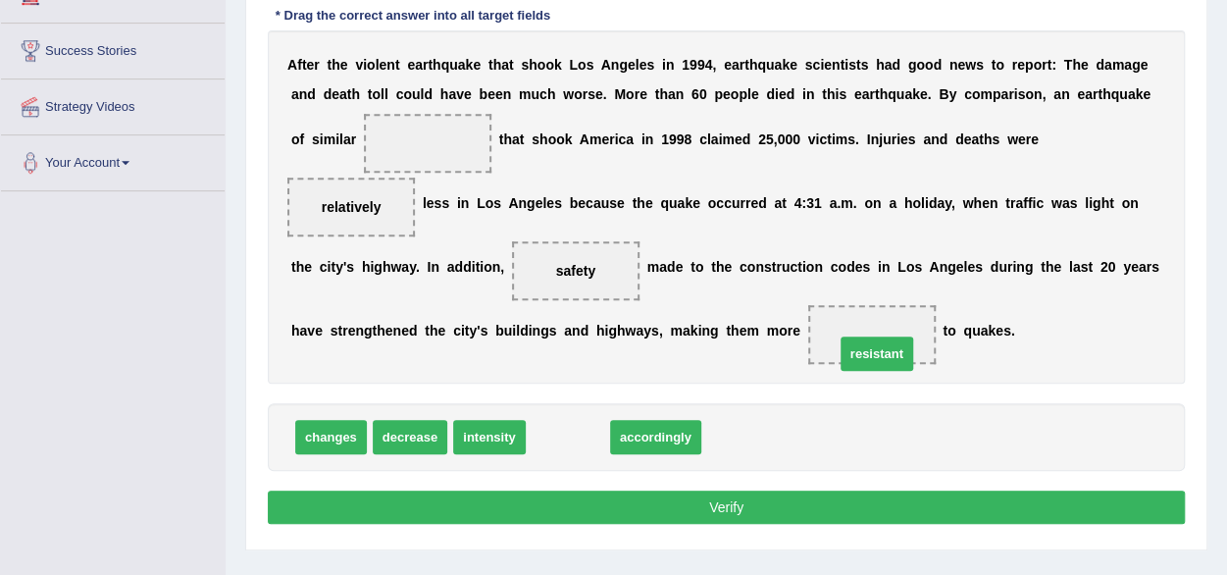
drag, startPoint x: 558, startPoint y: 434, endPoint x: 867, endPoint y: 351, distance: 320.0
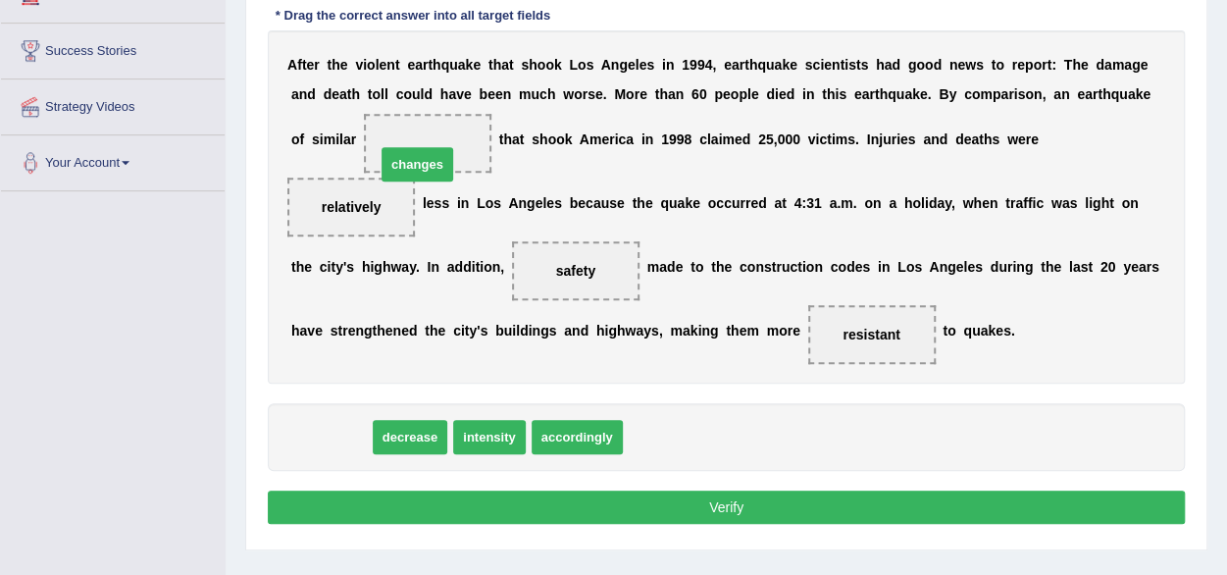
drag, startPoint x: 342, startPoint y: 424, endPoint x: 429, endPoint y: 148, distance: 288.8
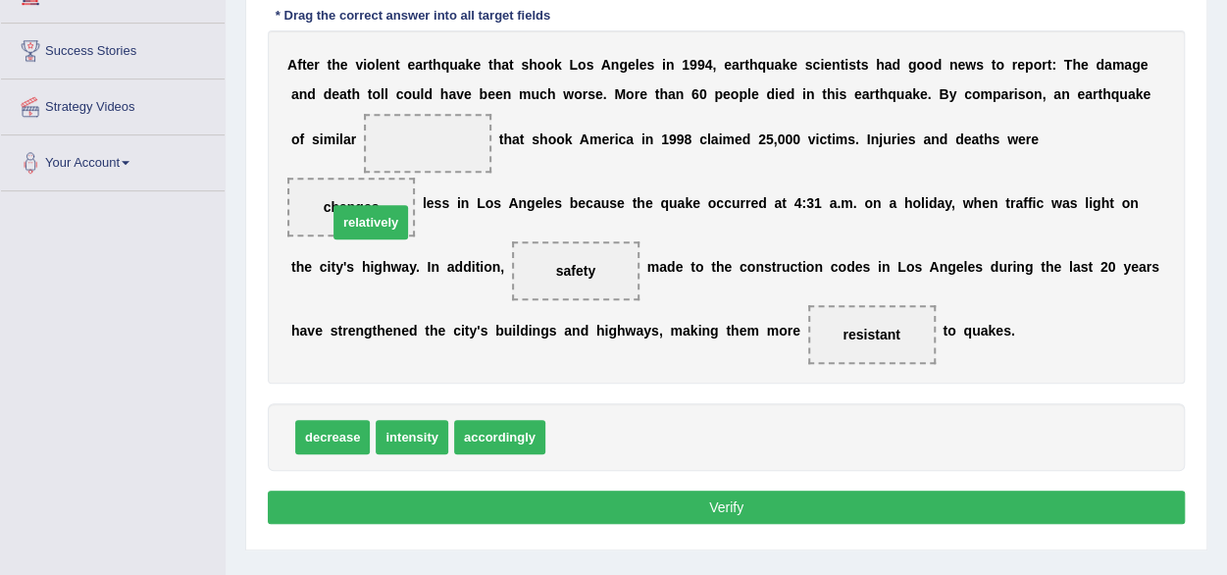
drag, startPoint x: 567, startPoint y: 430, endPoint x: 349, endPoint y: 215, distance: 305.9
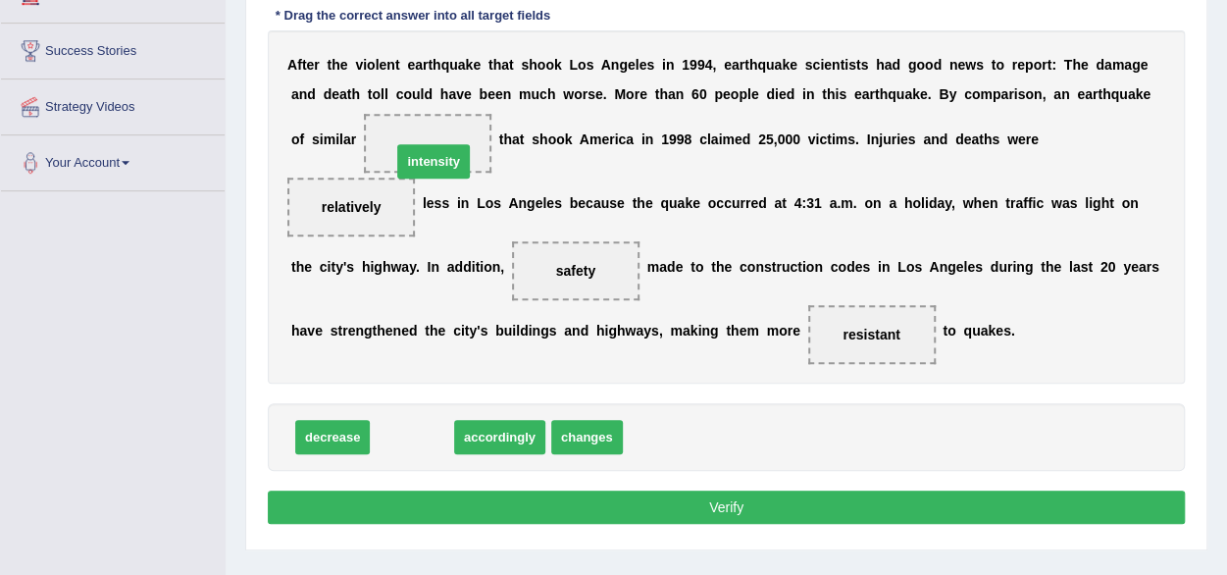
drag, startPoint x: 427, startPoint y: 435, endPoint x: 447, endPoint y: 154, distance: 282.2
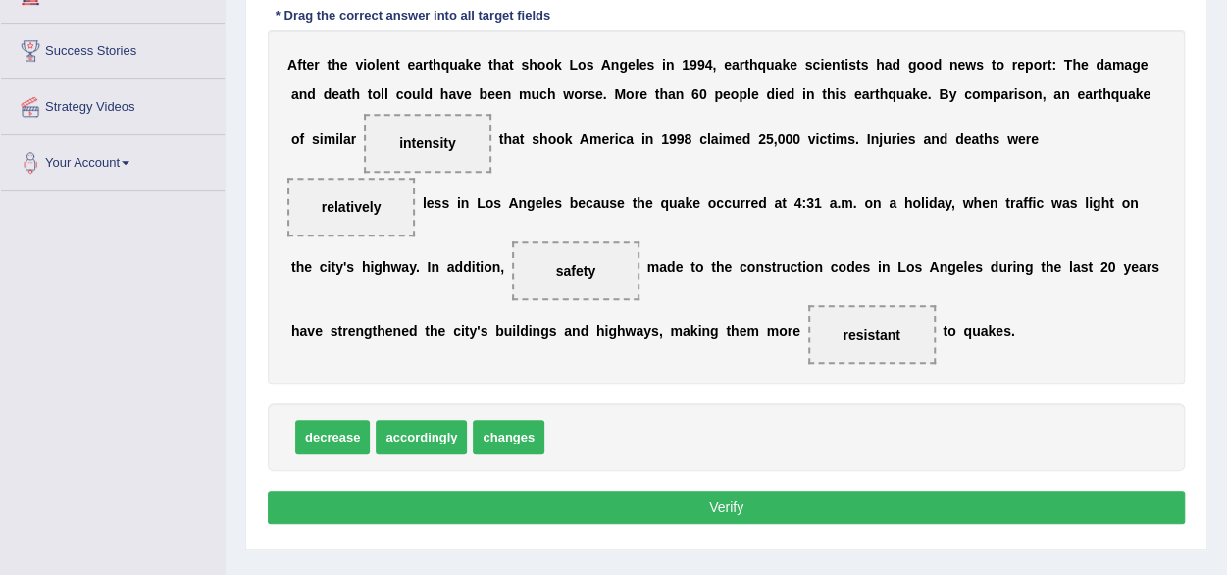
click at [690, 503] on button "Verify" at bounding box center [726, 506] width 917 height 33
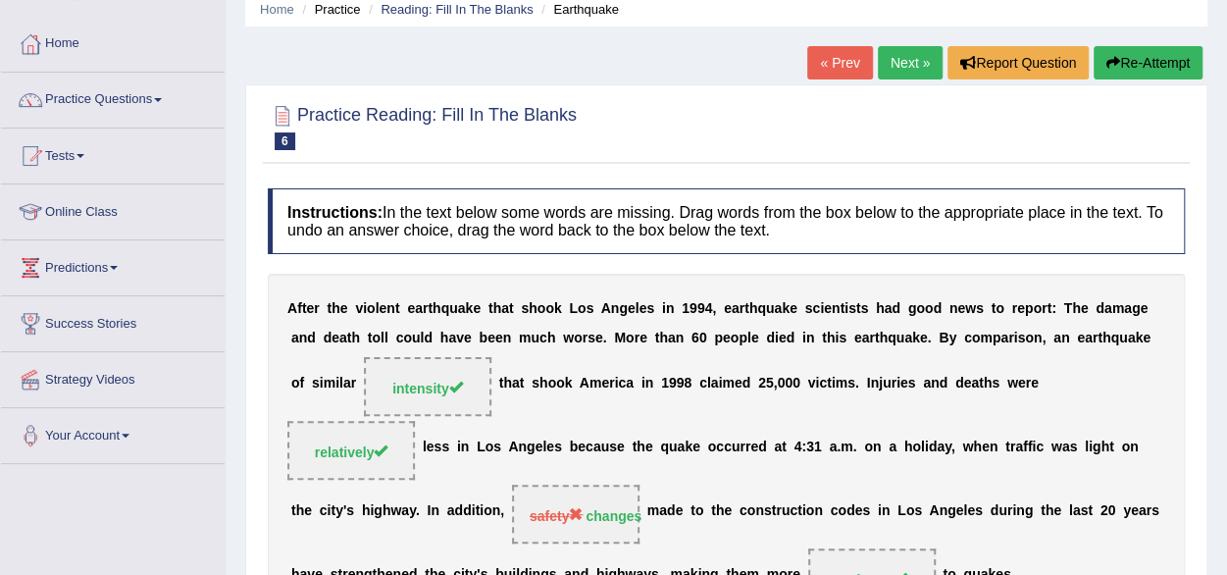
scroll to position [78, 0]
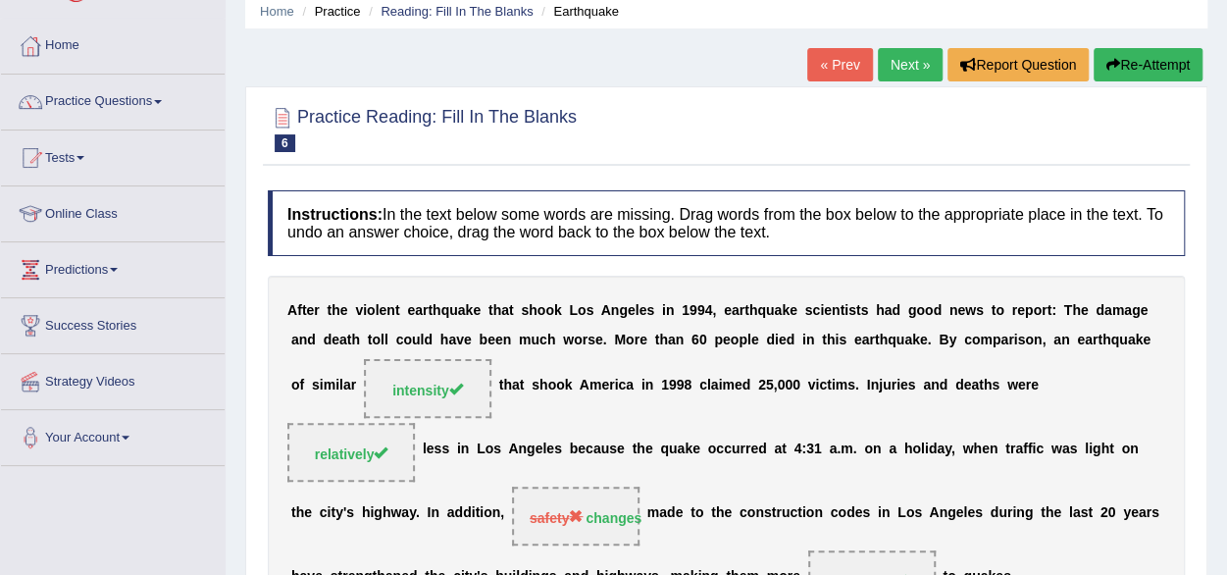
click at [889, 55] on link "Next »" at bounding box center [910, 64] width 65 height 33
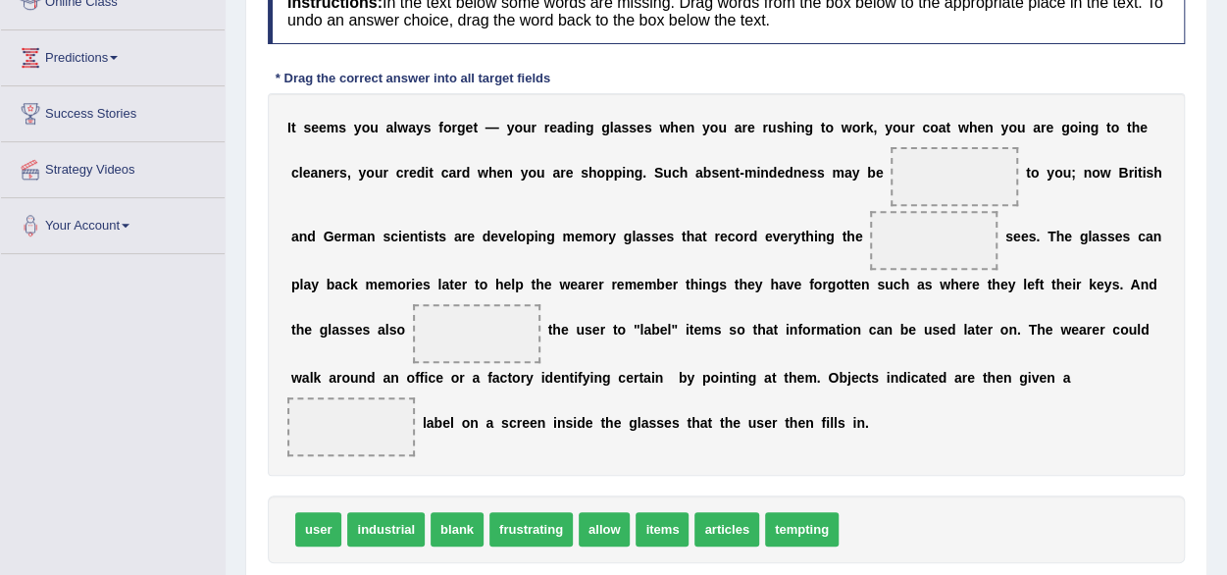
scroll to position [314, 0]
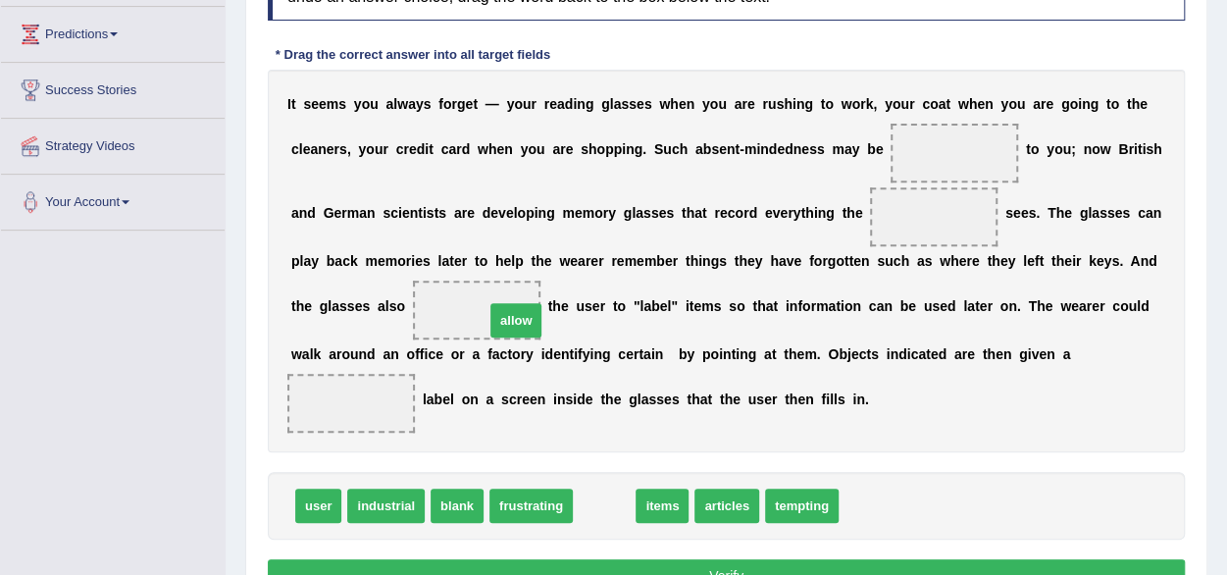
drag, startPoint x: 588, startPoint y: 508, endPoint x: 499, endPoint y: 320, distance: 208.4
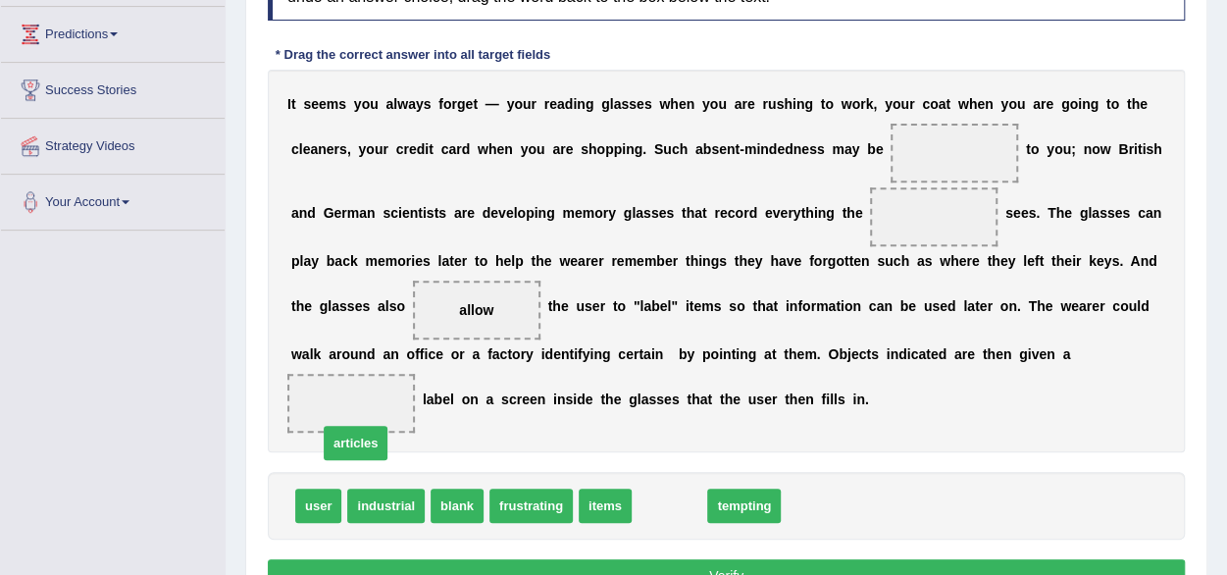
drag, startPoint x: 670, startPoint y: 499, endPoint x: 348, endPoint y: 421, distance: 331.1
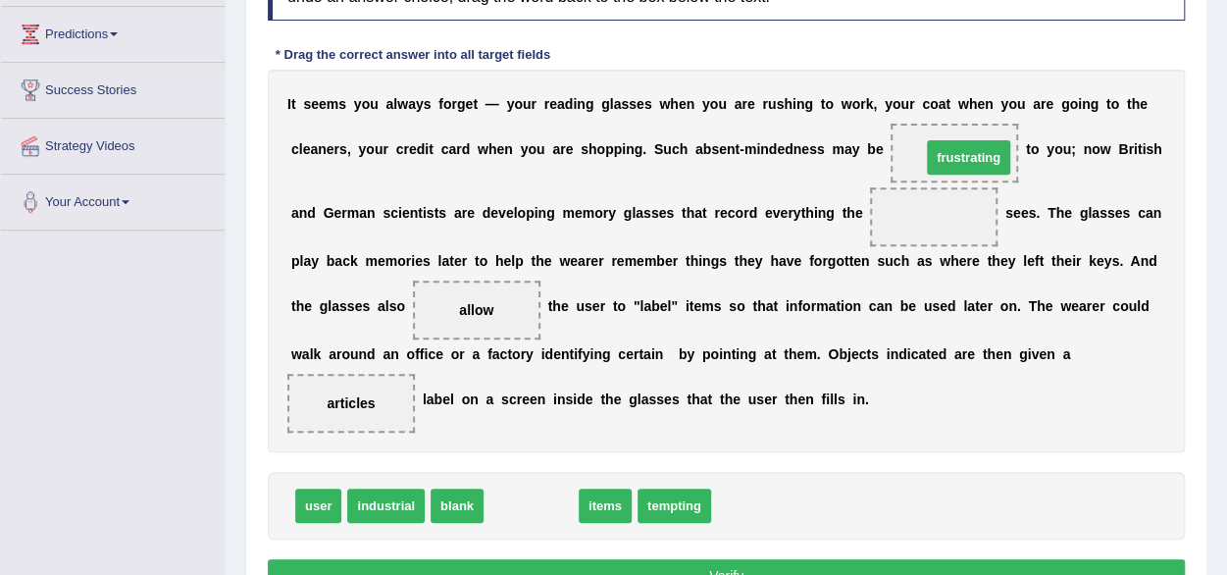
drag, startPoint x: 524, startPoint y: 504, endPoint x: 958, endPoint y: 156, distance: 556.8
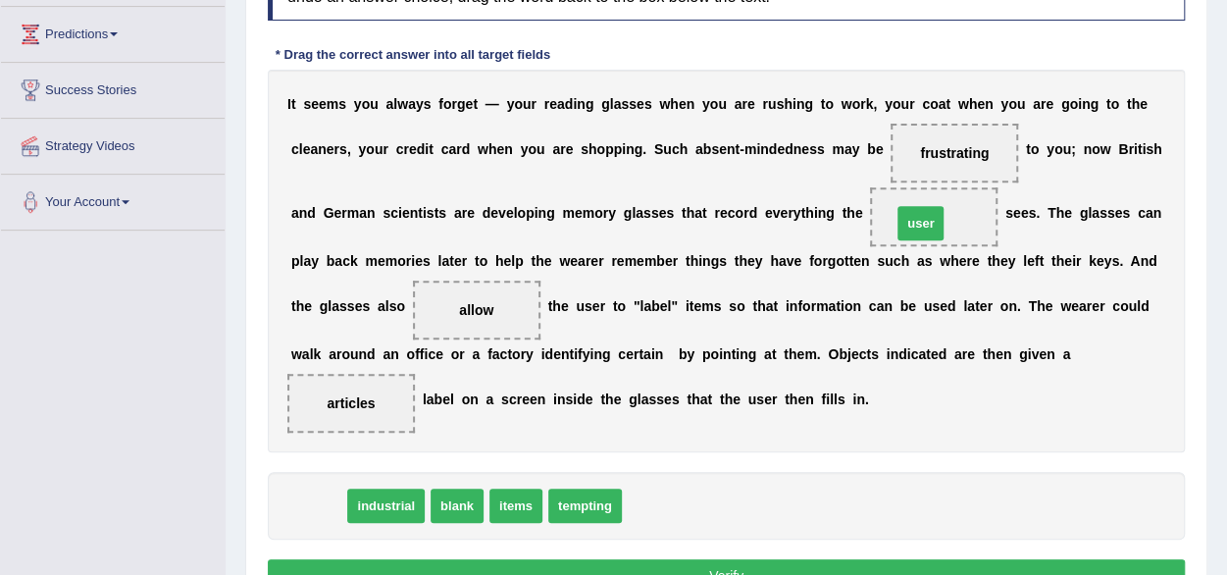
drag, startPoint x: 307, startPoint y: 502, endPoint x: 909, endPoint y: 220, distance: 665.2
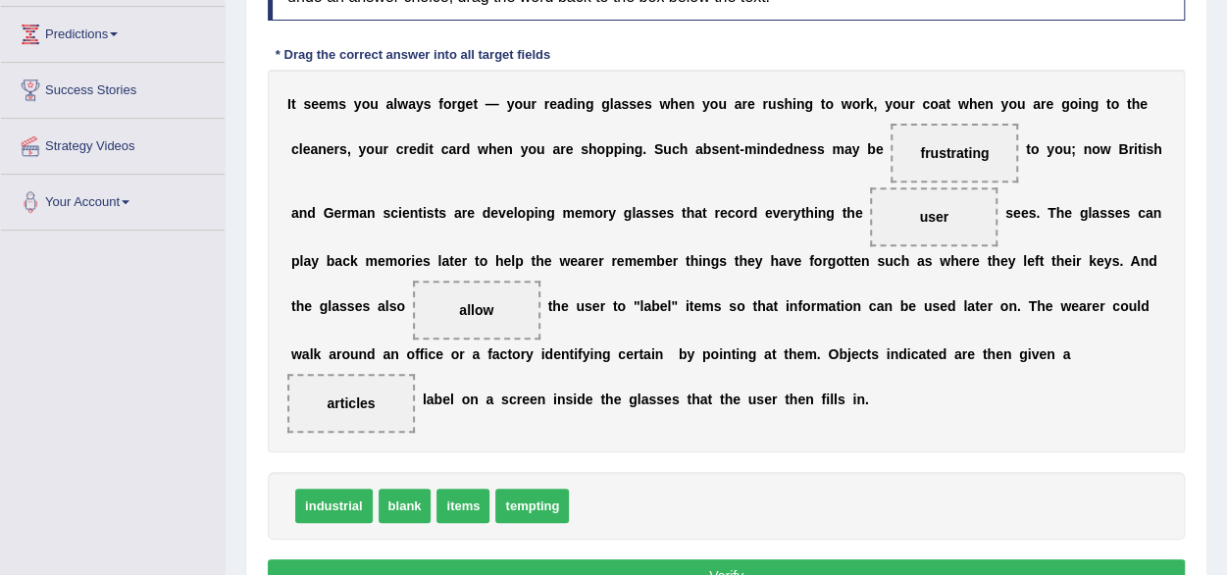
click at [718, 566] on button "Verify" at bounding box center [726, 575] width 917 height 33
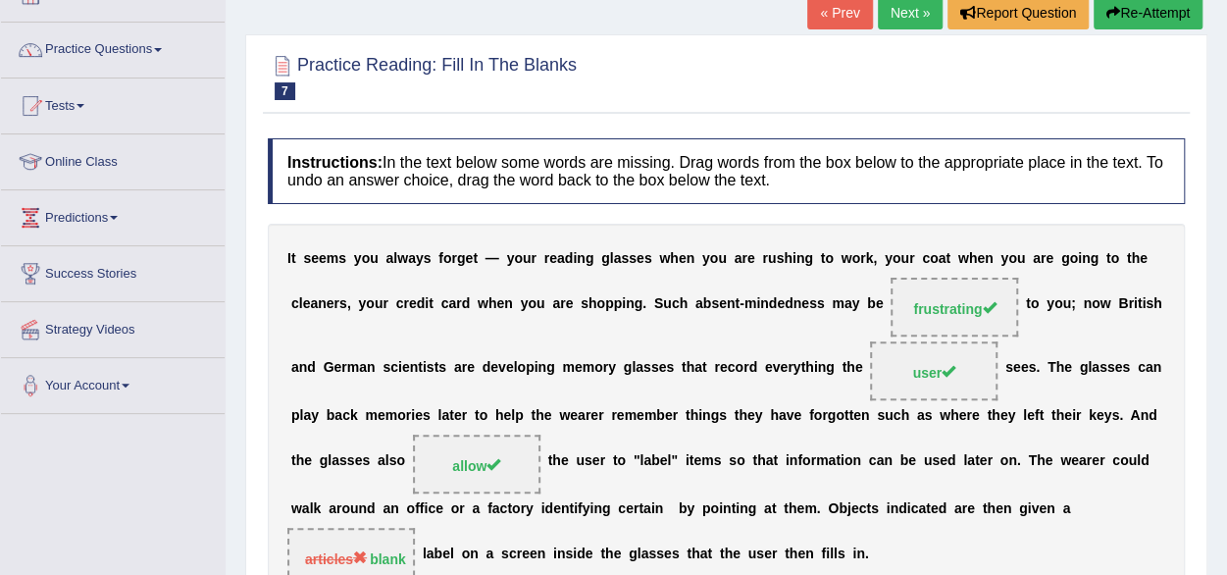
scroll to position [0, 0]
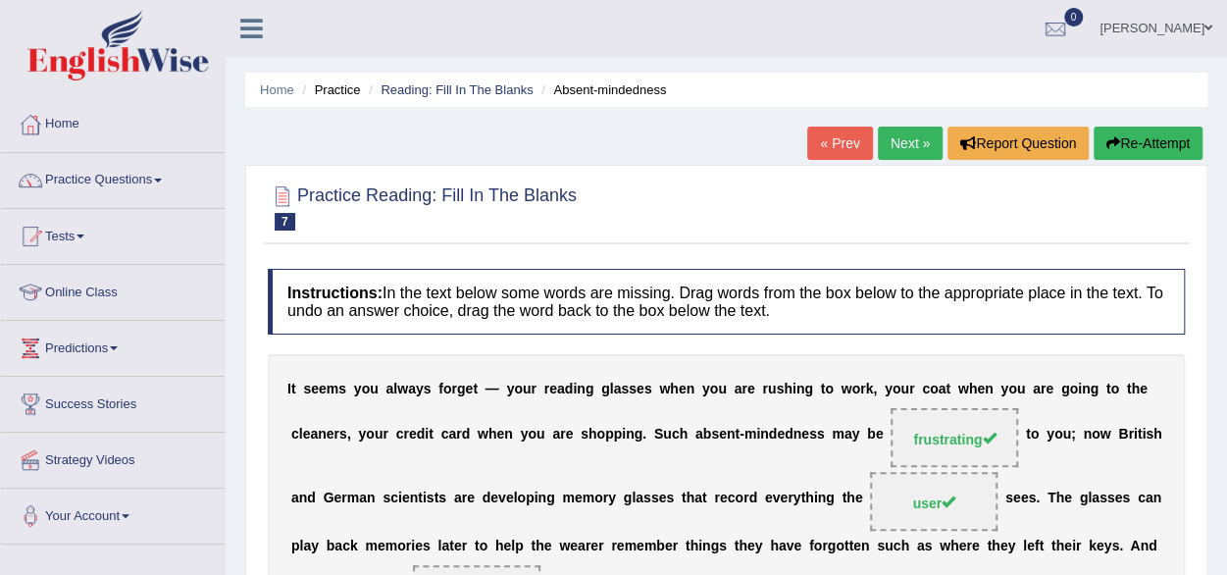
click at [911, 150] on link "Next »" at bounding box center [910, 143] width 65 height 33
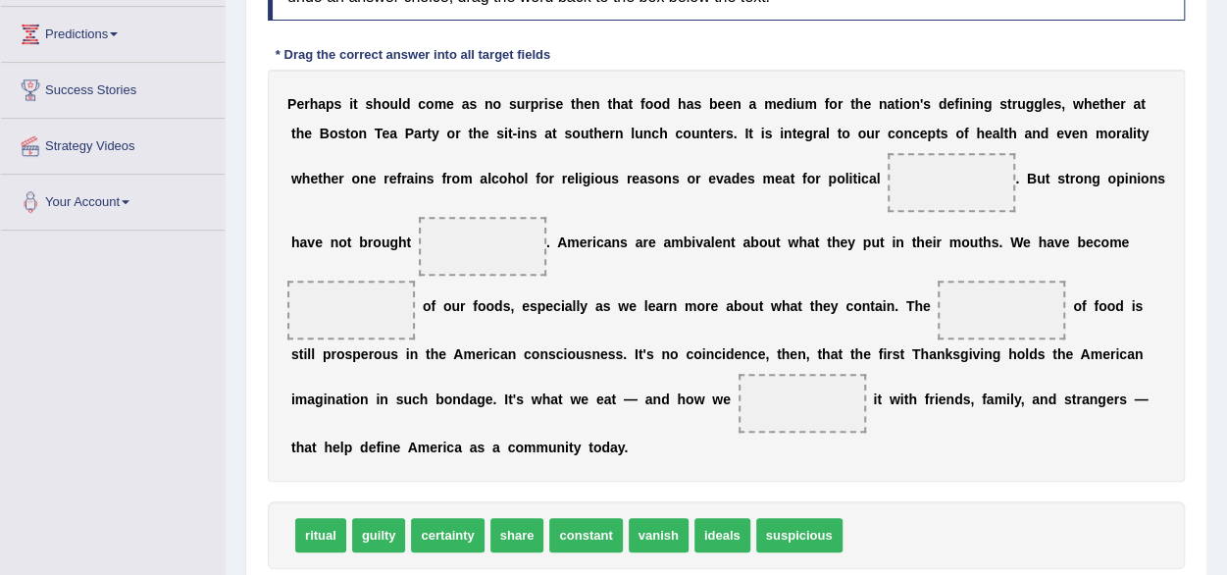
scroll to position [353, 0]
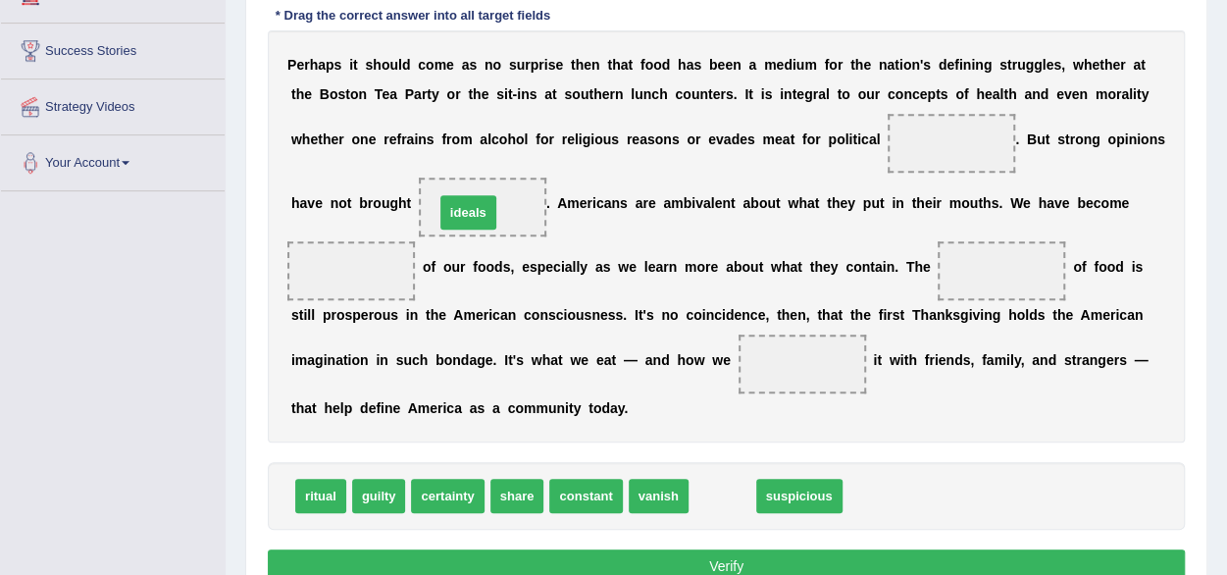
drag, startPoint x: 714, startPoint y: 492, endPoint x: 460, endPoint y: 209, distance: 380.6
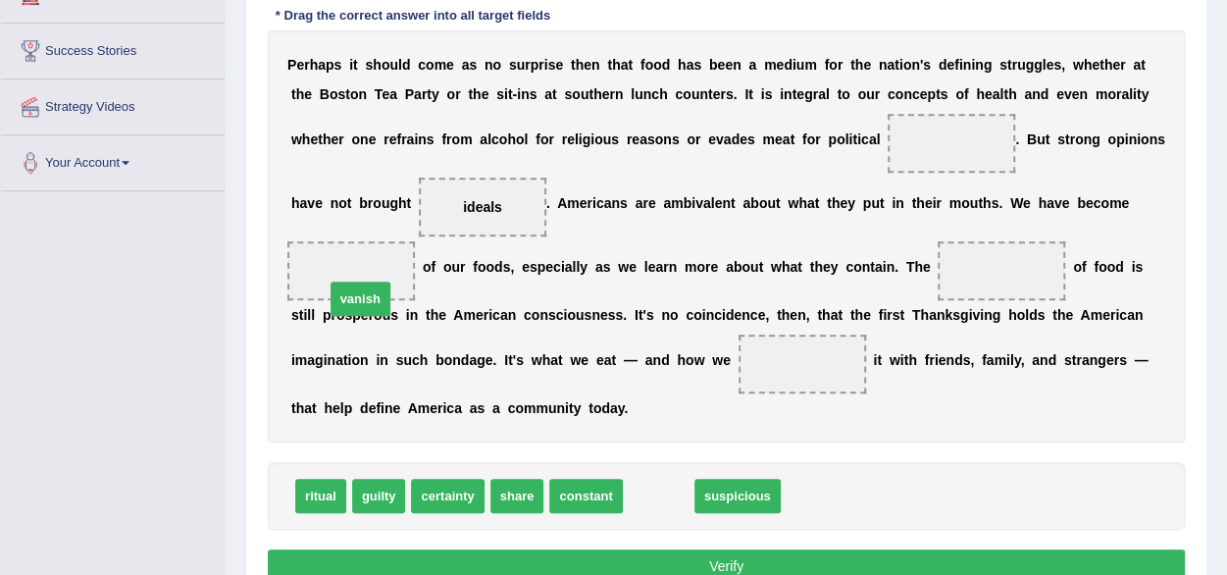
drag, startPoint x: 667, startPoint y: 501, endPoint x: 365, endPoint y: 291, distance: 367.8
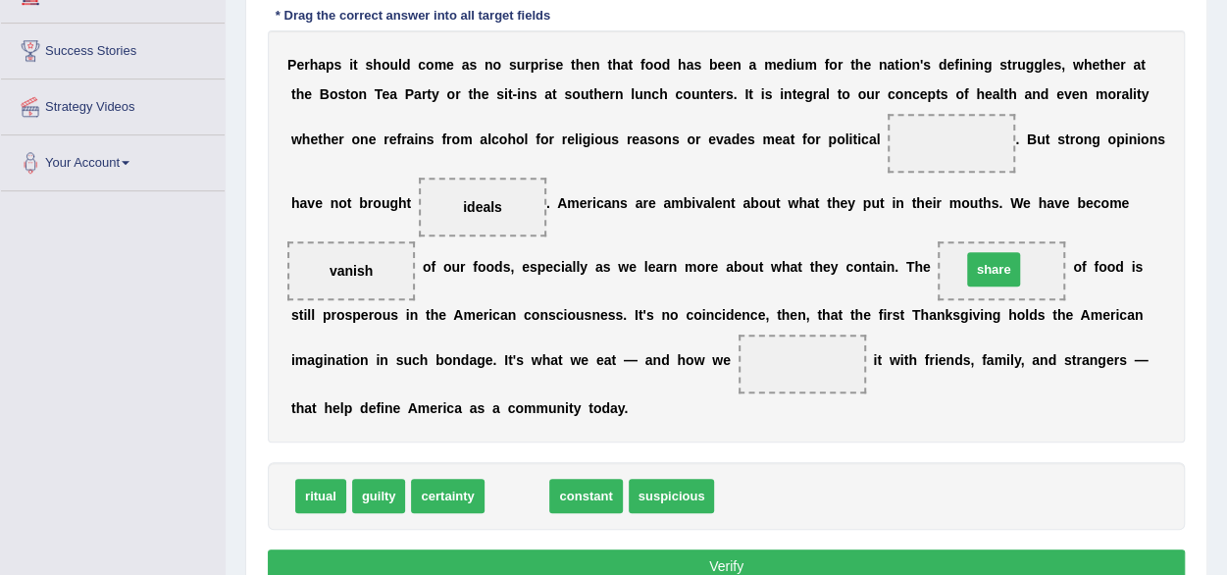
drag, startPoint x: 522, startPoint y: 479, endPoint x: 998, endPoint y: 255, distance: 526.5
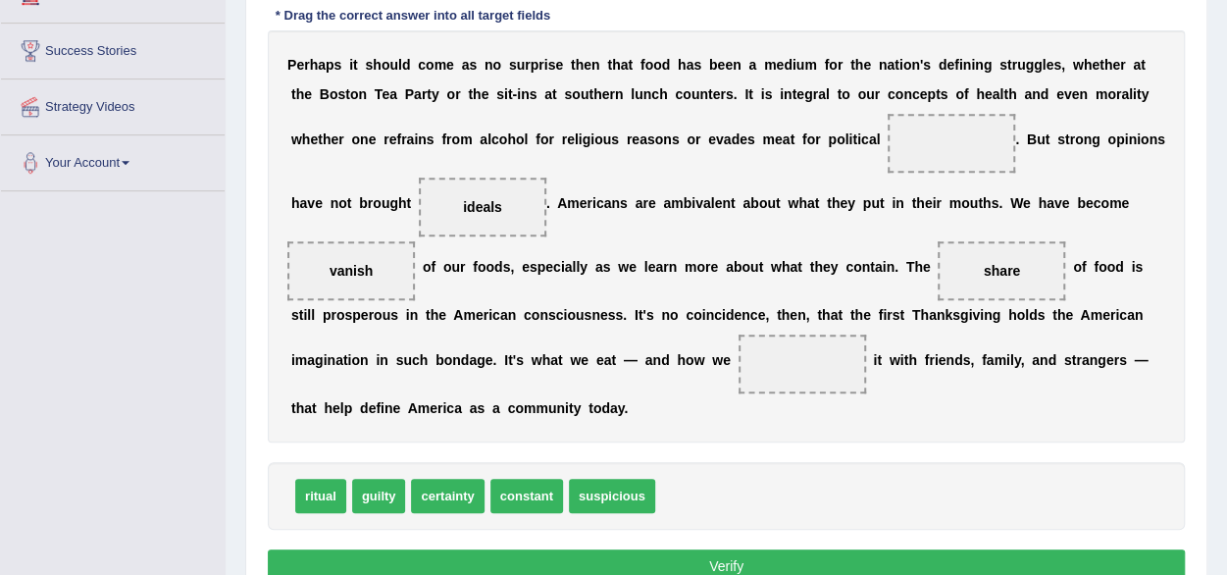
drag, startPoint x: 966, startPoint y: 279, endPoint x: 781, endPoint y: 371, distance: 207.0
click at [780, 372] on div "P e r h a p s i t s h o u l d c o m e a s n o s u r p r i s e t h e n t h a t f…" at bounding box center [726, 236] width 917 height 412
drag, startPoint x: 996, startPoint y: 262, endPoint x: 944, endPoint y: 295, distance: 62.6
click at [908, 311] on span "share" at bounding box center [894, 328] width 56 height 35
drag, startPoint x: 914, startPoint y: 309, endPoint x: 862, endPoint y: 335, distance: 58.3
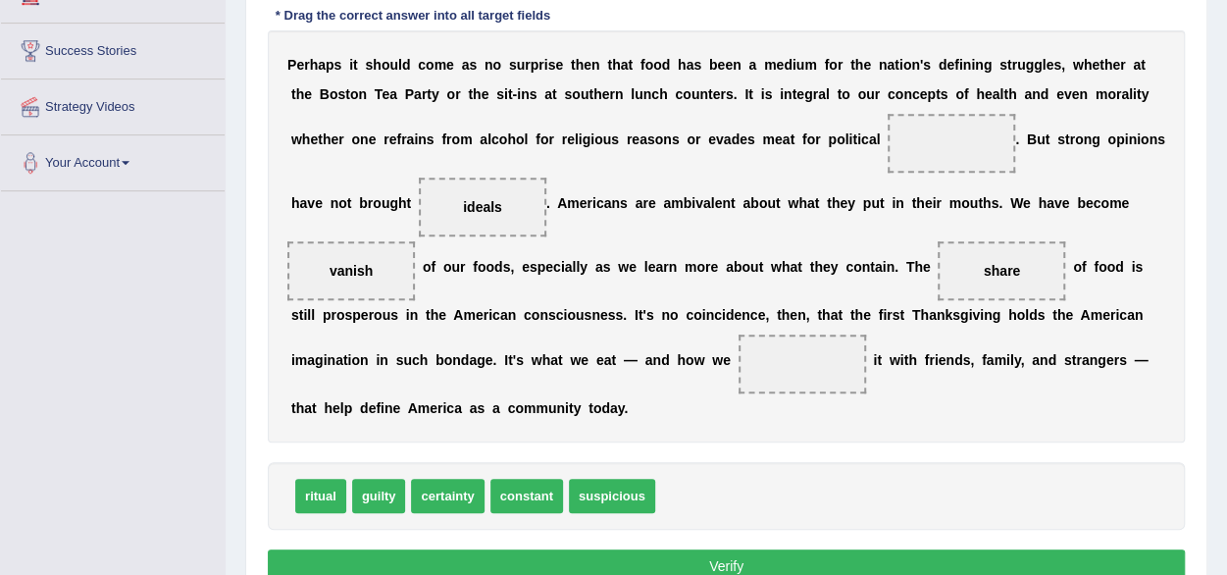
click at [862, 335] on div "P e r h a p s i t s h o u l d c o m e a s n o s u r p r i s e t h e n t h a t f…" at bounding box center [726, 236] width 917 height 412
drag, startPoint x: 1007, startPoint y: 256, endPoint x: 806, endPoint y: 354, distance: 223.7
click at [806, 354] on div "P e r h a p s i t s h o u l d c o m e a s n o s u r p r i s e t h e n t h a t f…" at bounding box center [726, 236] width 917 height 412
drag, startPoint x: 1002, startPoint y: 262, endPoint x: 810, endPoint y: 366, distance: 218.5
drag, startPoint x: 371, startPoint y: 279, endPoint x: 950, endPoint y: 244, distance: 580.7
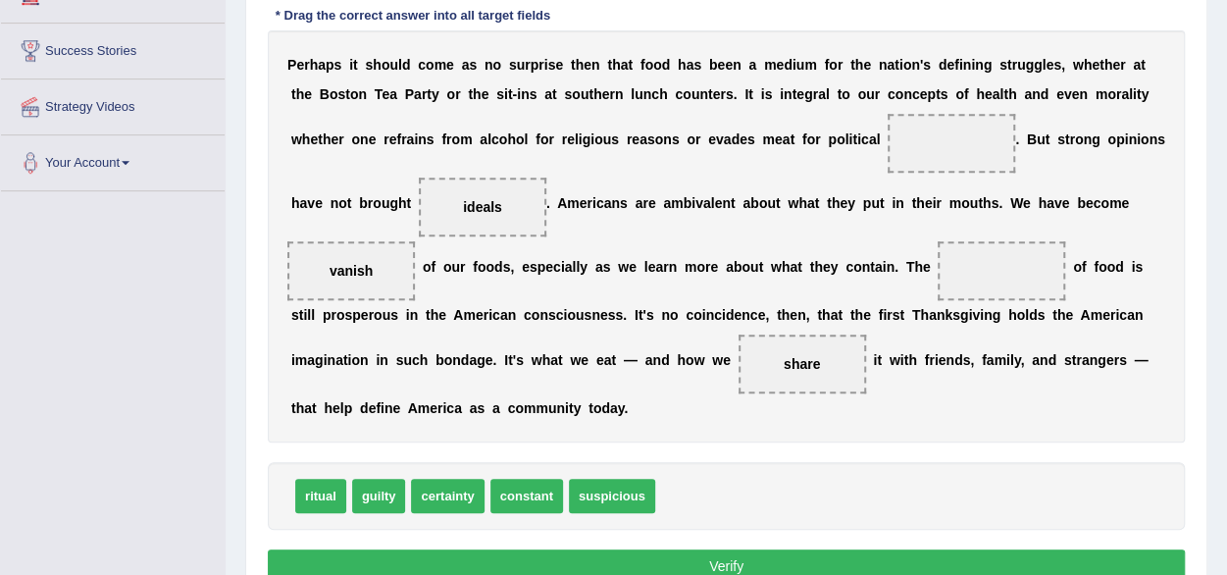
click at [950, 244] on div "P e r h a p s i t s h o u l d c o m e a s n o s u r p r i s e t h e n t h a t f…" at bounding box center [726, 236] width 917 height 412
drag, startPoint x: 338, startPoint y: 271, endPoint x: 1004, endPoint y: 284, distance: 666.1
drag, startPoint x: 522, startPoint y: 493, endPoint x: 335, endPoint y: 297, distance: 270.6
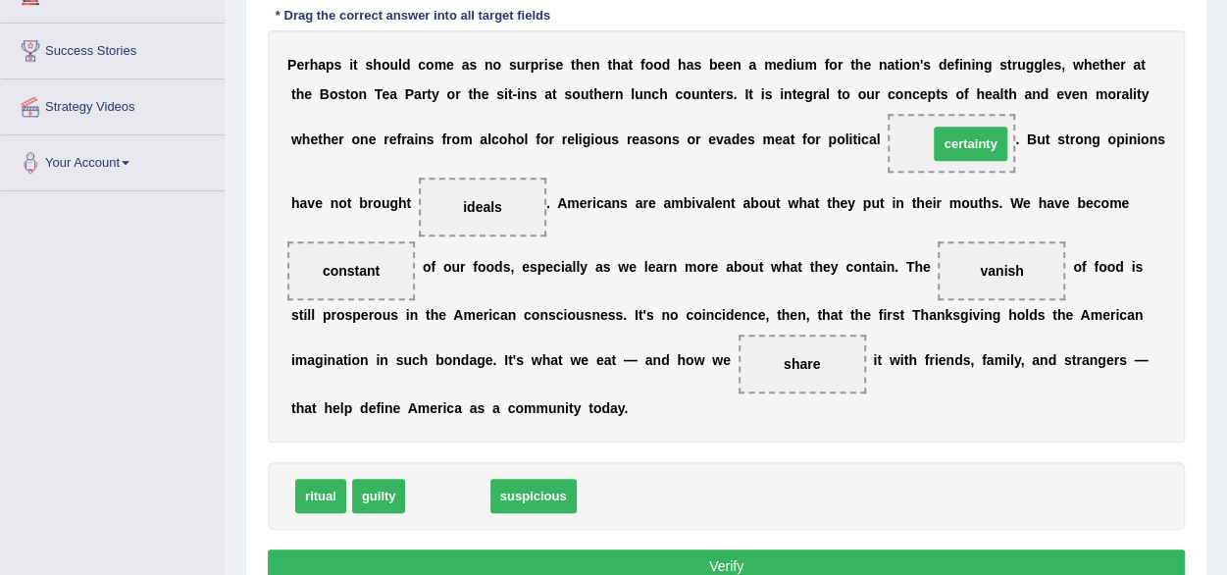
drag, startPoint x: 456, startPoint y: 491, endPoint x: 981, endPoint y: 139, distance: 631.9
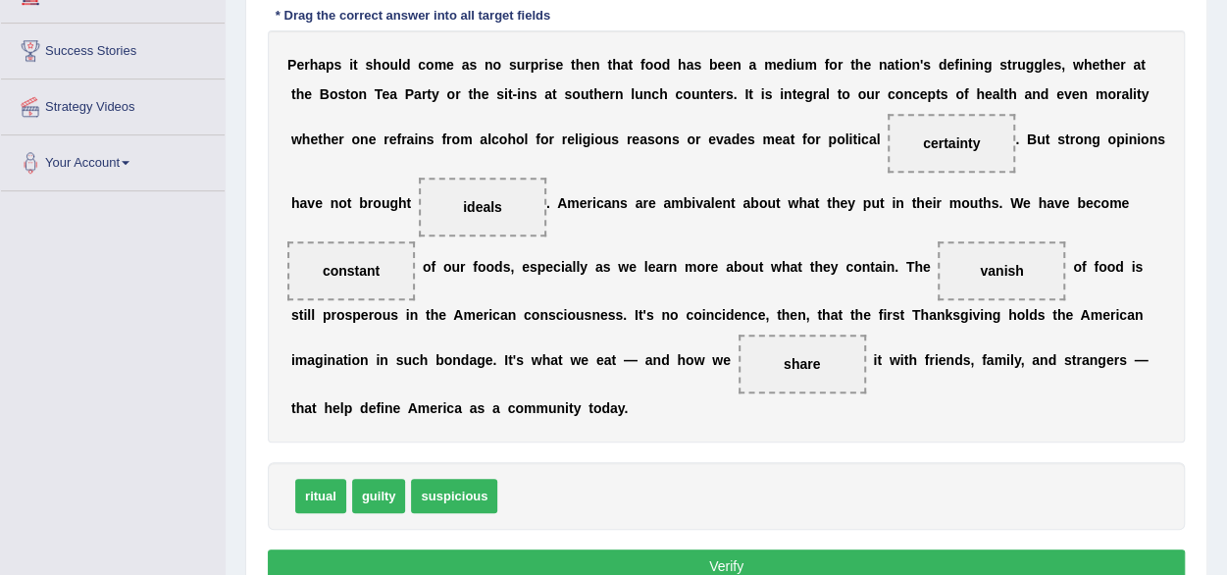
click at [713, 554] on button "Verify" at bounding box center [726, 565] width 917 height 33
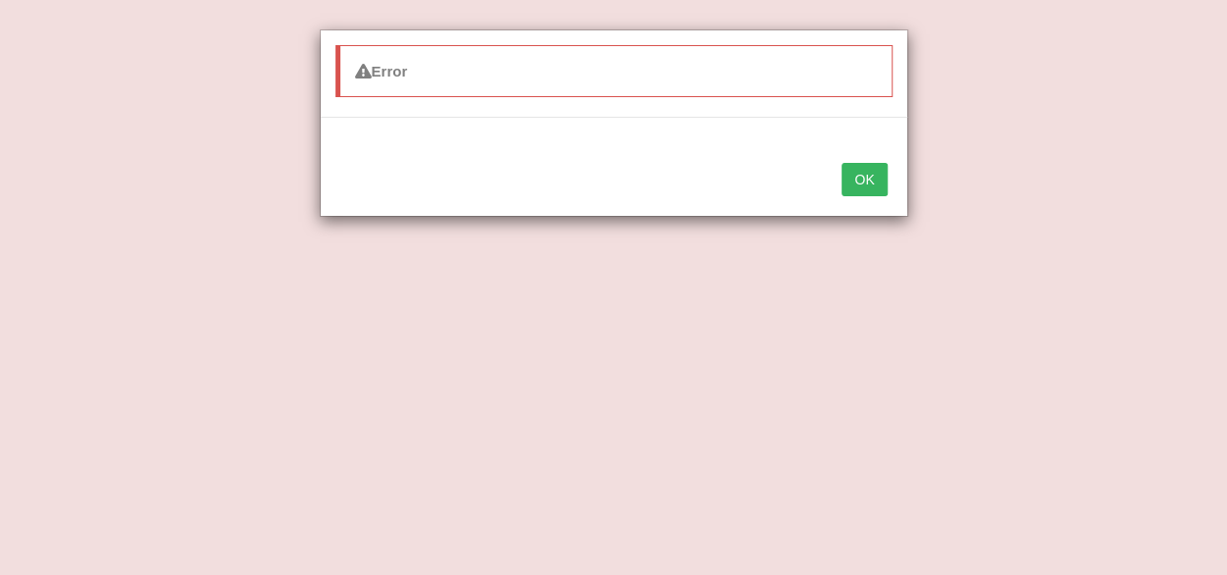
click at [865, 176] on button "OK" at bounding box center [864, 179] width 45 height 33
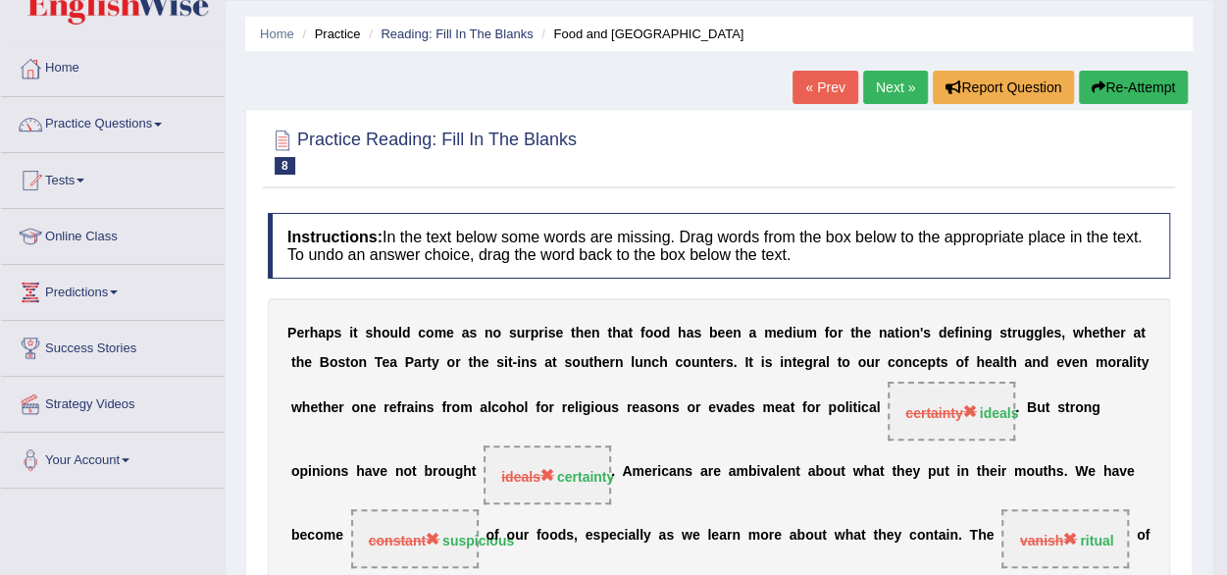
scroll to position [39, 0]
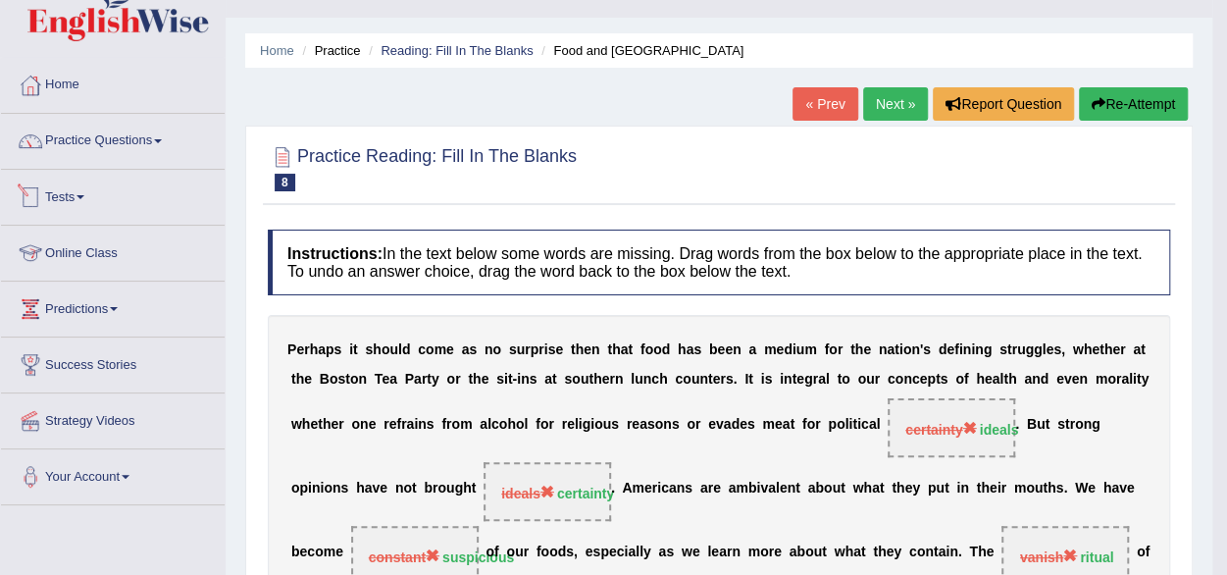
click at [94, 196] on link "Tests" at bounding box center [113, 194] width 224 height 49
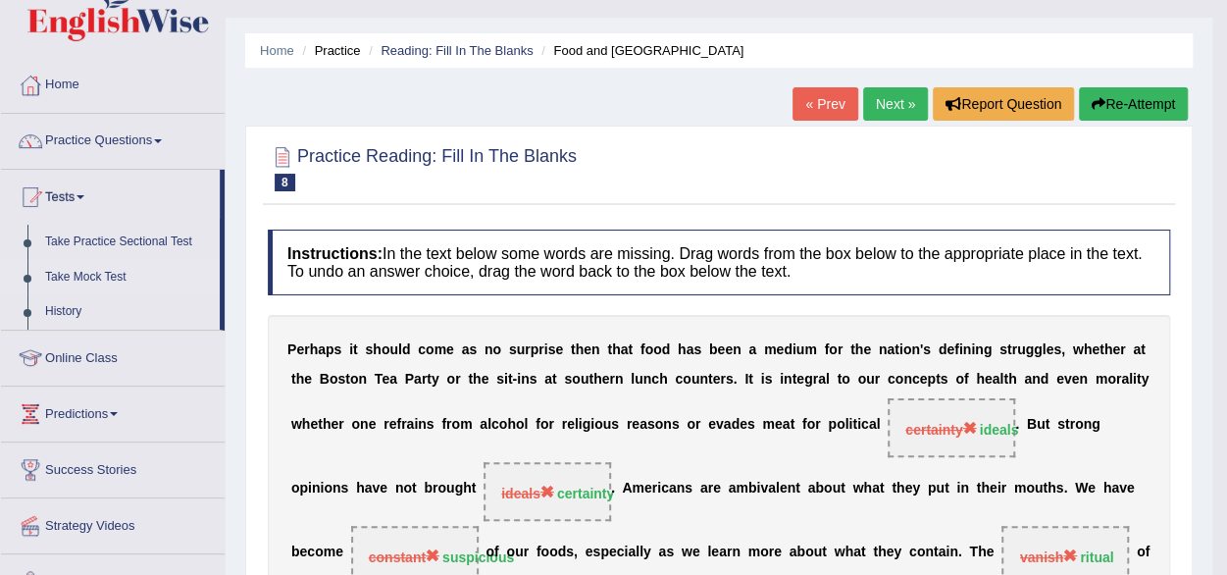
click at [80, 270] on link "Take Mock Test" at bounding box center [127, 277] width 183 height 35
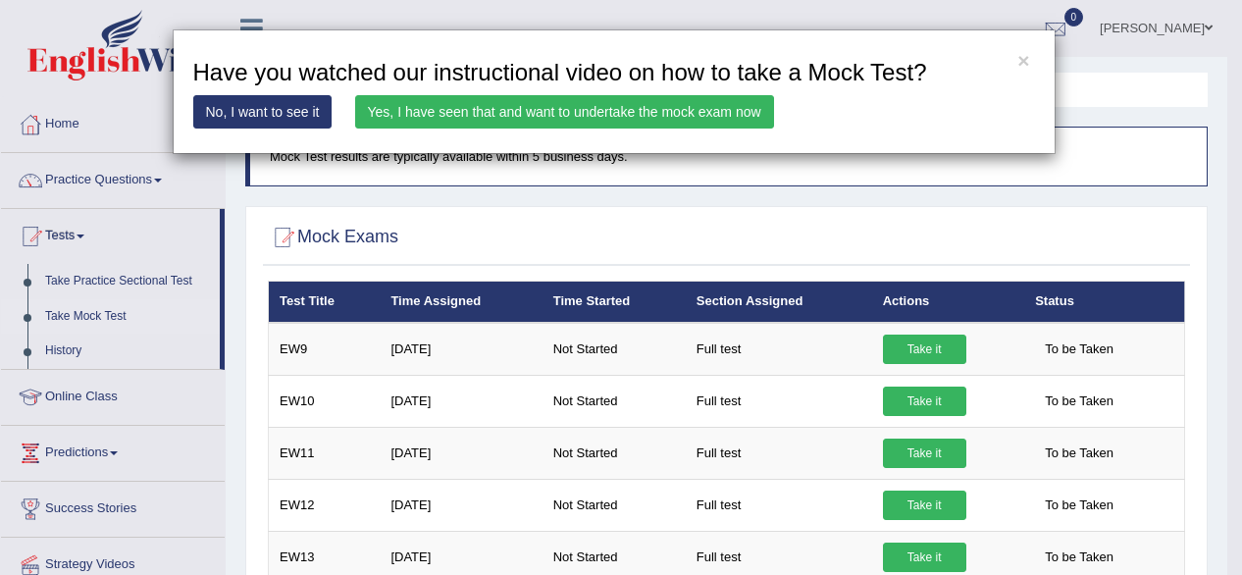
click at [614, 109] on link "Yes, I have seen that and want to undertake the mock exam now" at bounding box center [564, 111] width 419 height 33
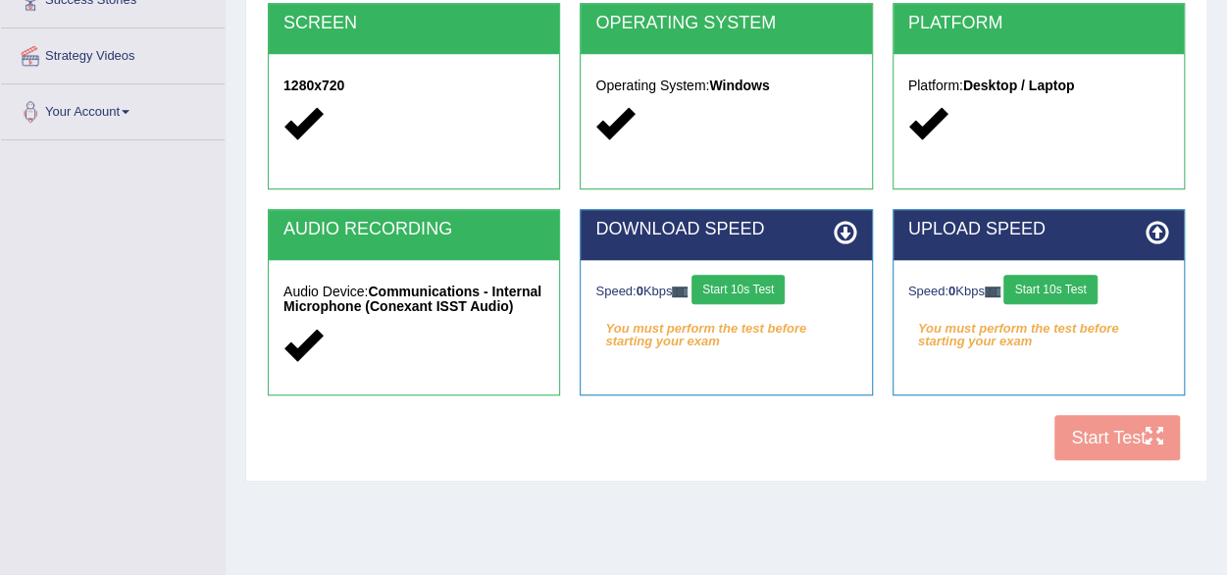
scroll to position [455, 0]
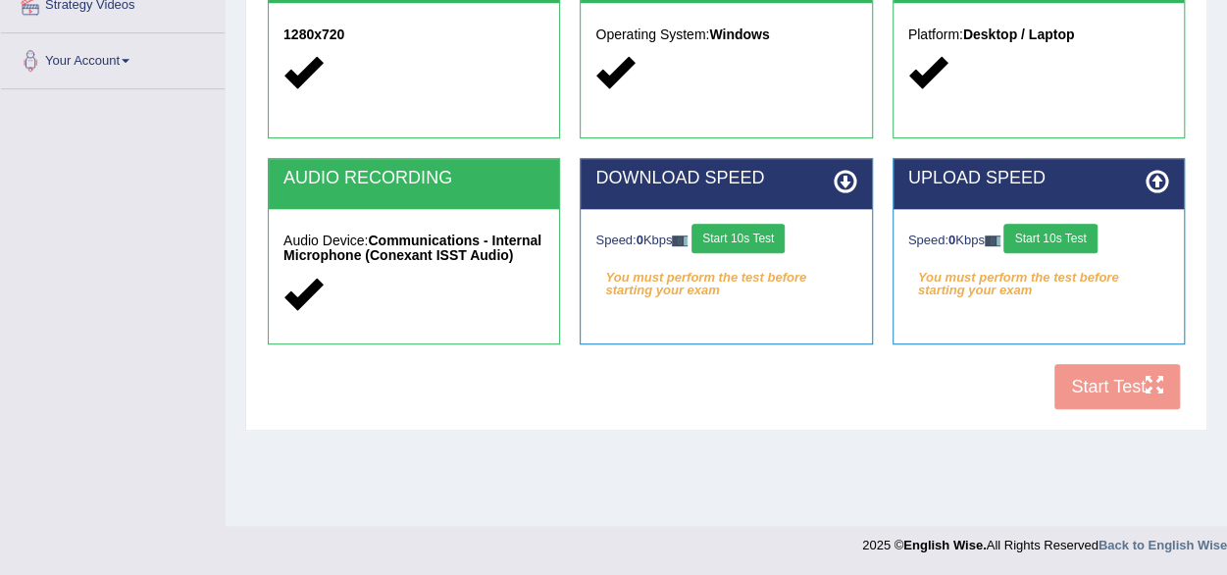
click at [752, 242] on button "Start 10s Test" at bounding box center [737, 238] width 93 height 29
click at [1042, 244] on button "Start 10s Test" at bounding box center [1049, 238] width 93 height 29
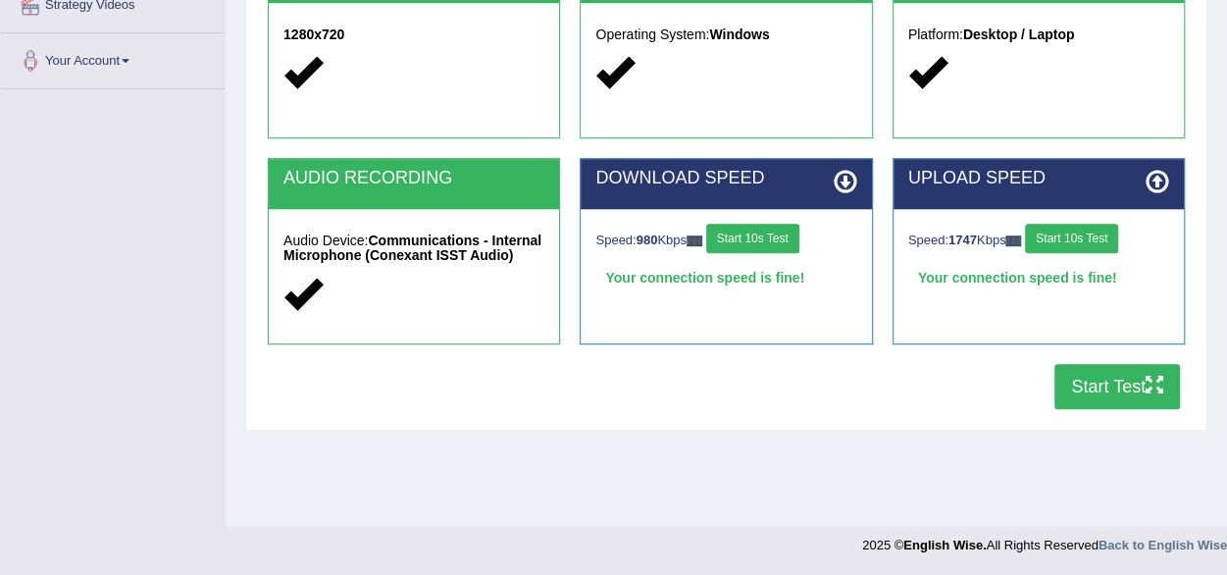
click at [1097, 377] on button "Start Test" at bounding box center [1117, 386] width 126 height 45
